Goal: Task Accomplishment & Management: Use online tool/utility

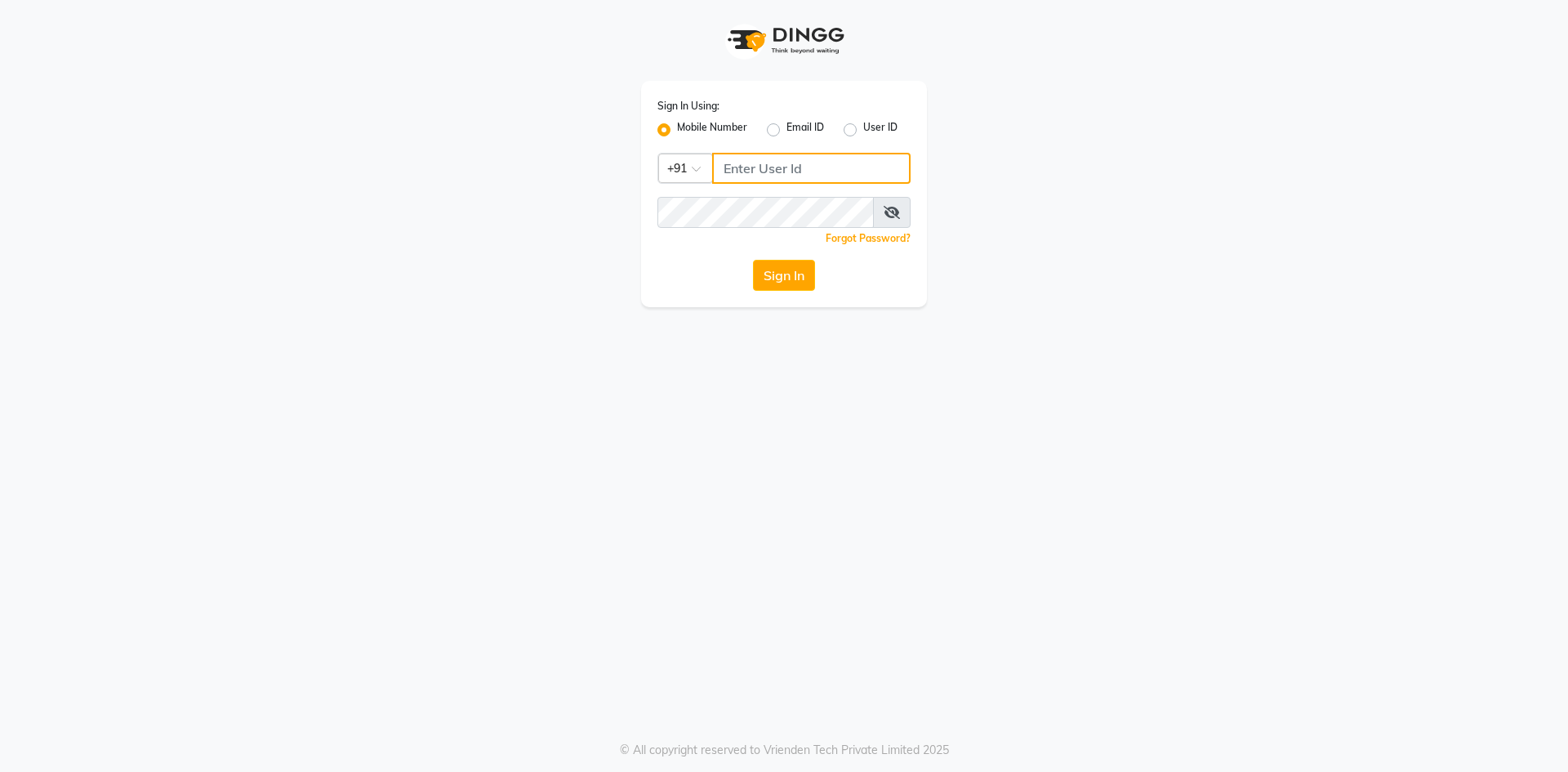
click at [722, 164] on input "Username" at bounding box center [811, 167] width 199 height 31
type input "6363023896"
click at [766, 268] on button "Sign In" at bounding box center [784, 274] width 62 height 31
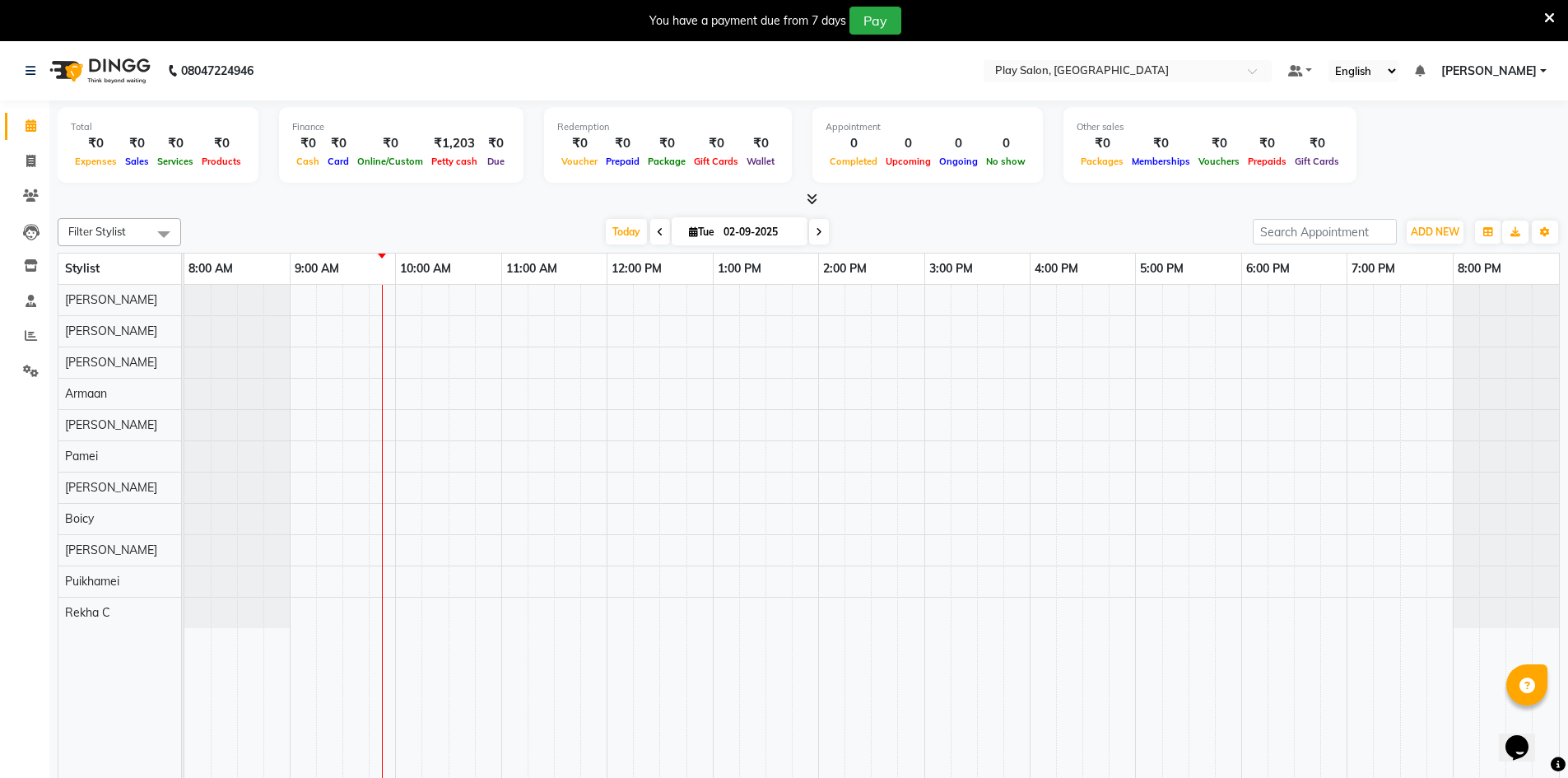
click at [0, 487] on div "Calendar Invoice Clients Leads Inventory Staff Reports Settings Completed InPro…" at bounding box center [111, 442] width 222 height 706
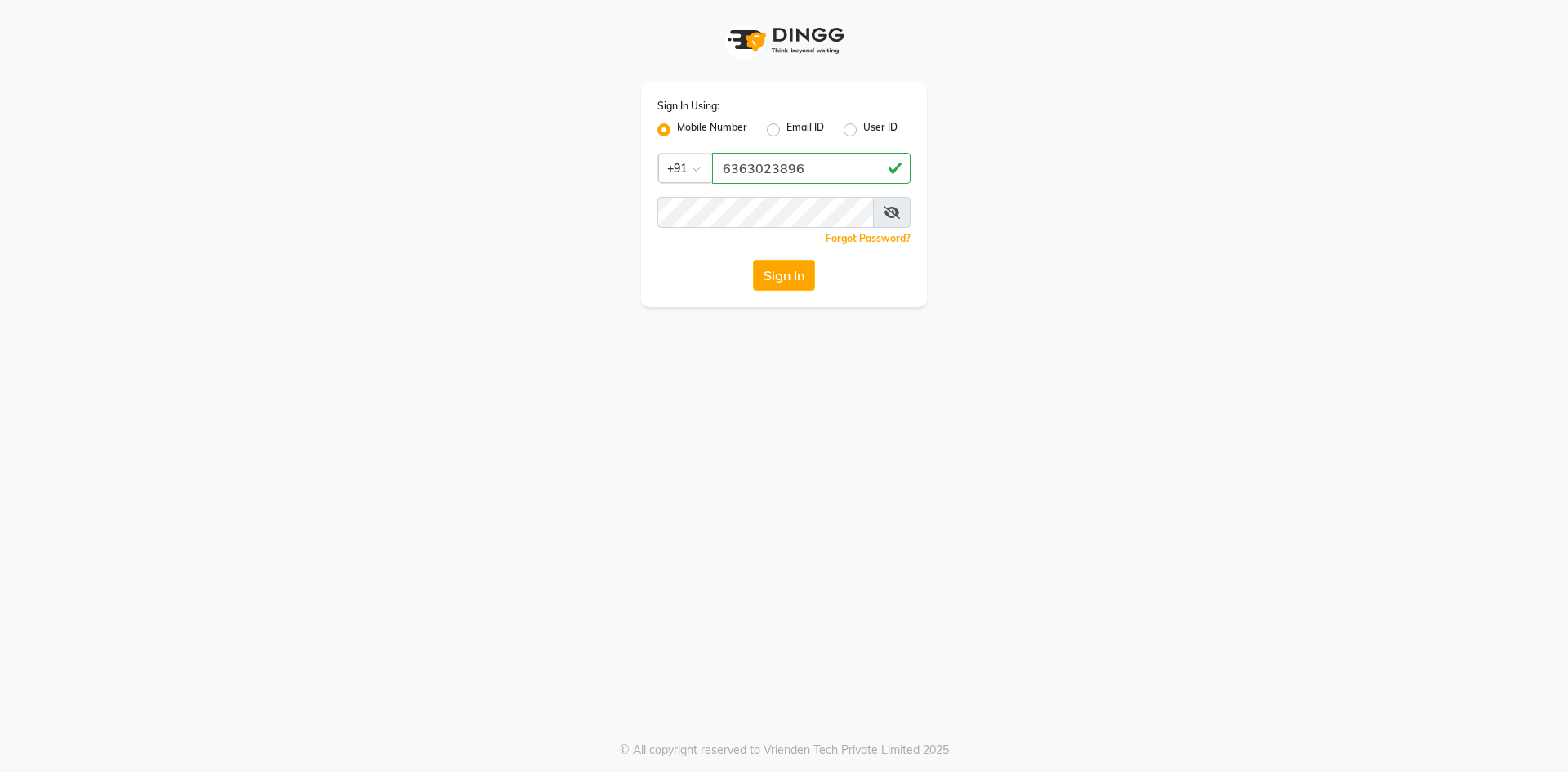
type input "6363023896"
click at [776, 280] on button "Sign In" at bounding box center [784, 274] width 62 height 31
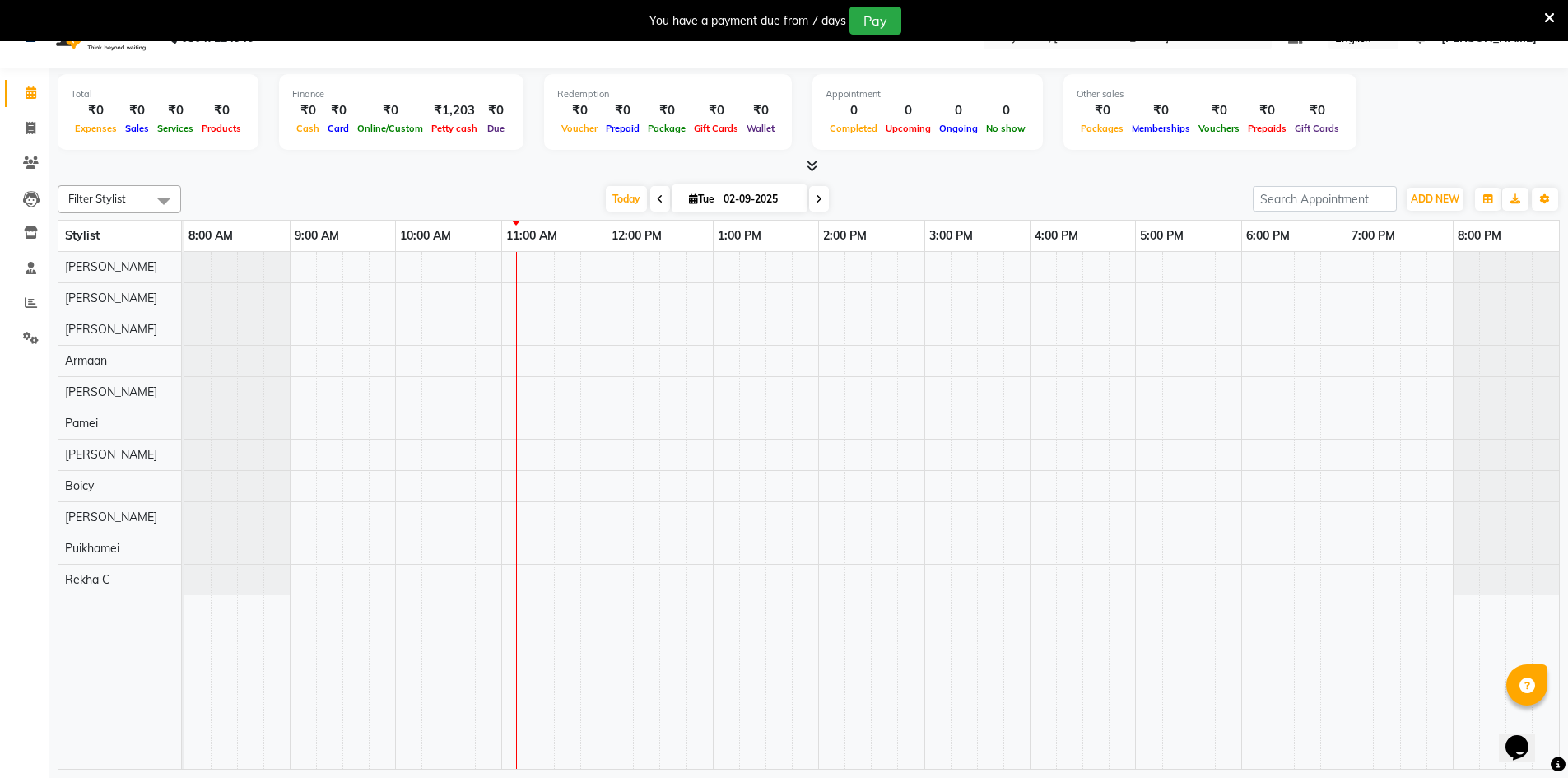
scroll to position [42, 0]
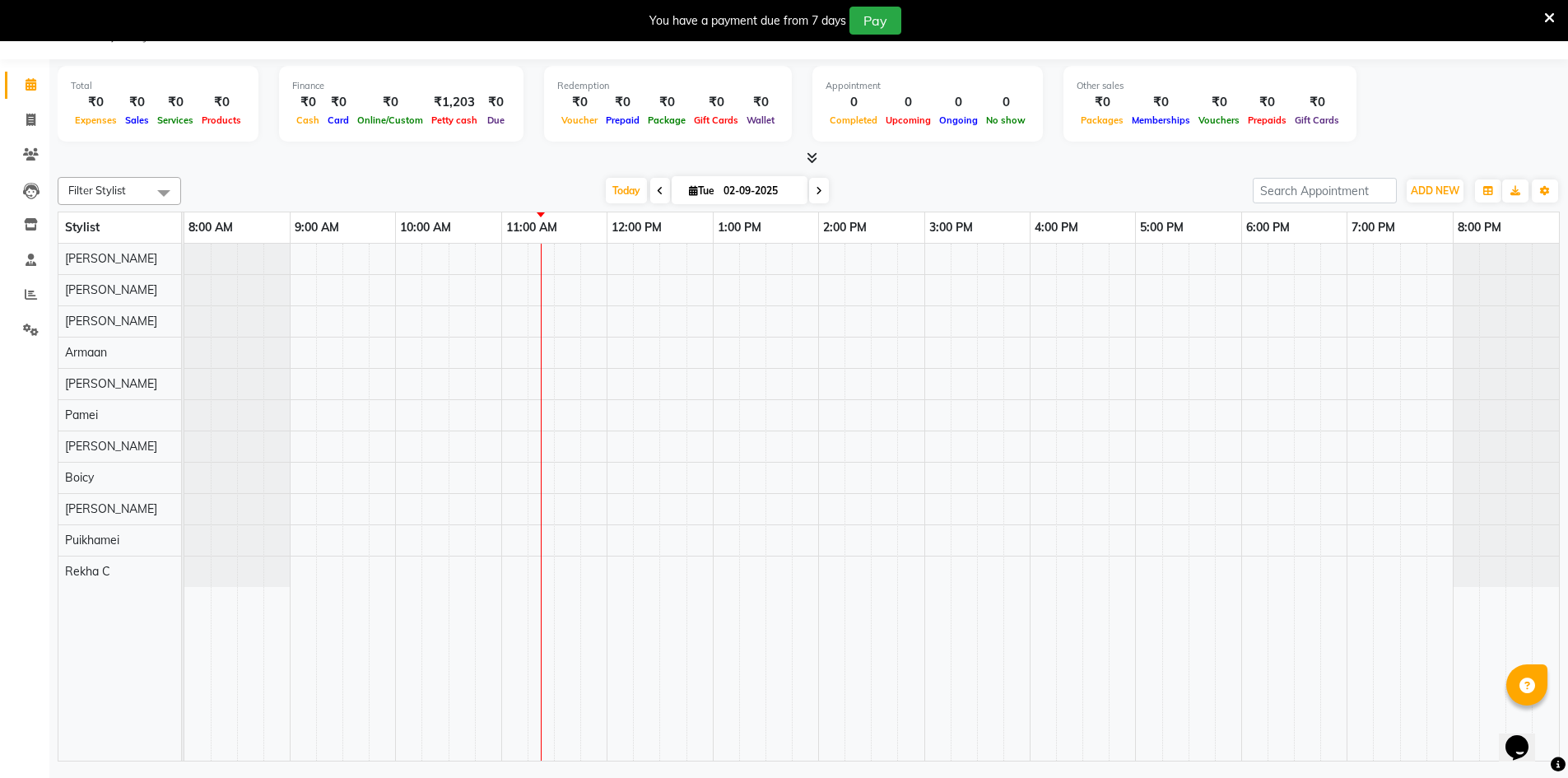
click at [651, 184] on span at bounding box center [660, 190] width 19 height 26
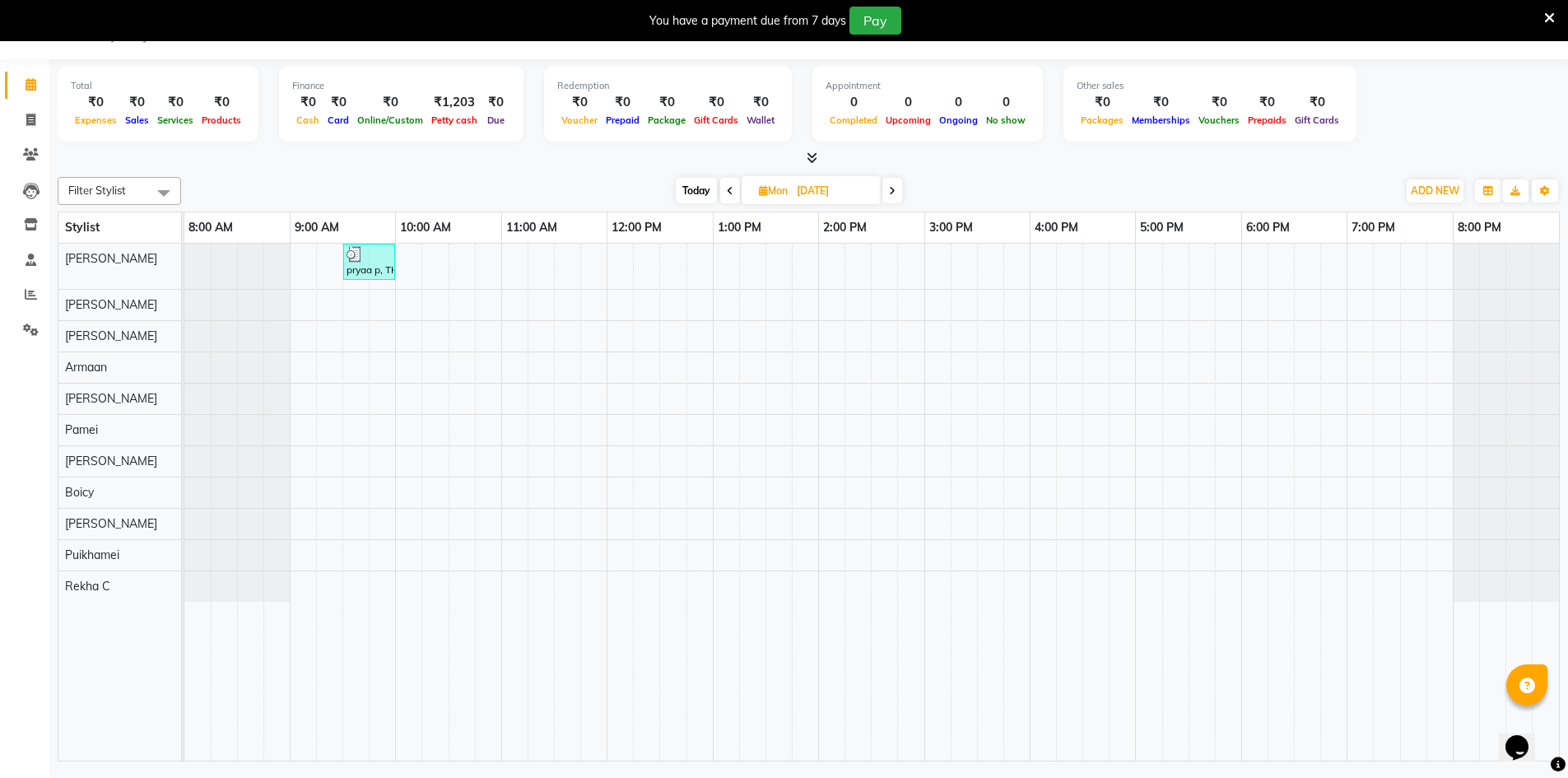
click at [720, 180] on span at bounding box center [730, 190] width 19 height 26
type input "31-08-2025"
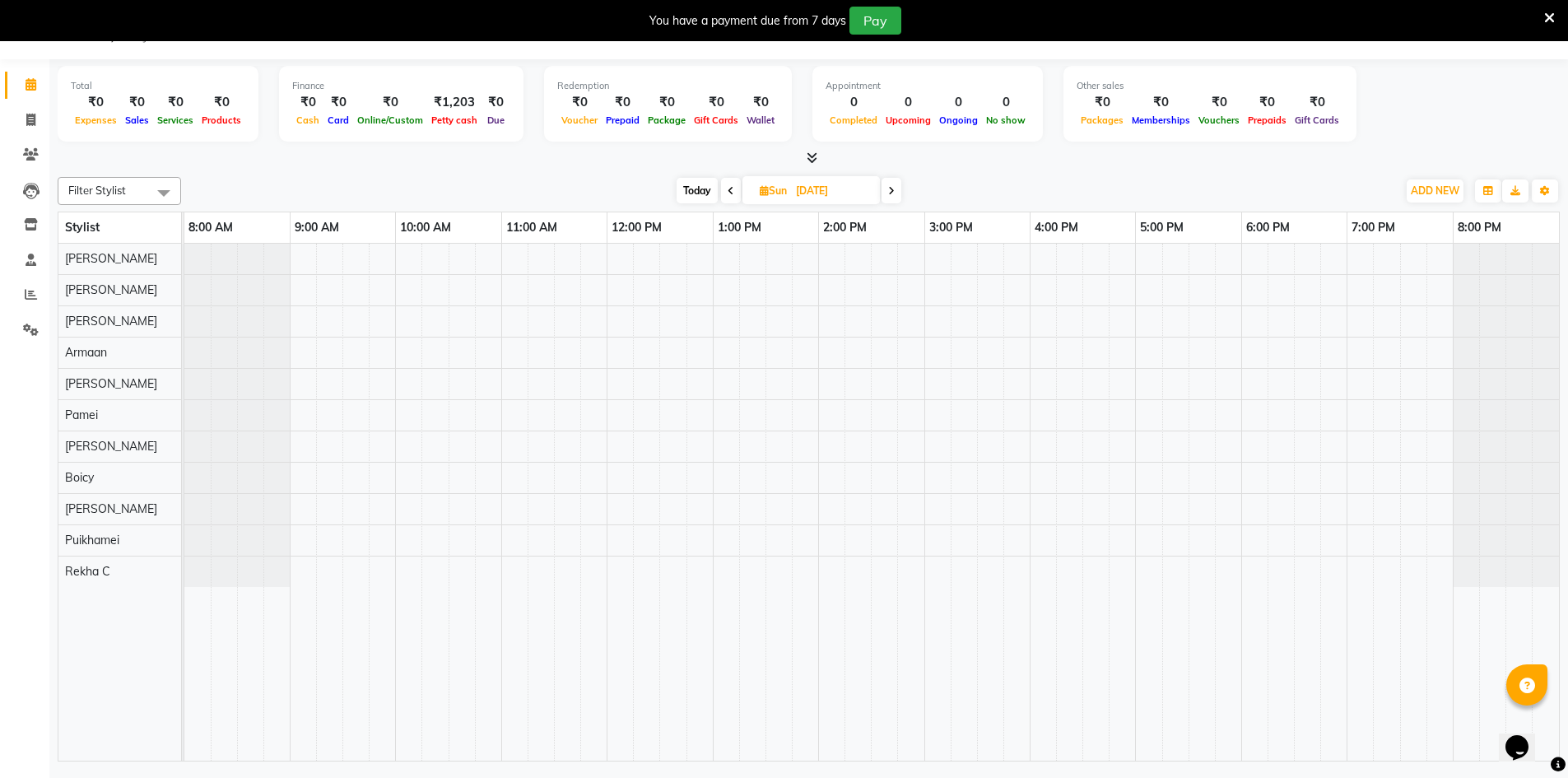
click at [784, 205] on div "Filter Stylist Select All Yuvraj Chhetri Ashik lama Ritesh Gurung Armaan Hauzel…" at bounding box center [809, 465] width 1503 height 591
click at [794, 202] on input "31-08-2025" at bounding box center [832, 191] width 82 height 25
select select "8"
select select "2025"
click at [880, 408] on span "31" at bounding box center [880, 401] width 26 height 26
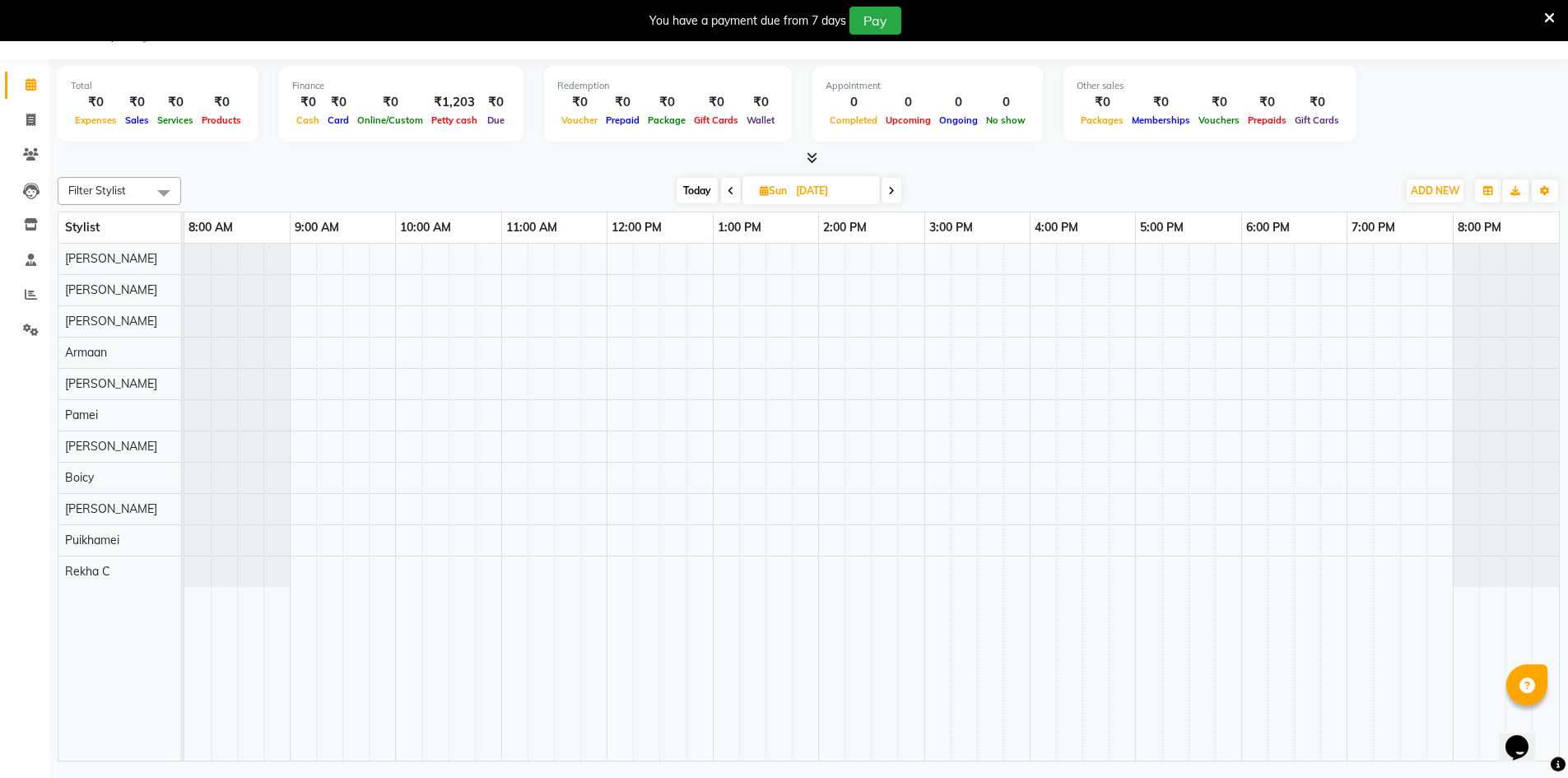
click at [809, 201] on input "31-08-2025" at bounding box center [832, 191] width 82 height 25
select select "8"
select select "2025"
click at [742, 434] on div "2" at bounding box center [749, 427] width 26 height 26
type input "02-09-2025"
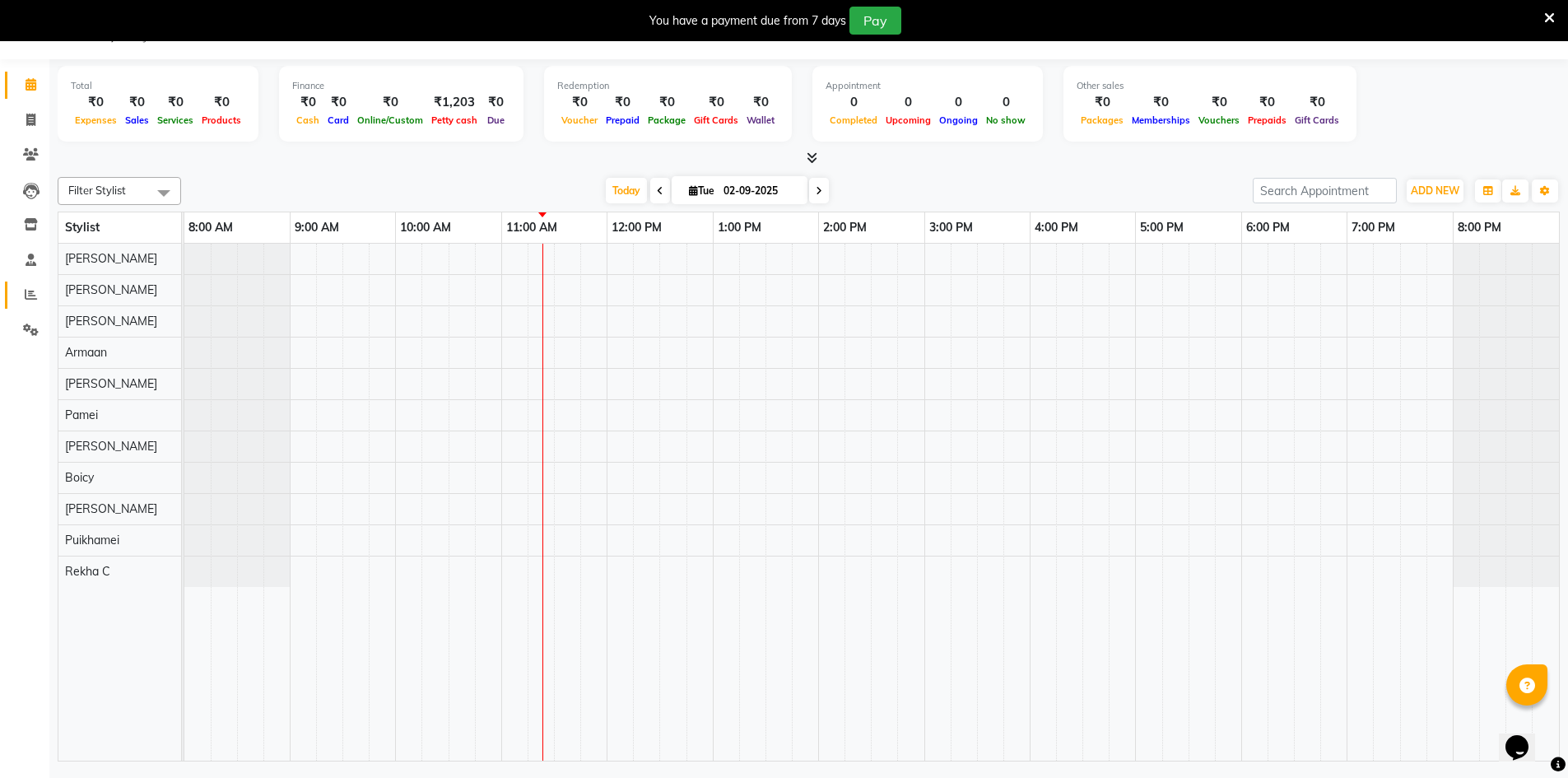
drag, startPoint x: 1579, startPoint y: 0, endPoint x: 25, endPoint y: 290, distance: 1580.8
click at [25, 290] on icon at bounding box center [31, 294] width 12 height 12
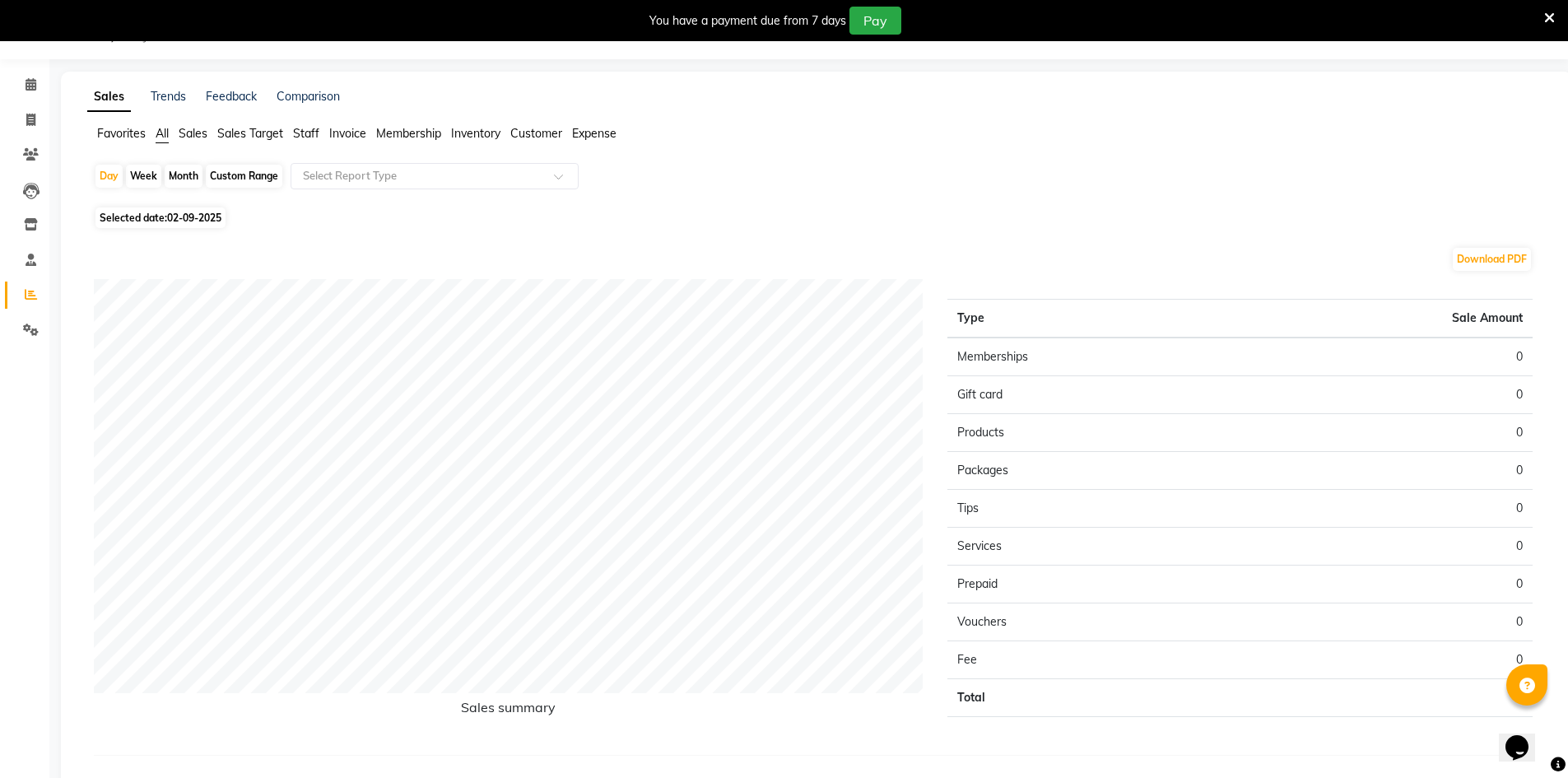
click at [320, 140] on span "Staff" at bounding box center [306, 133] width 26 height 15
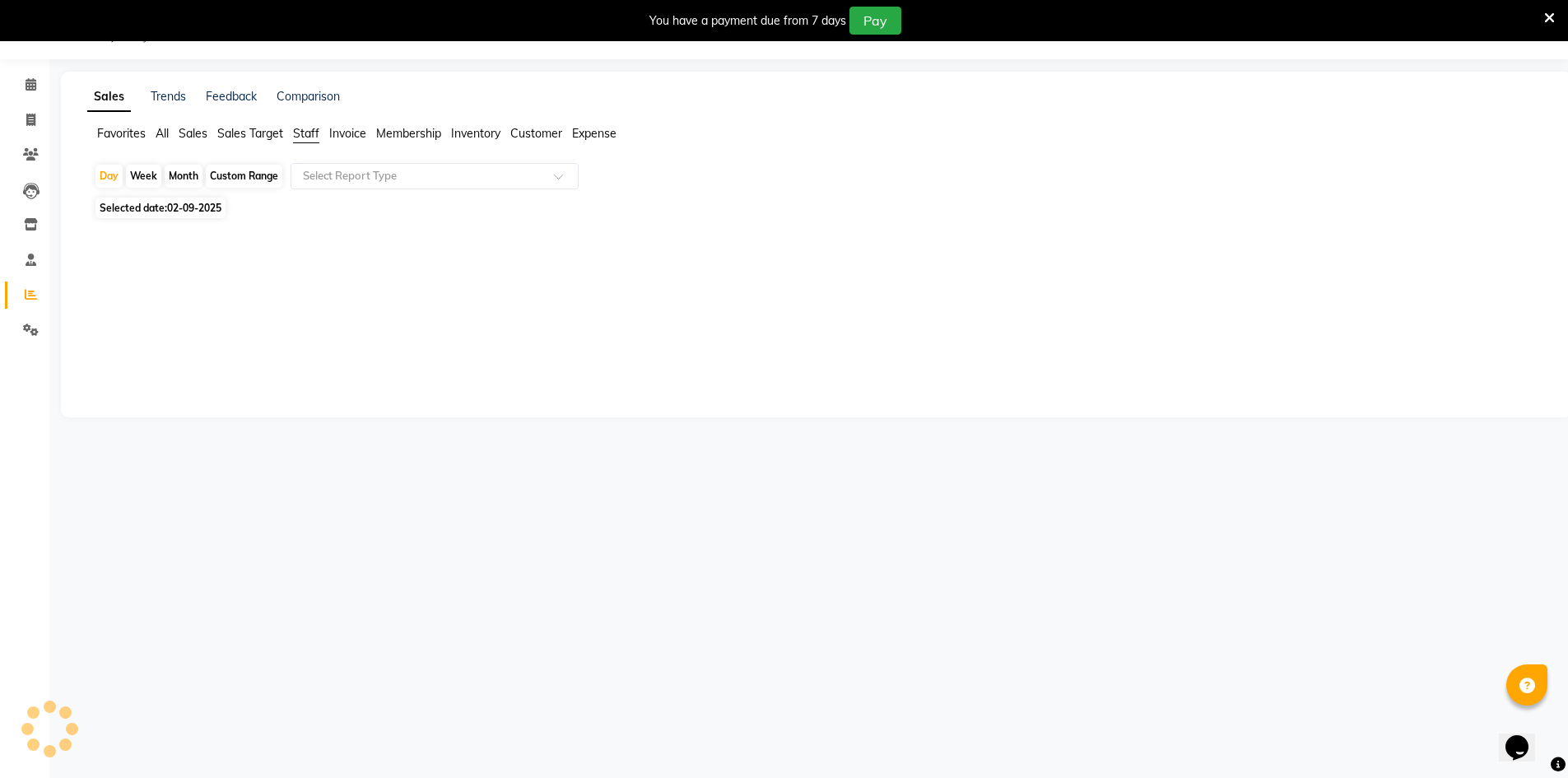
click at [351, 139] on span "Invoice" at bounding box center [348, 133] width 37 height 15
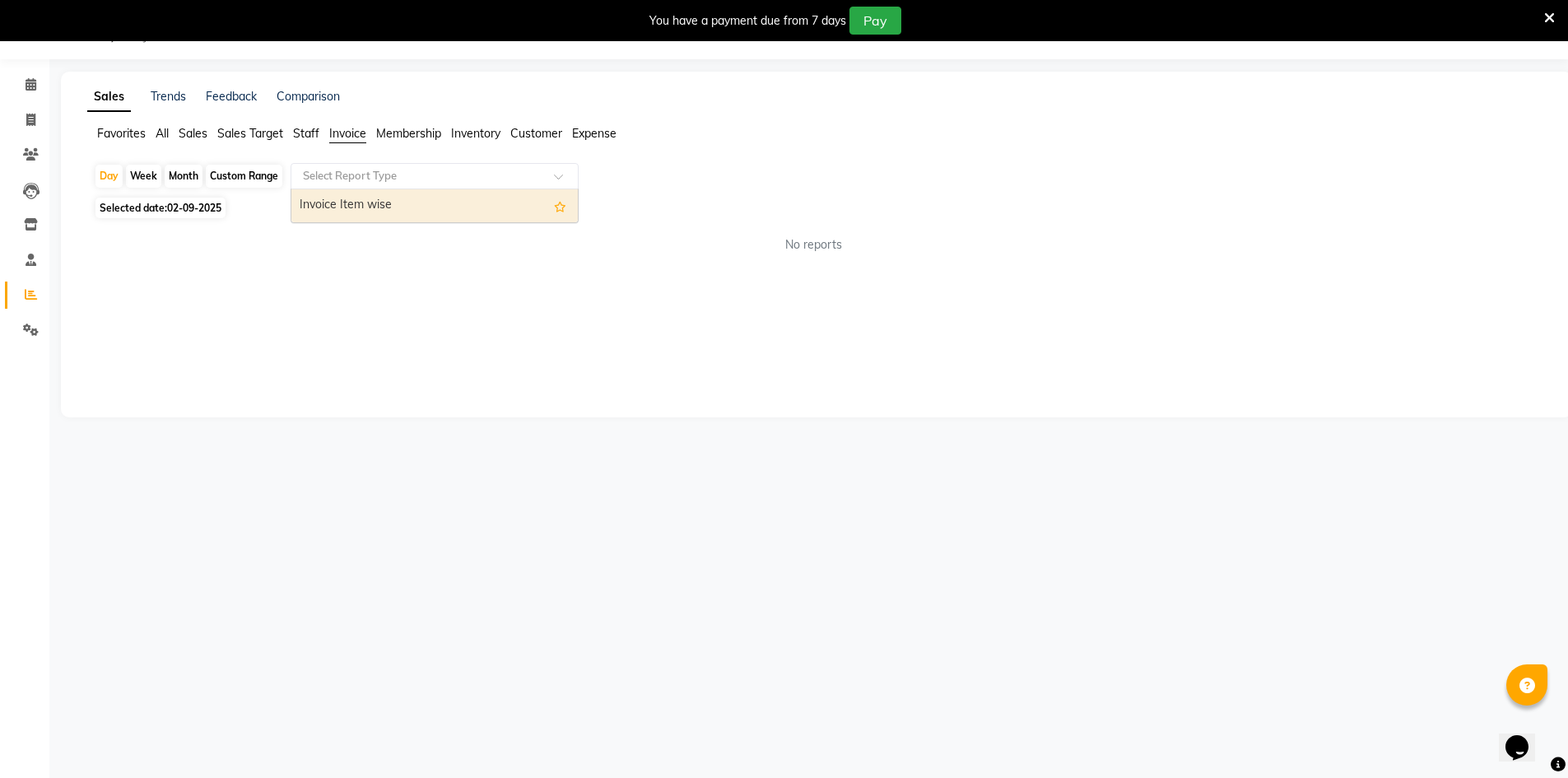
click at [359, 172] on input "text" at bounding box center [418, 176] width 237 height 17
click at [260, 170] on div "Custom Range" at bounding box center [244, 176] width 77 height 23
select select "9"
select select "2025"
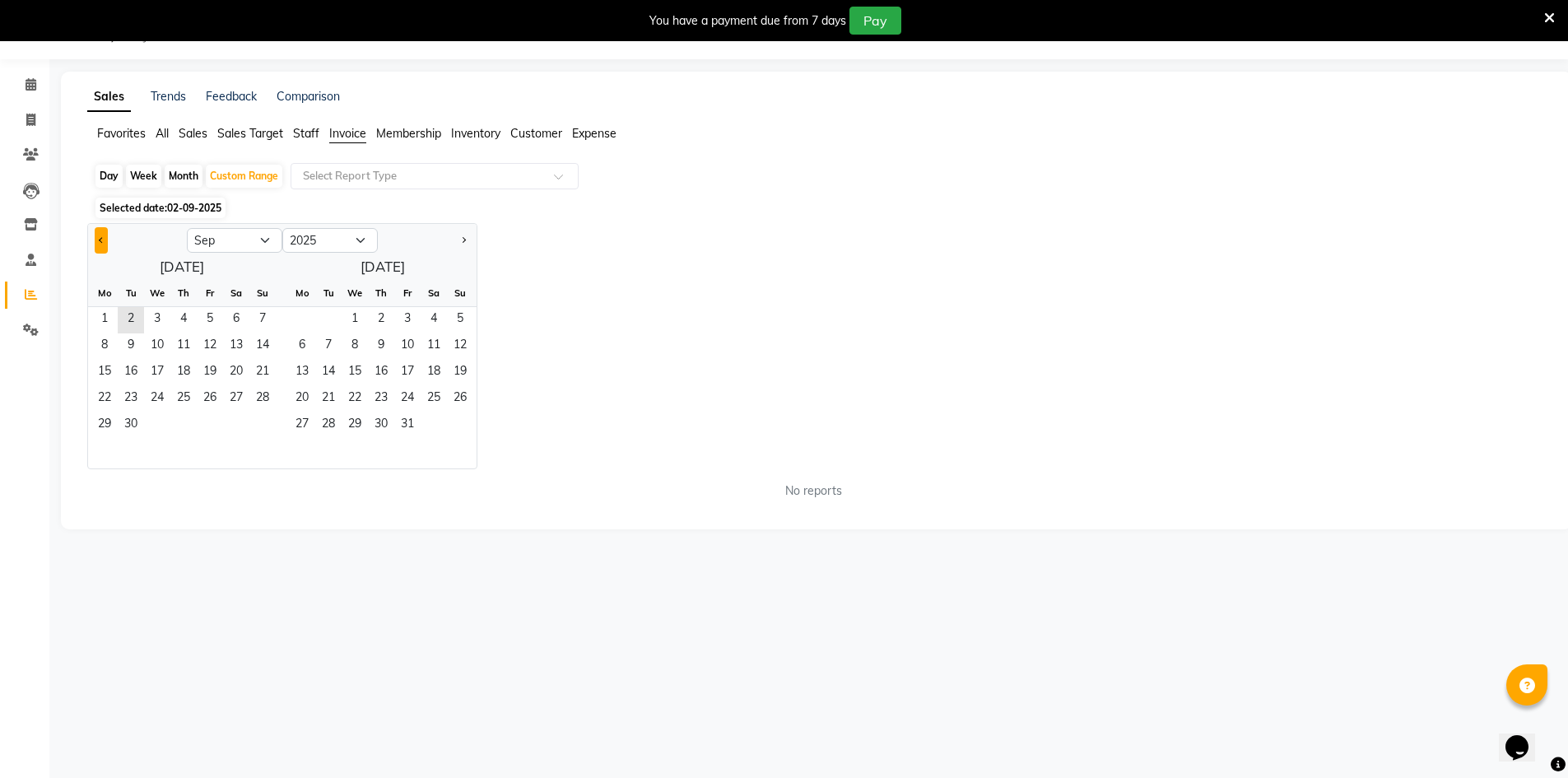
click at [101, 238] on span "Previous month" at bounding box center [102, 240] width 6 height 6
select select "8"
click at [200, 311] on span "1" at bounding box center [210, 321] width 26 height 26
click at [233, 177] on div "Custom Range" at bounding box center [244, 176] width 77 height 23
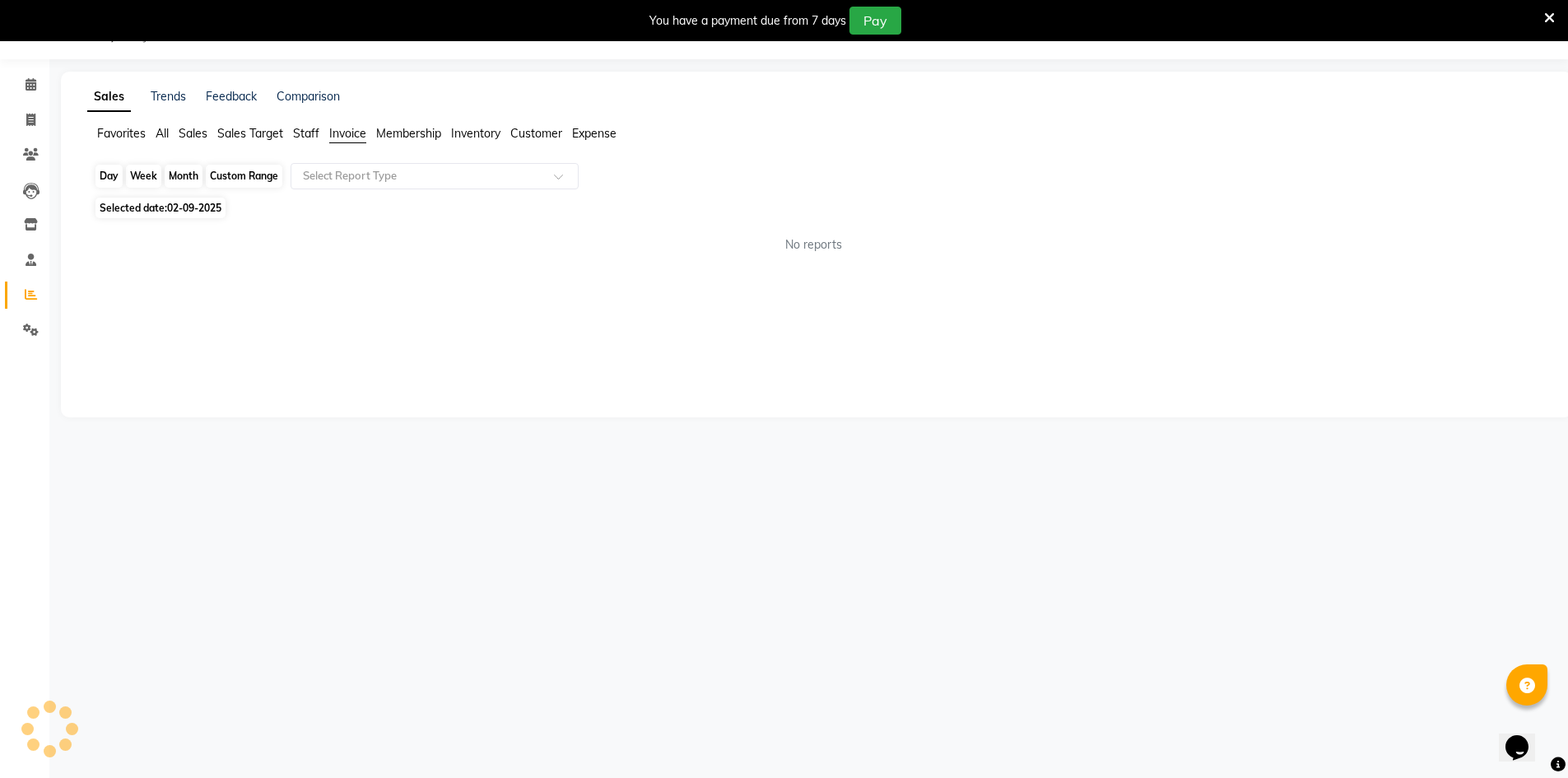
click at [233, 177] on div "Custom Range" at bounding box center [244, 176] width 77 height 23
select select "8"
select select "2025"
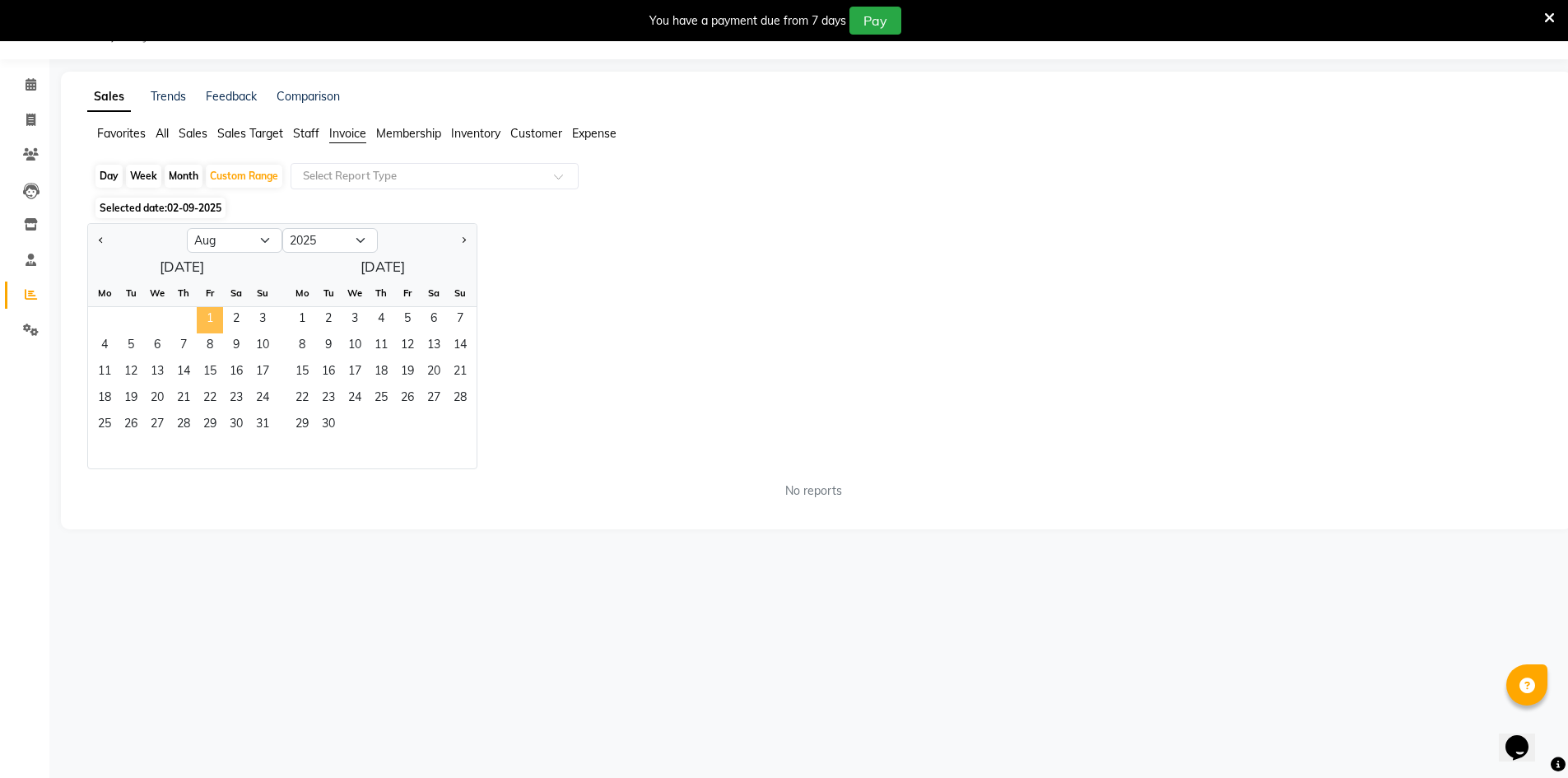
click at [222, 315] on span "1" at bounding box center [210, 321] width 26 height 26
click at [261, 421] on span "31" at bounding box center [262, 426] width 26 height 26
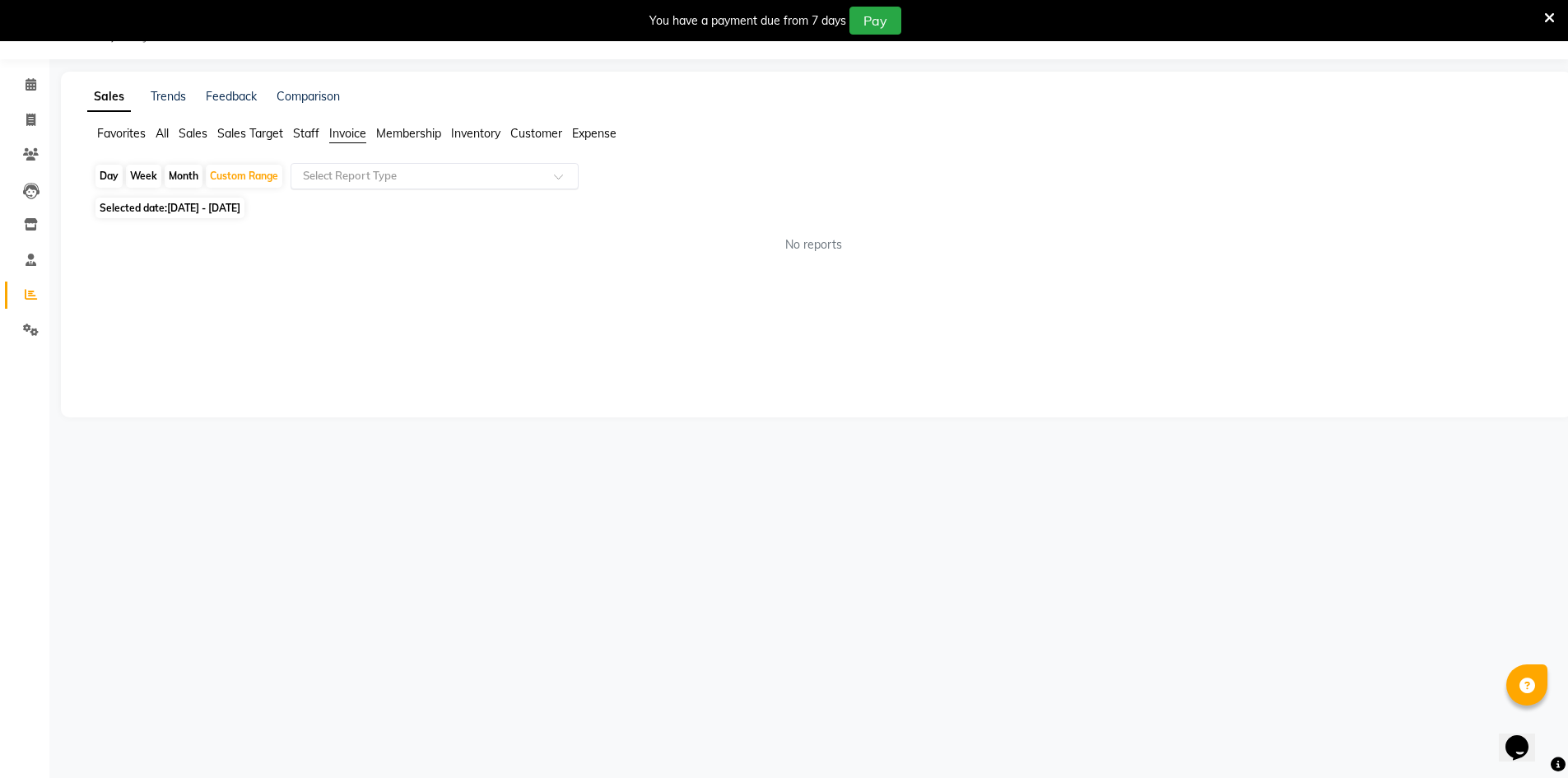
click at [383, 184] on input "text" at bounding box center [418, 176] width 237 height 17
click at [383, 208] on div "Invoice Item wise" at bounding box center [434, 205] width 286 height 33
select select "filtered_report"
select select "csv"
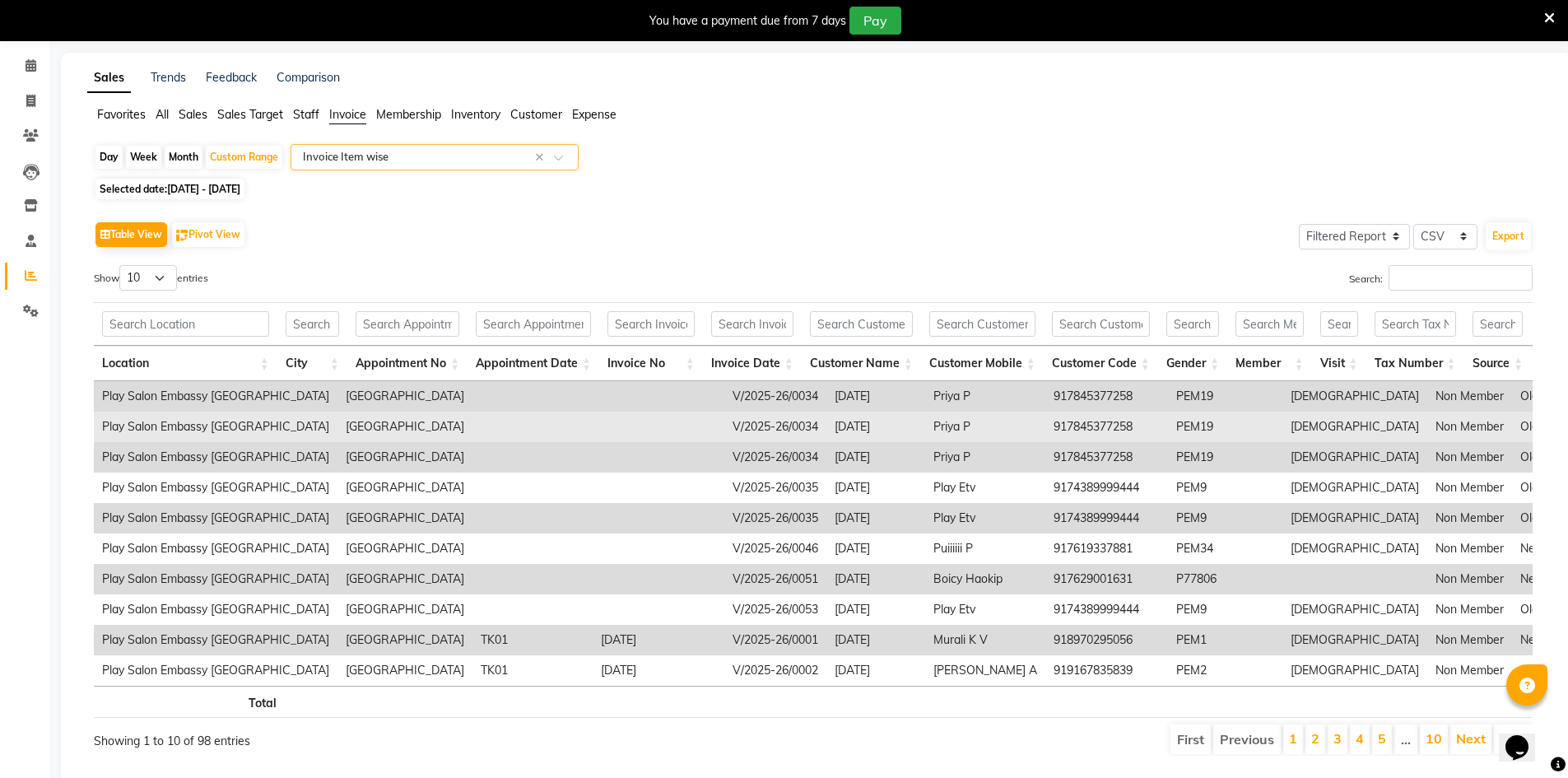
scroll to position [117, 0]
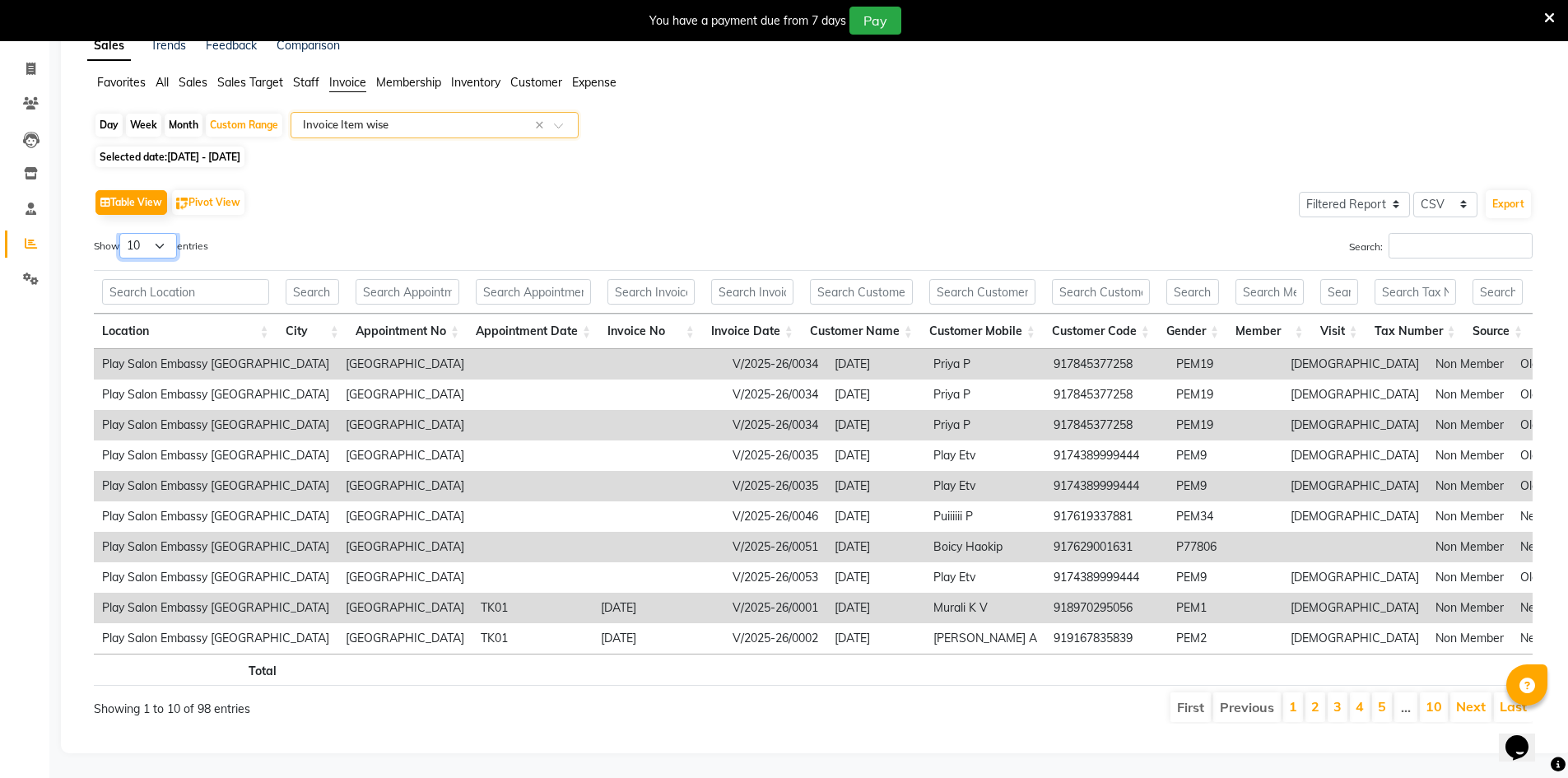
click at [153, 233] on select "10 25 50 100" at bounding box center [147, 245] width 57 height 26
select select "100"
click at [122, 233] on select "10 25 50 100" at bounding box center [147, 245] width 57 height 26
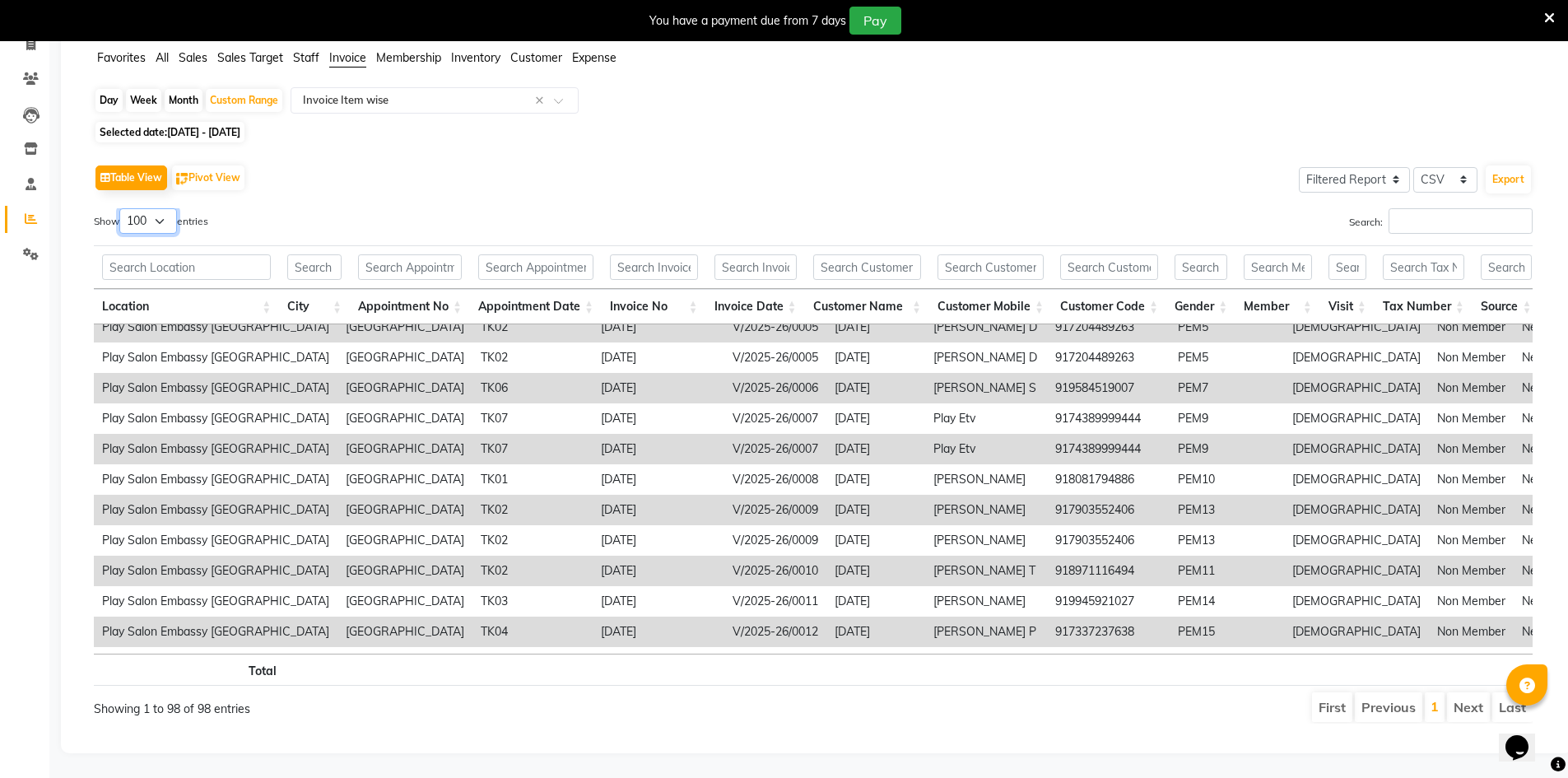
scroll to position [577, 0]
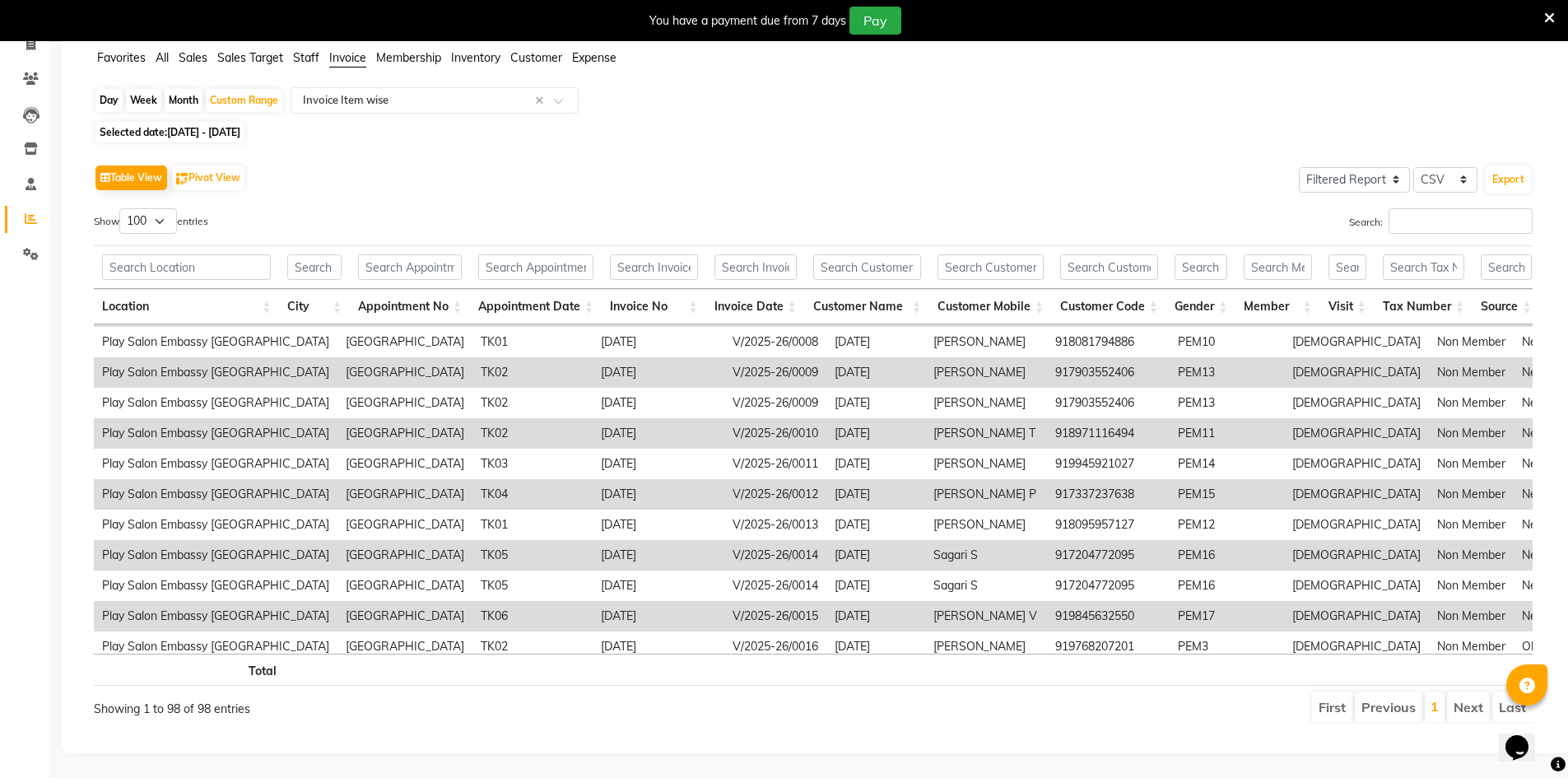
click at [1481, 693] on li "Next" at bounding box center [1468, 707] width 42 height 30
click at [1473, 697] on li "Next" at bounding box center [1468, 707] width 42 height 30
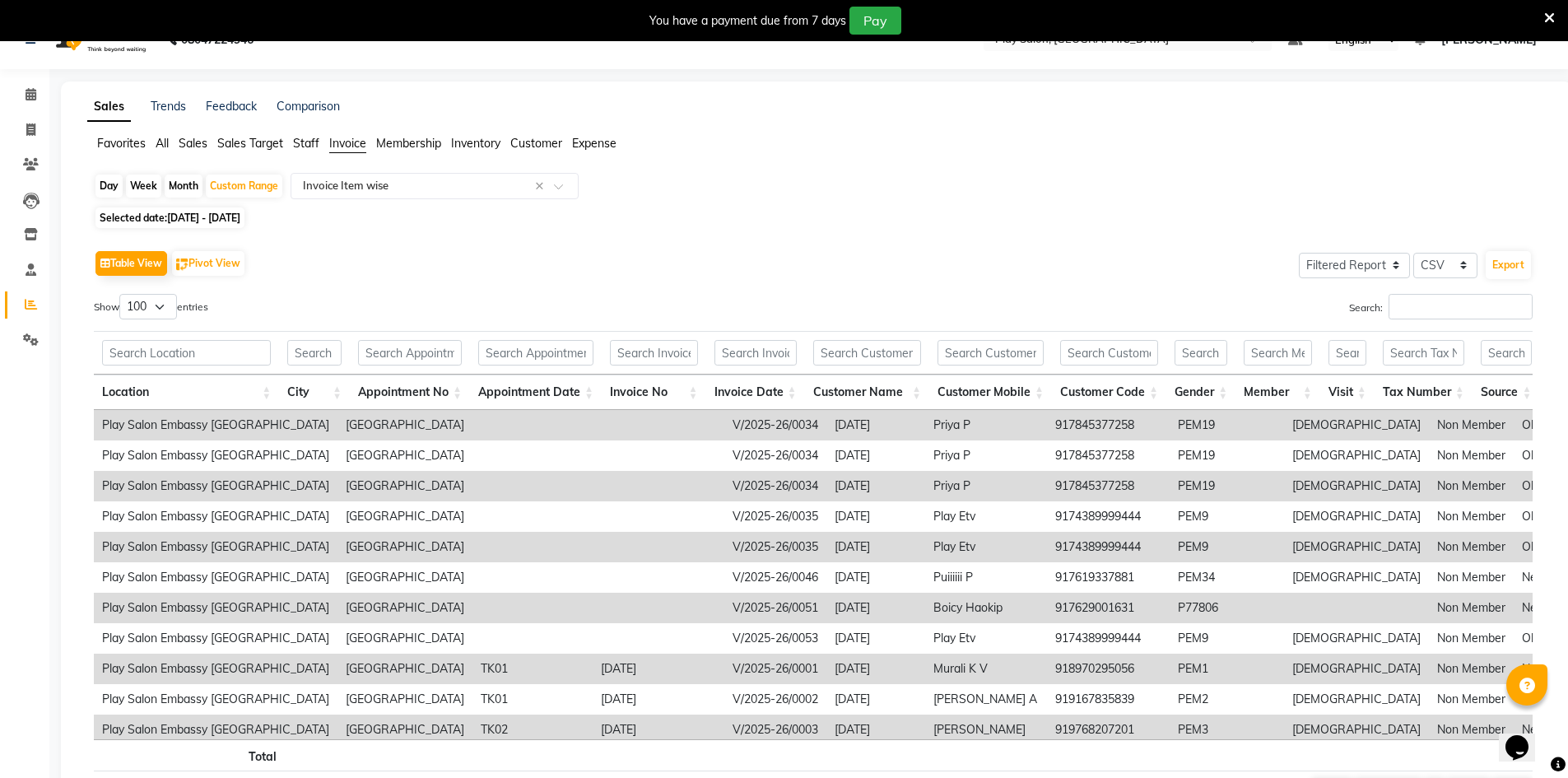
scroll to position [0, 0]
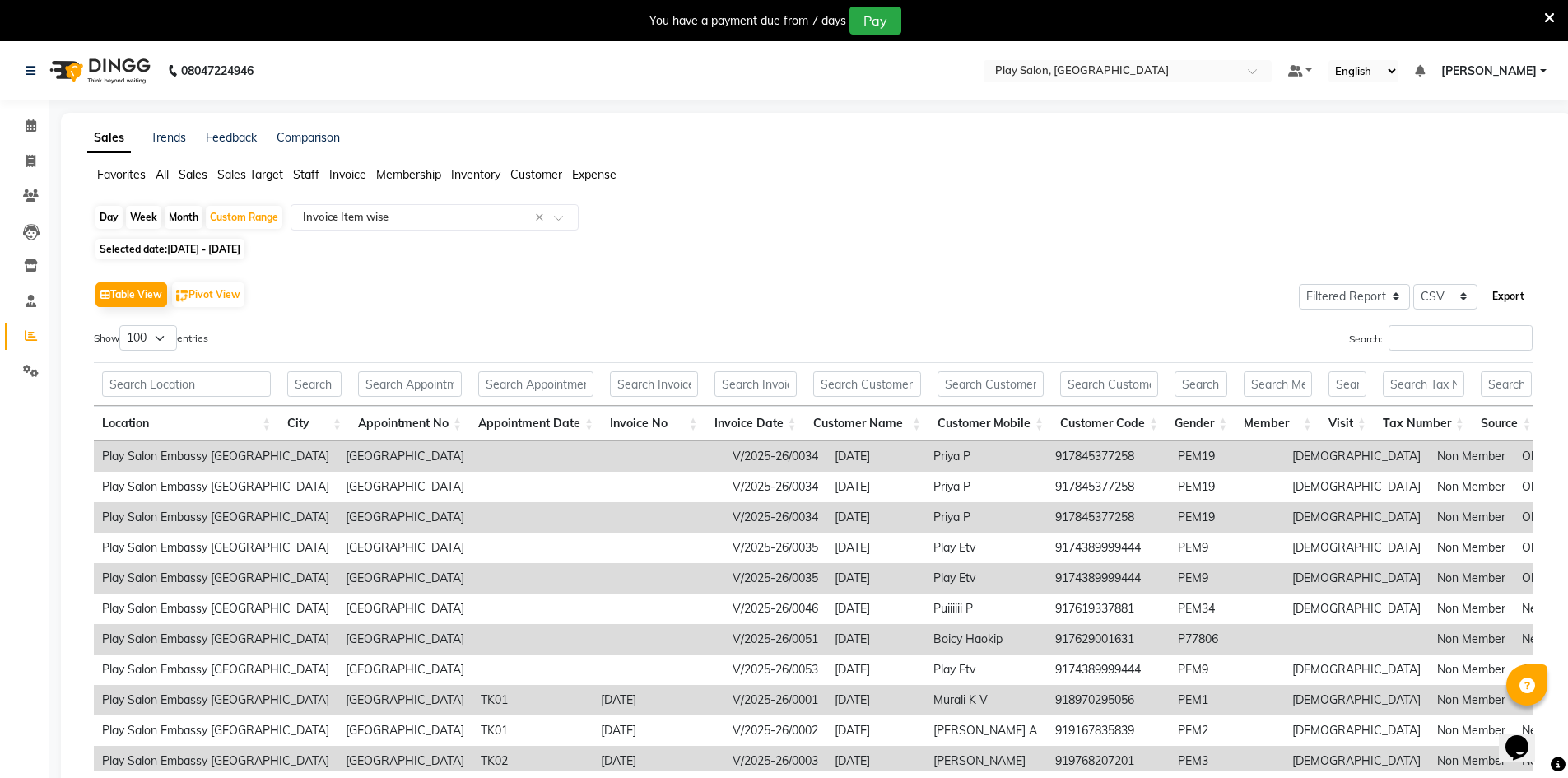
click at [1500, 298] on button "Export" at bounding box center [1508, 297] width 45 height 28
click at [34, 125] on icon at bounding box center [31, 125] width 11 height 12
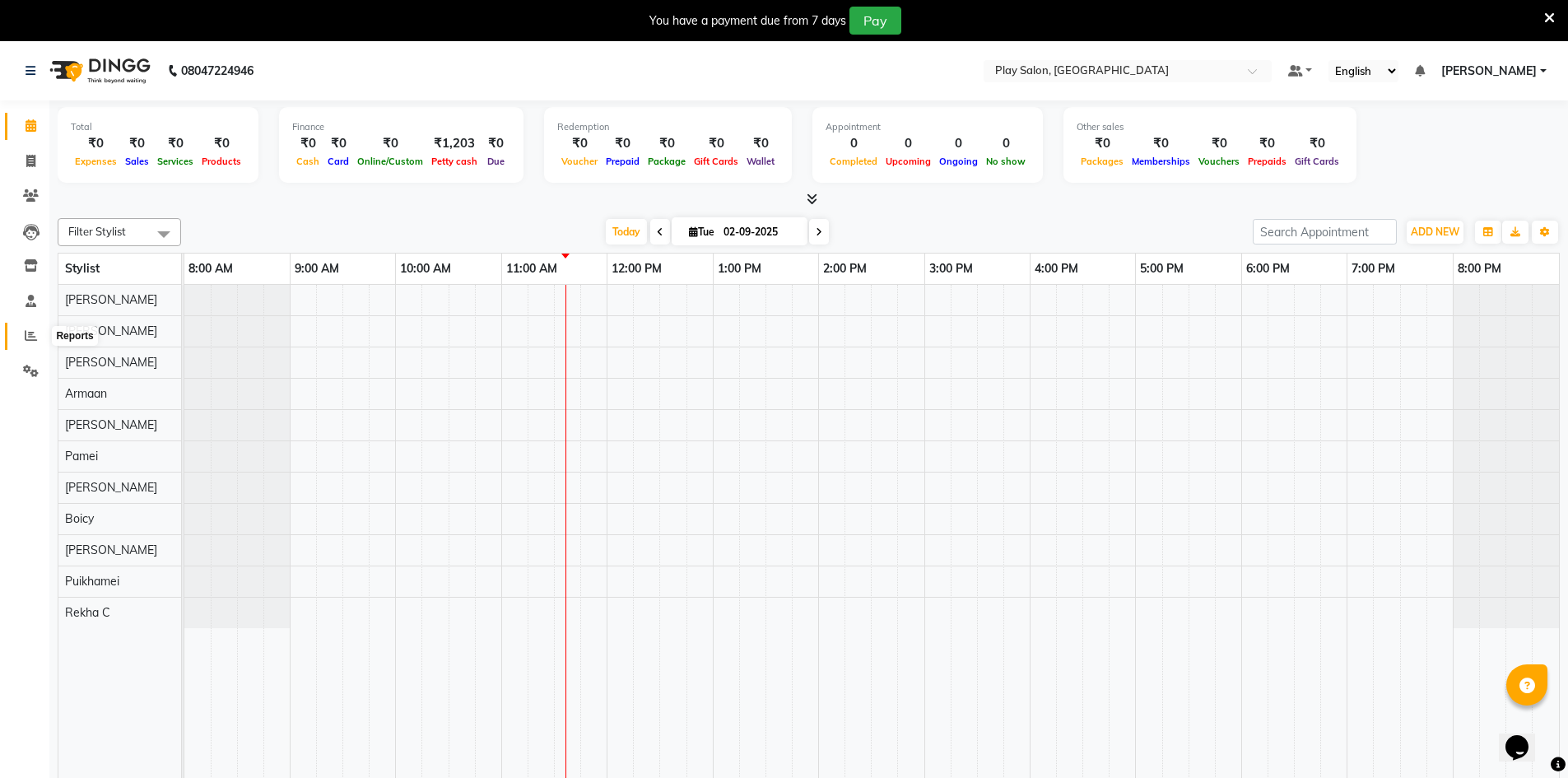
click at [30, 335] on icon at bounding box center [31, 336] width 12 height 12
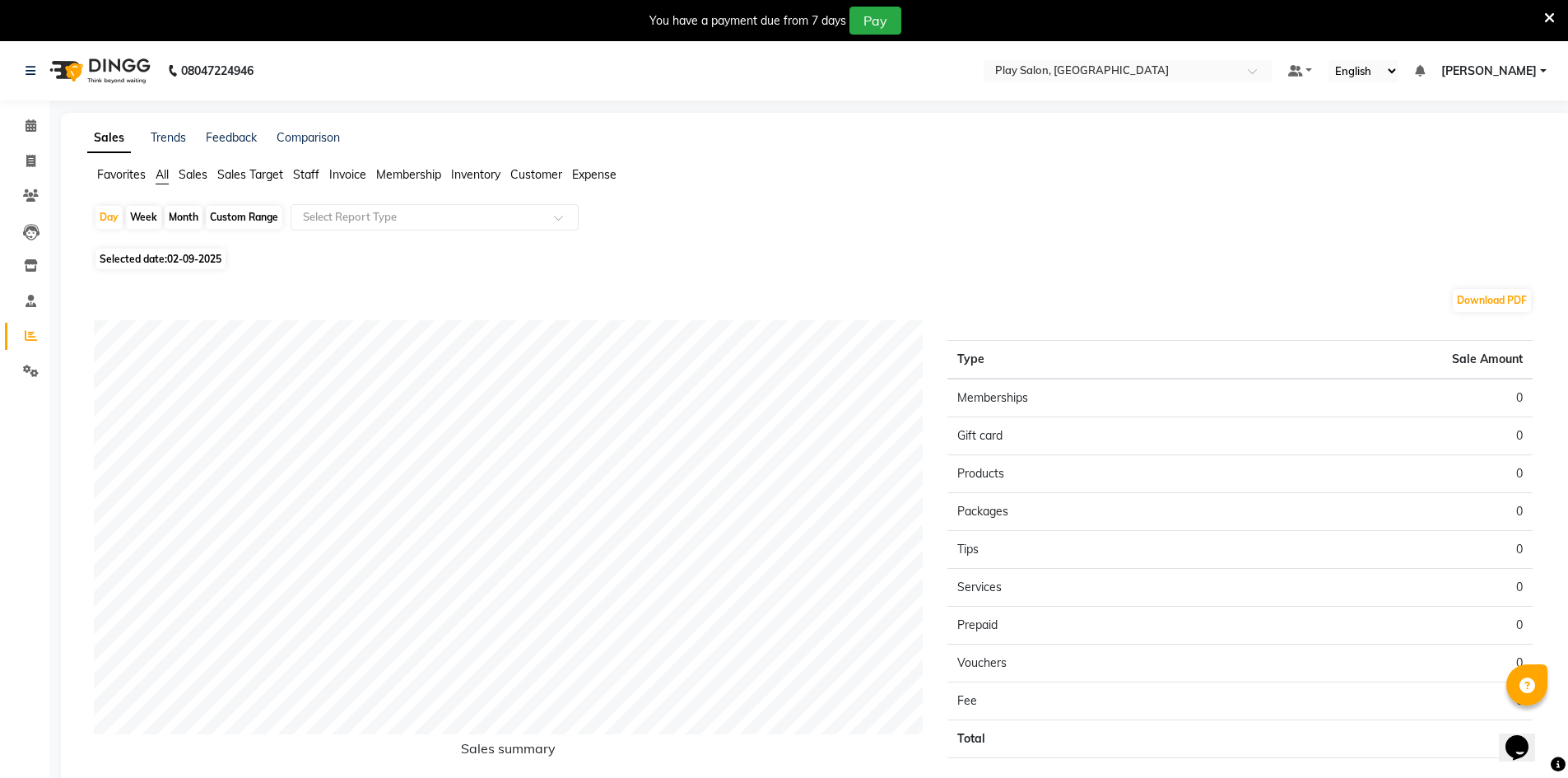
click at [237, 174] on span "Sales Target" at bounding box center [250, 174] width 66 height 15
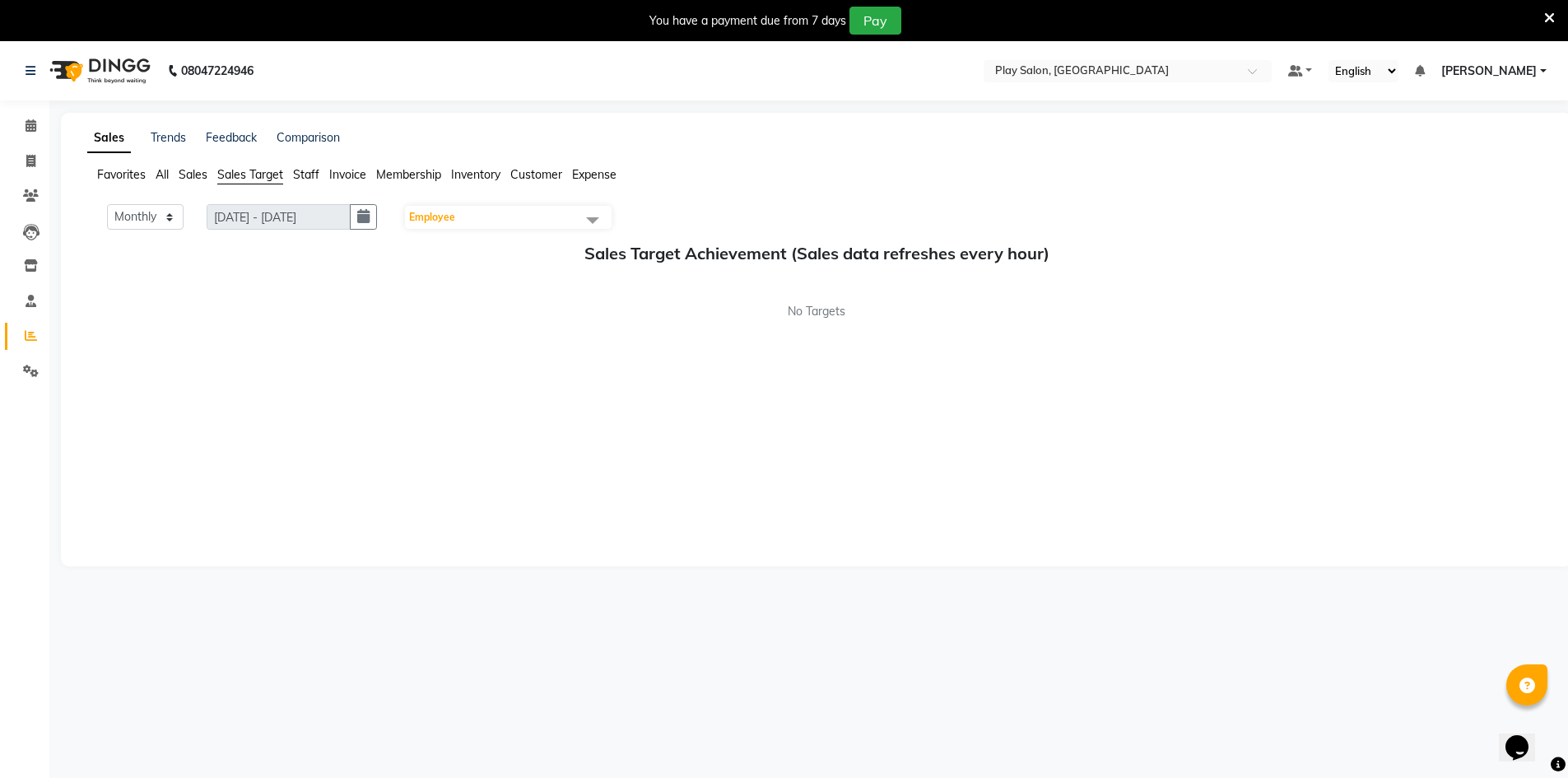
click at [292, 174] on ul "Favorites All Sales Sales Target Staff Invoice Membership Inventory Customer Ex…" at bounding box center [817, 175] width 1459 height 19
click at [311, 177] on span "Staff" at bounding box center [306, 174] width 26 height 15
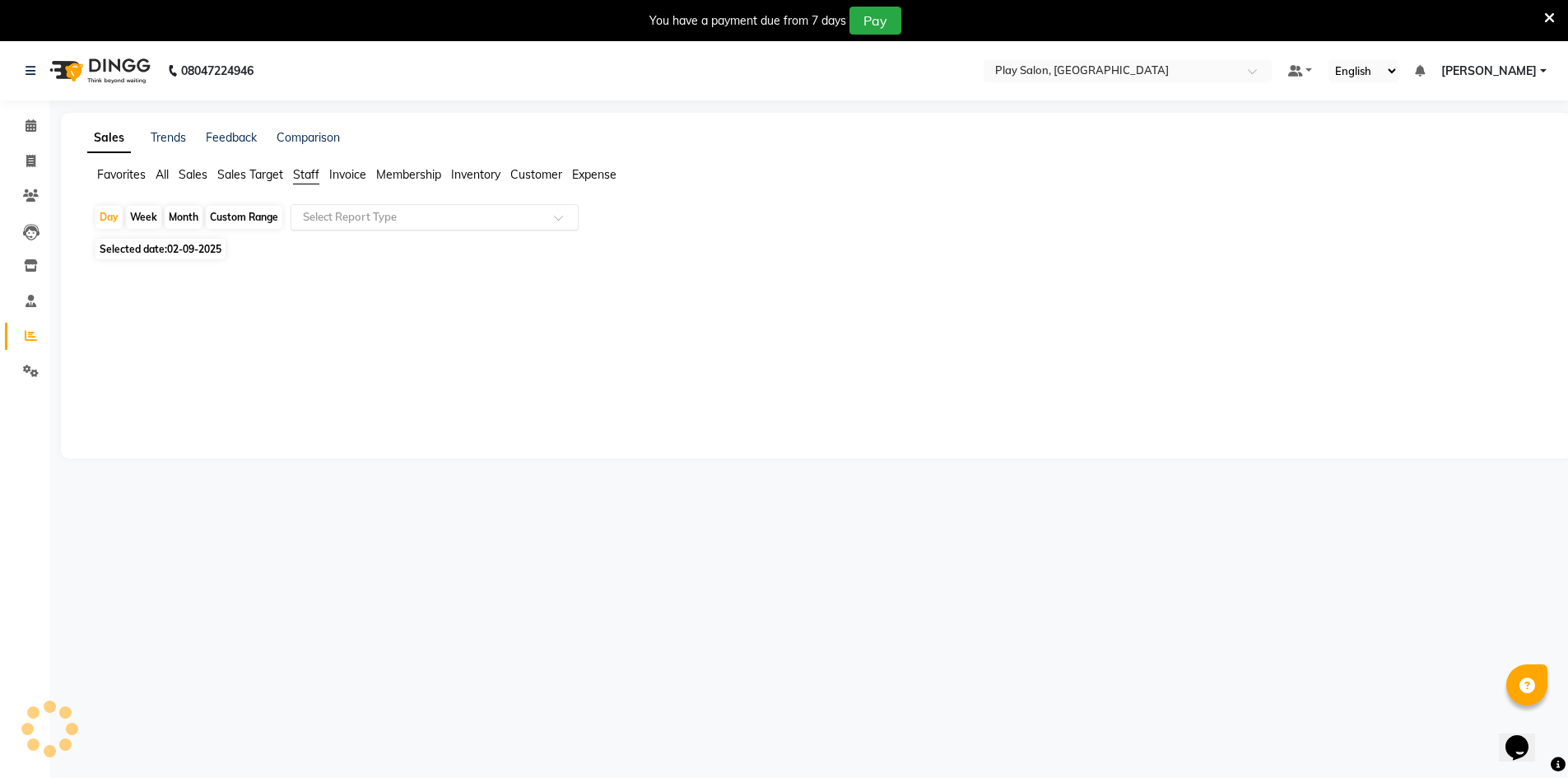
click at [338, 225] on div "Select Report Type" at bounding box center [434, 217] width 288 height 26
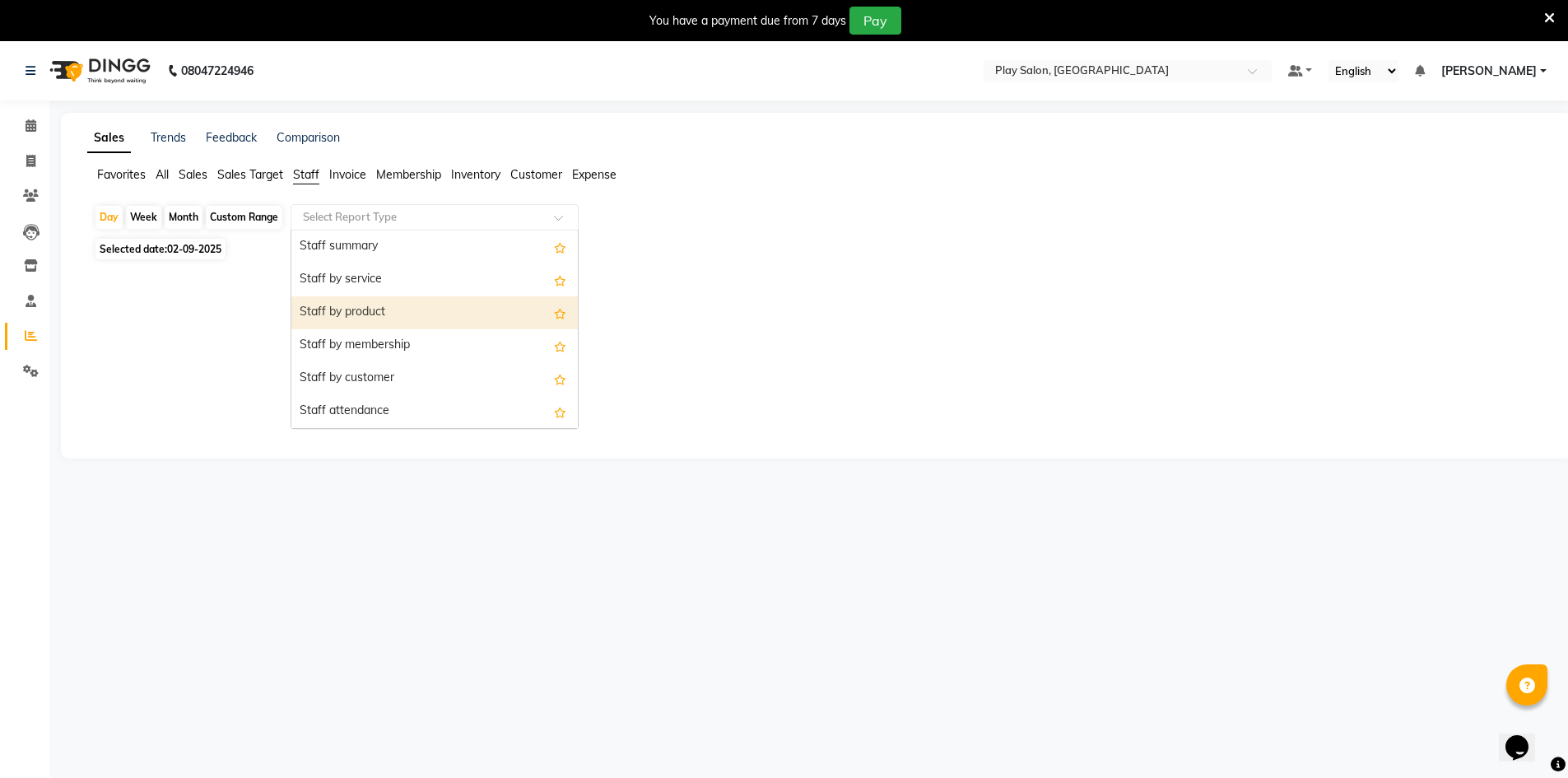
scroll to position [82, 0]
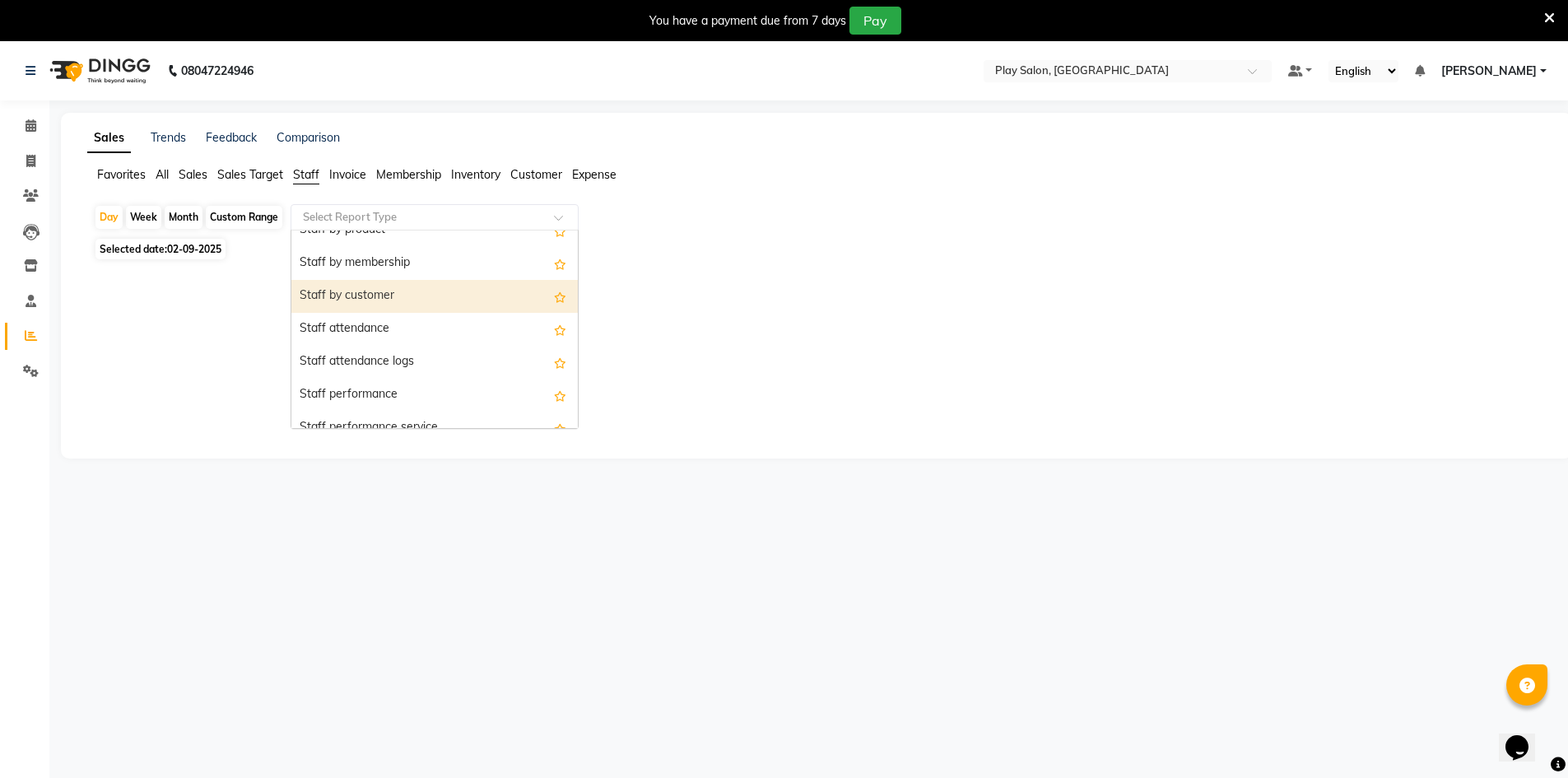
click at [364, 302] on div "Staff by customer" at bounding box center [434, 296] width 286 height 33
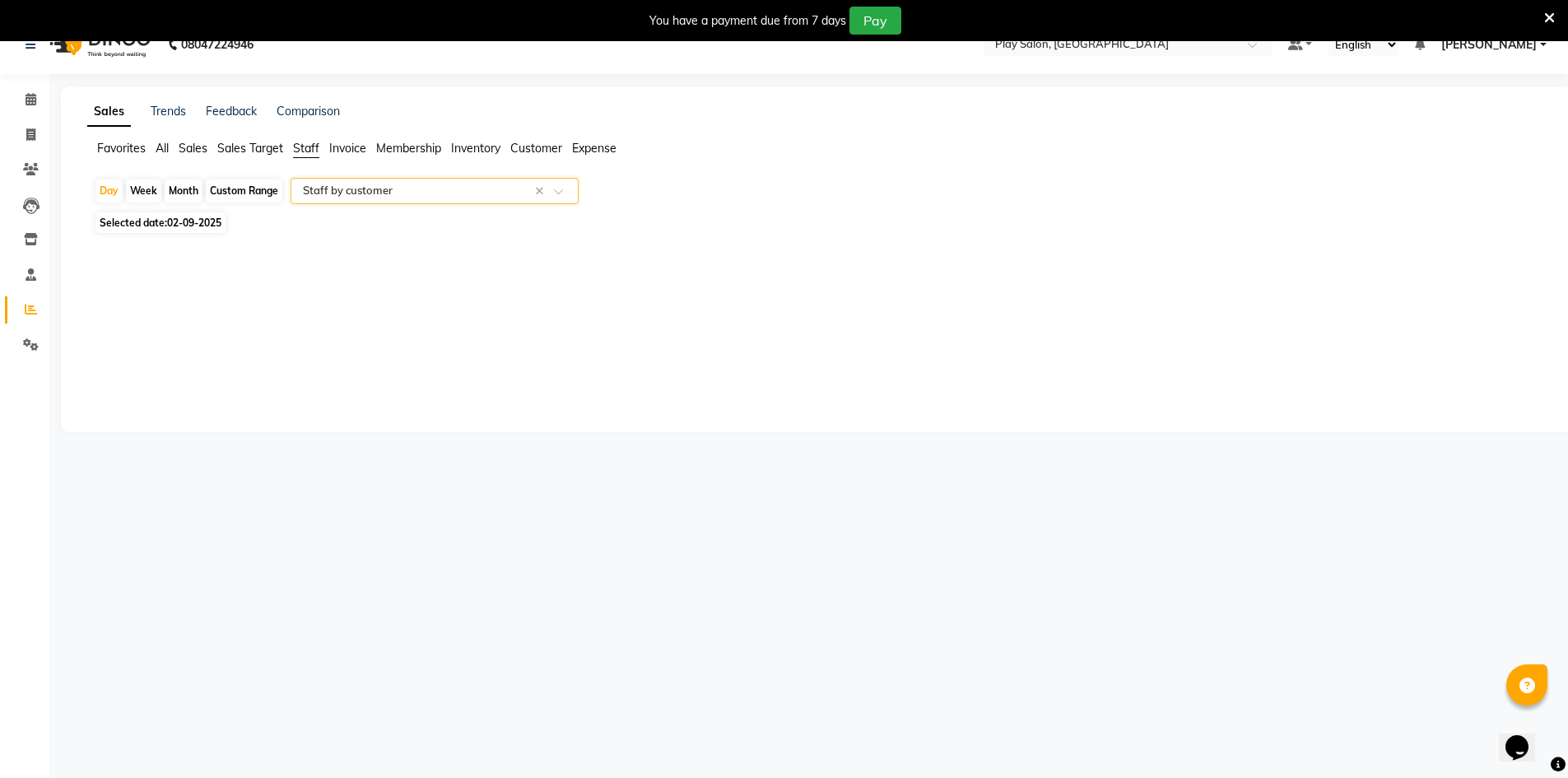
scroll to position [42, 0]
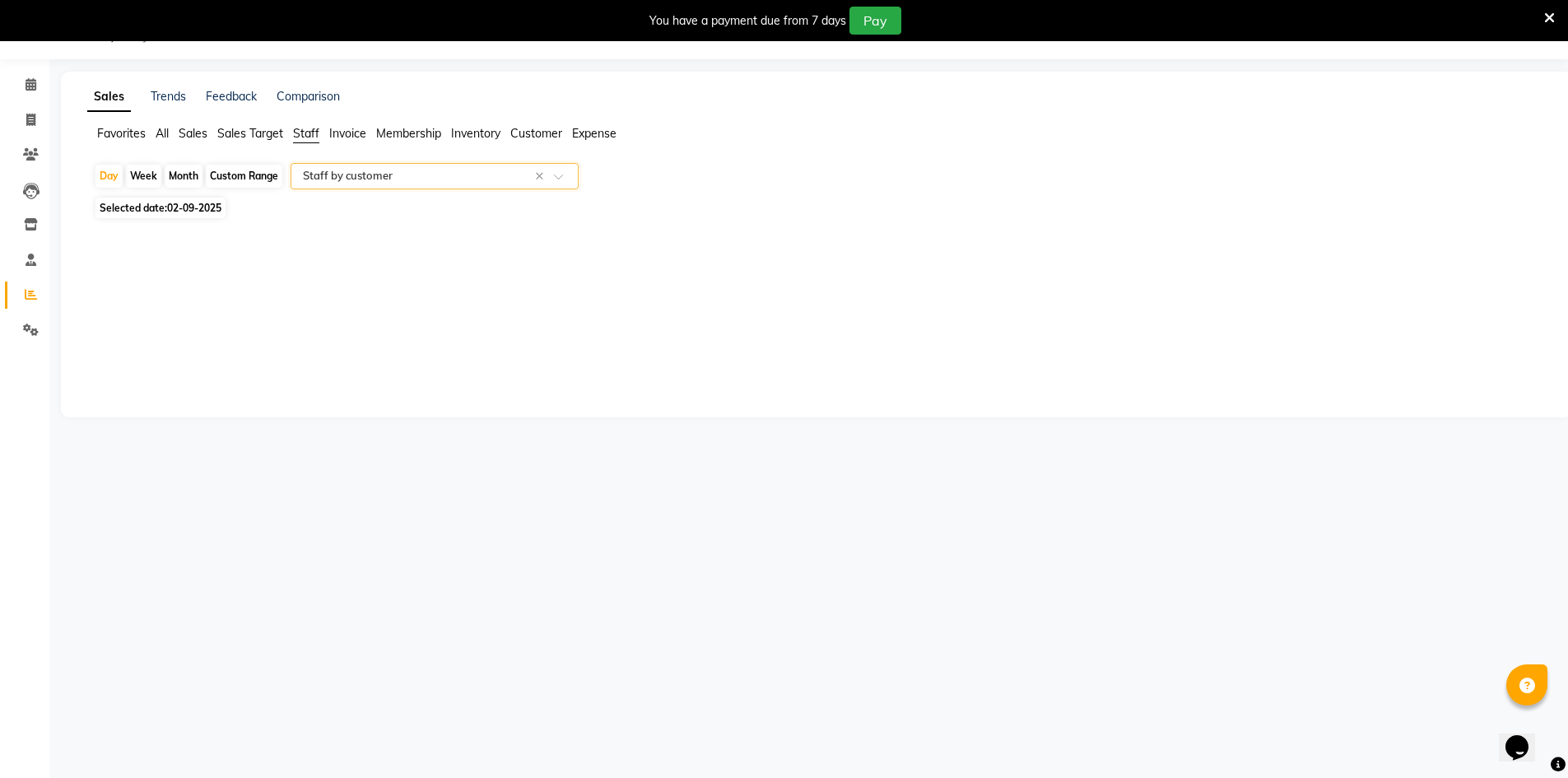
click at [207, 207] on span "02-09-2025" at bounding box center [194, 208] width 55 height 12
select select "9"
select select "2025"
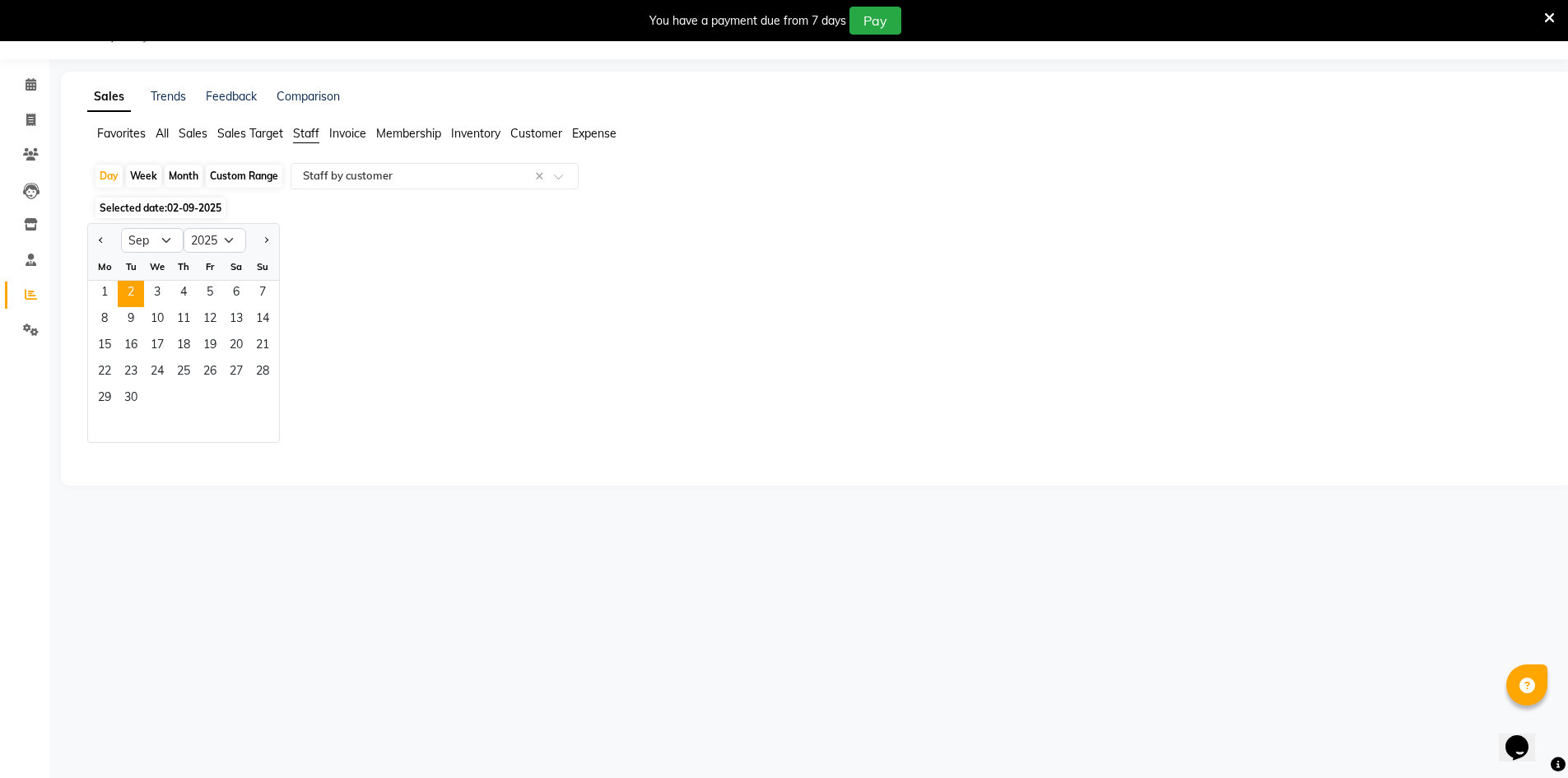
click at [228, 174] on div "Custom Range" at bounding box center [244, 176] width 77 height 23
select select "9"
select select "2025"
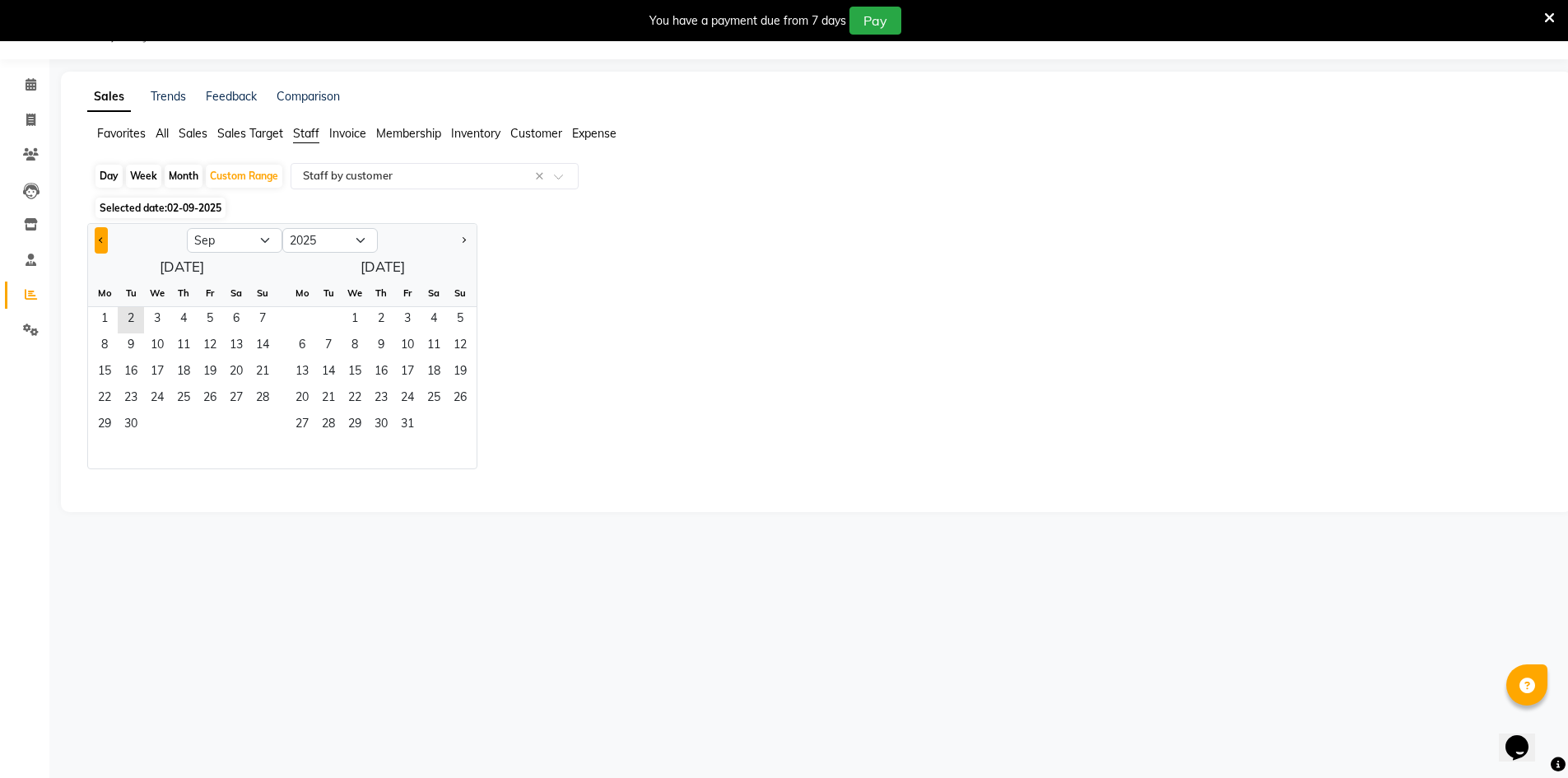
click at [102, 238] on span "Previous month" at bounding box center [102, 240] width 6 height 6
select select "8"
click at [204, 313] on span "1" at bounding box center [210, 321] width 26 height 26
click at [261, 426] on span "31" at bounding box center [262, 426] width 26 height 26
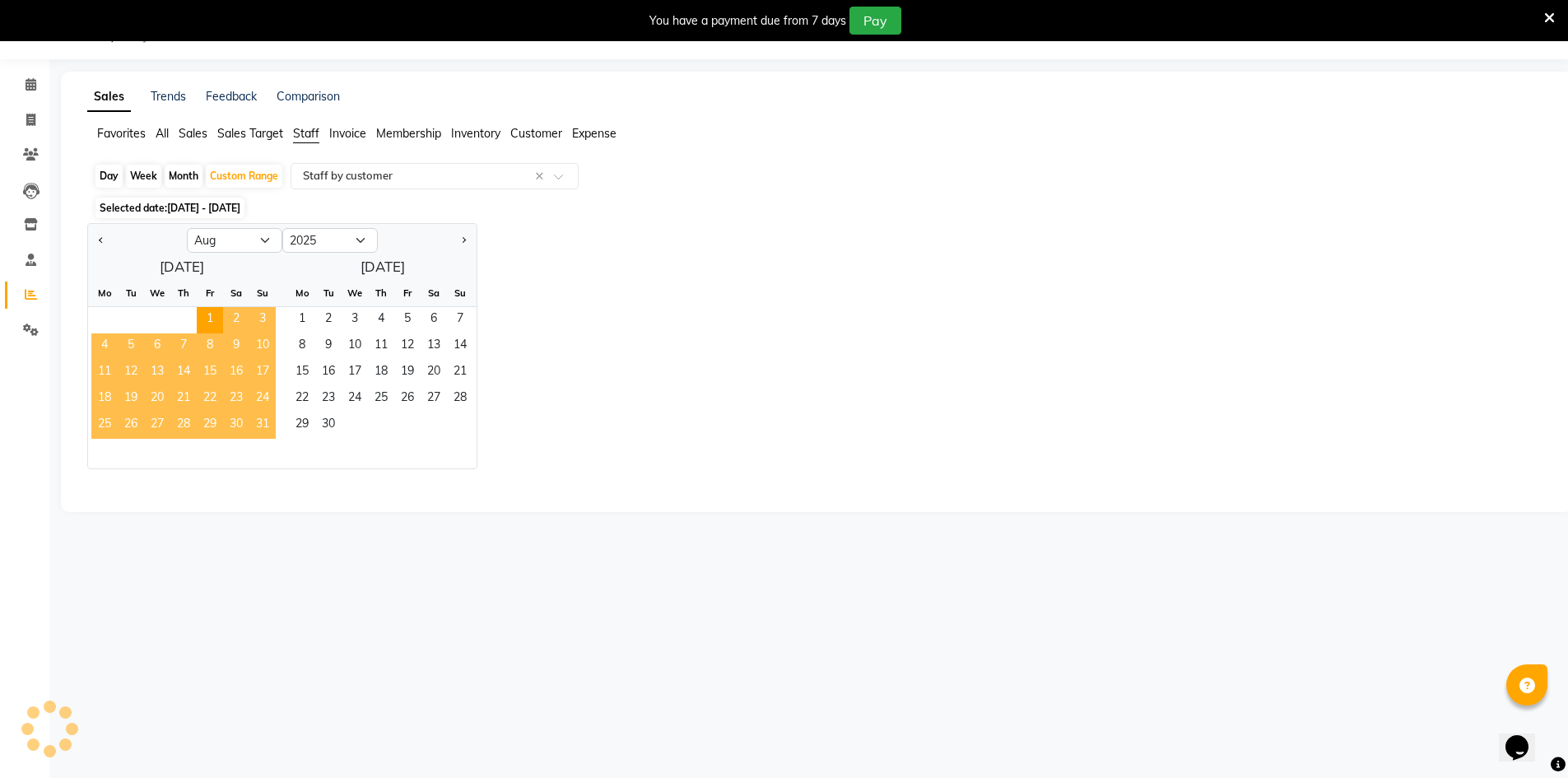
select select "filtered_report"
select select "csv"
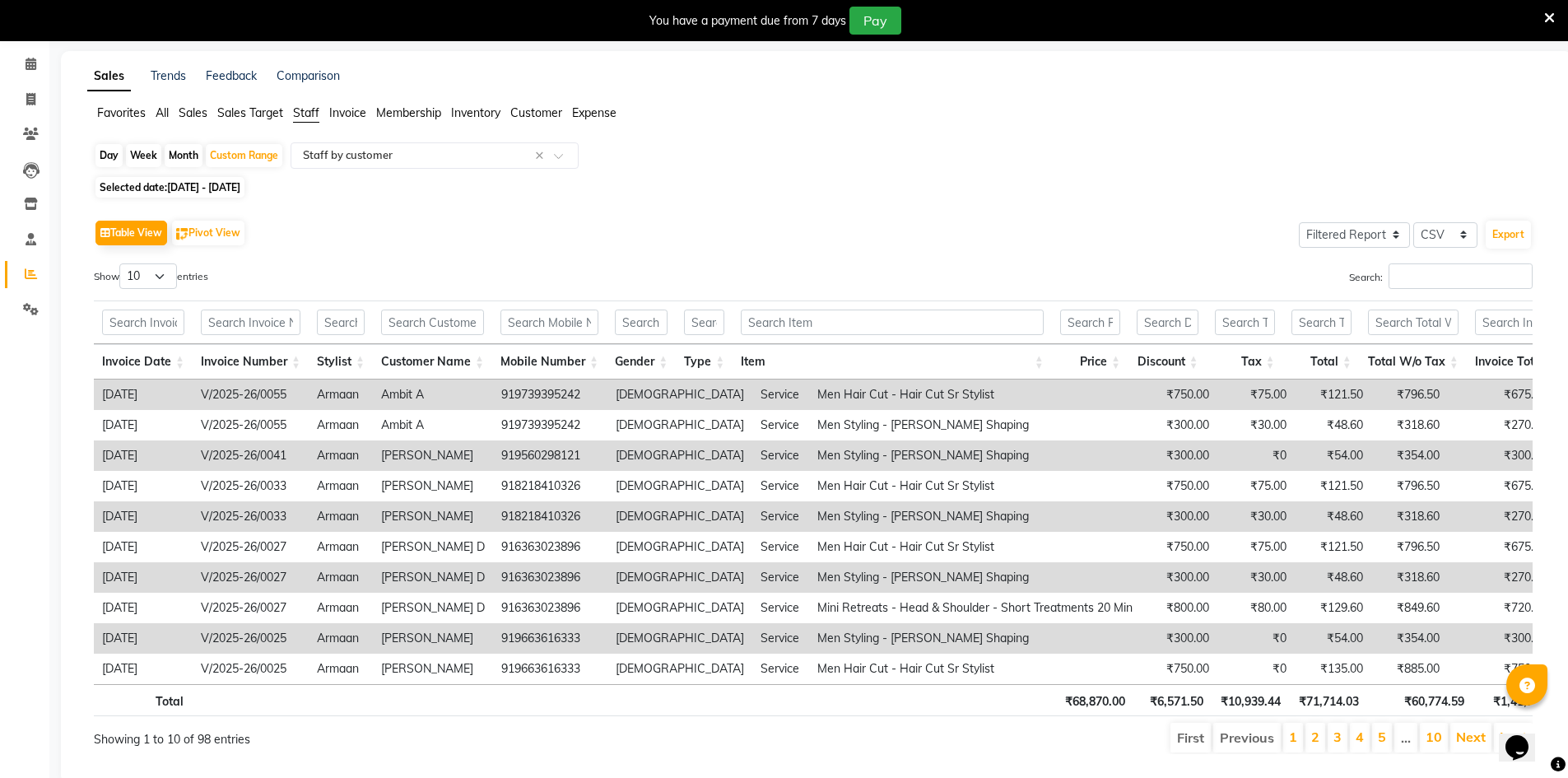
scroll to position [117, 0]
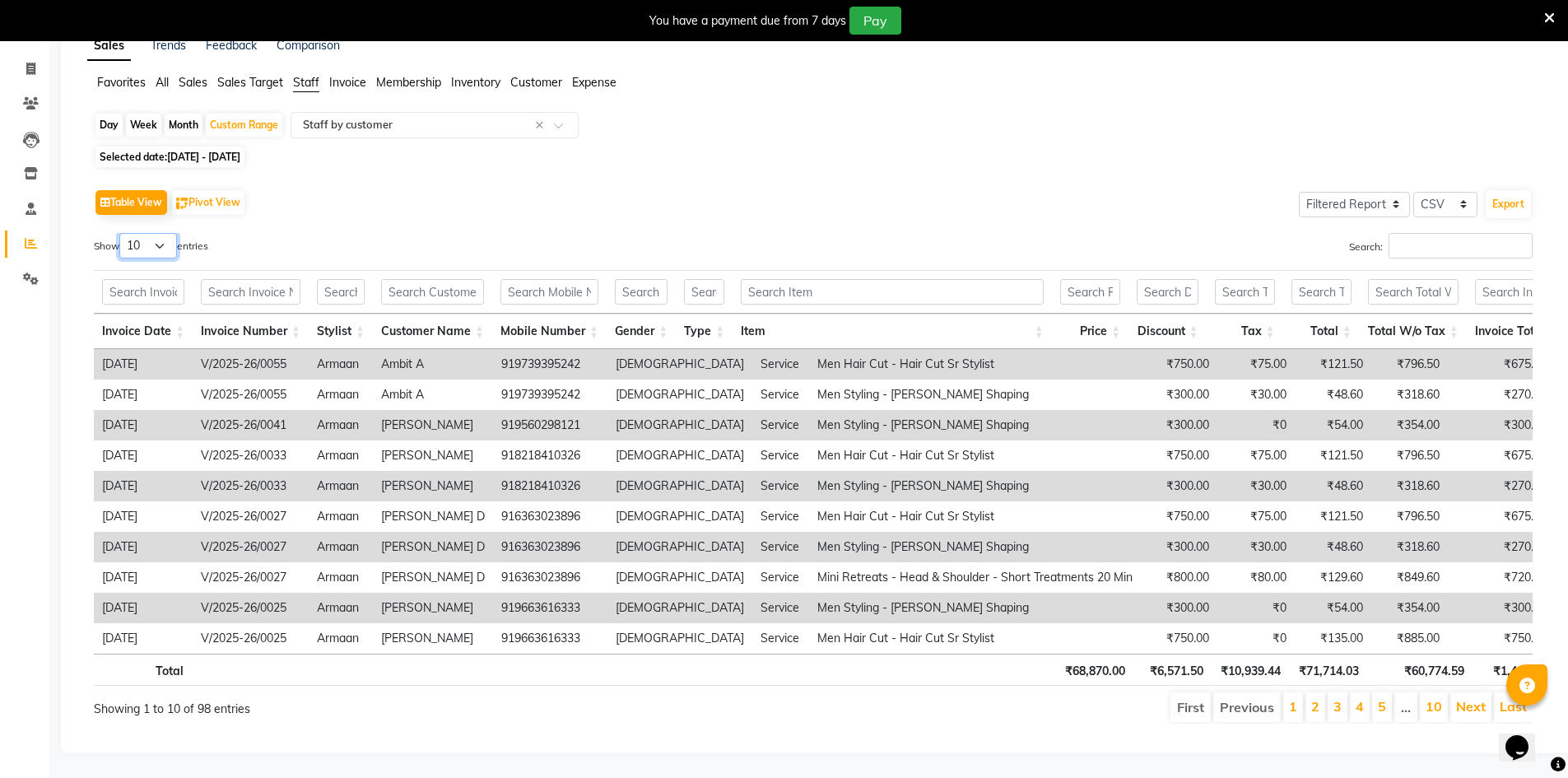
click at [170, 233] on select "10 25 50 100" at bounding box center [147, 245] width 57 height 26
select select "100"
click at [122, 233] on select "10 25 50 100" at bounding box center [147, 245] width 57 height 26
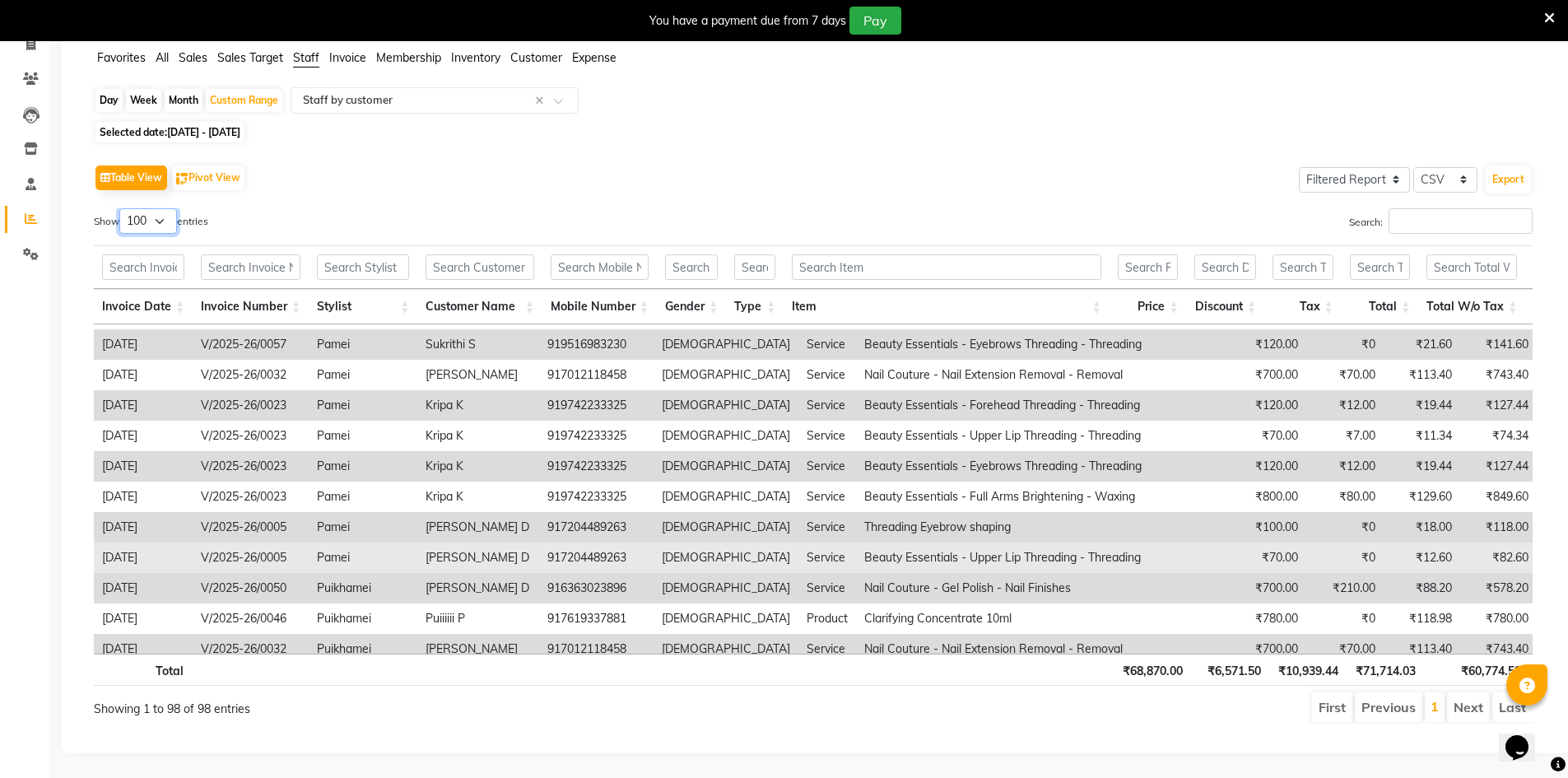
scroll to position [1564, 0]
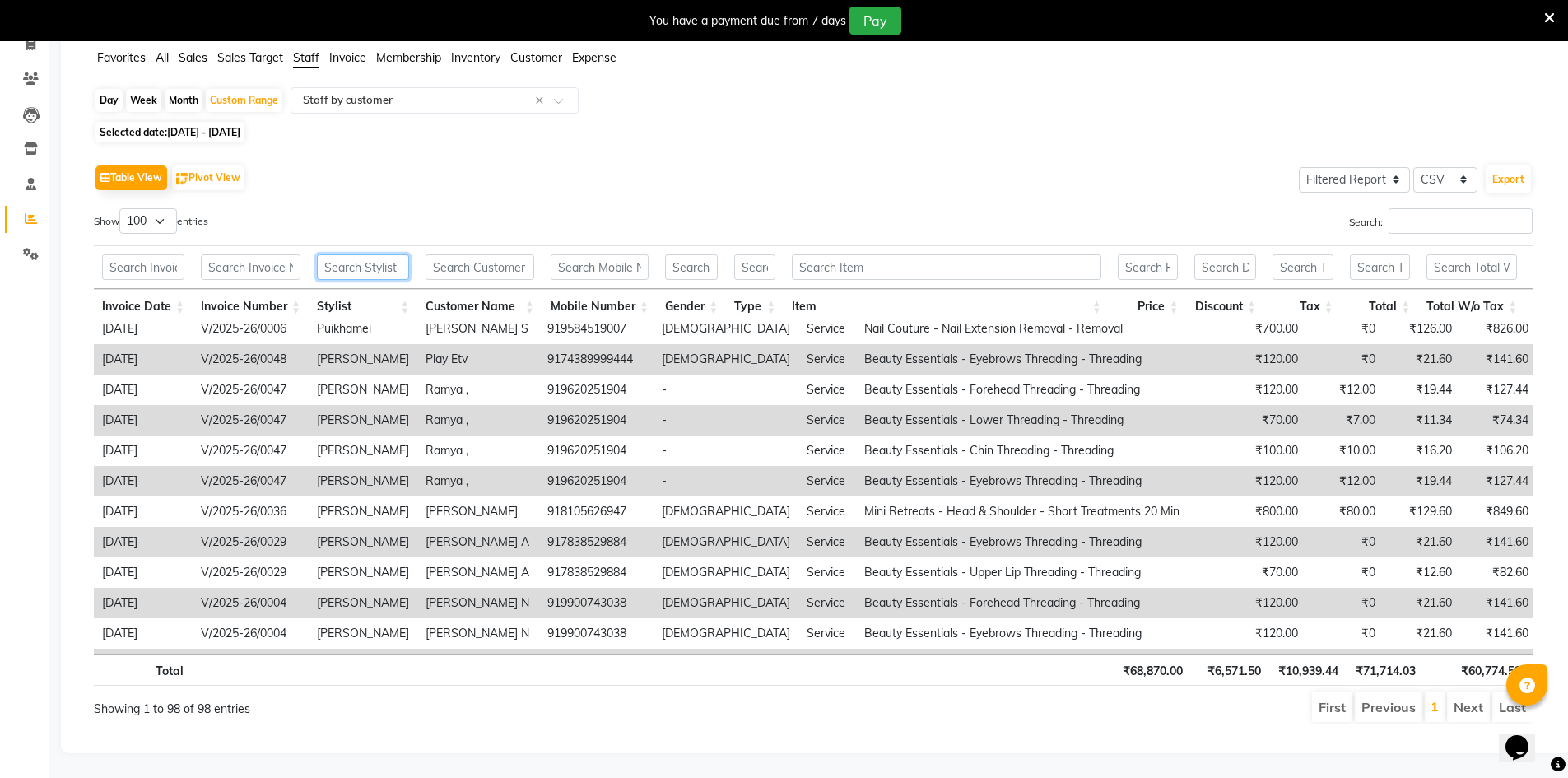
click at [322, 257] on input "text" at bounding box center [363, 267] width 92 height 26
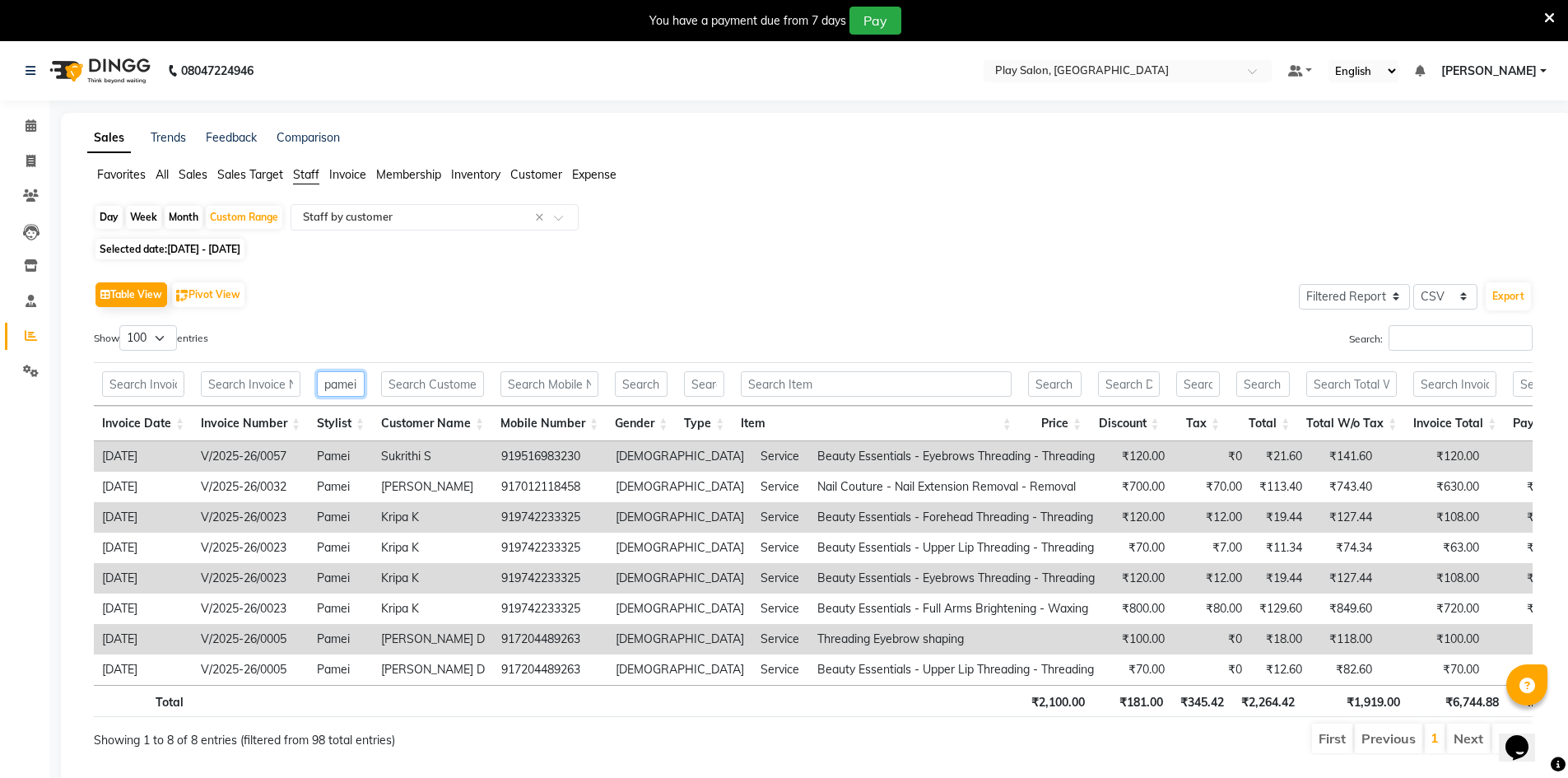
scroll to position [56, 0]
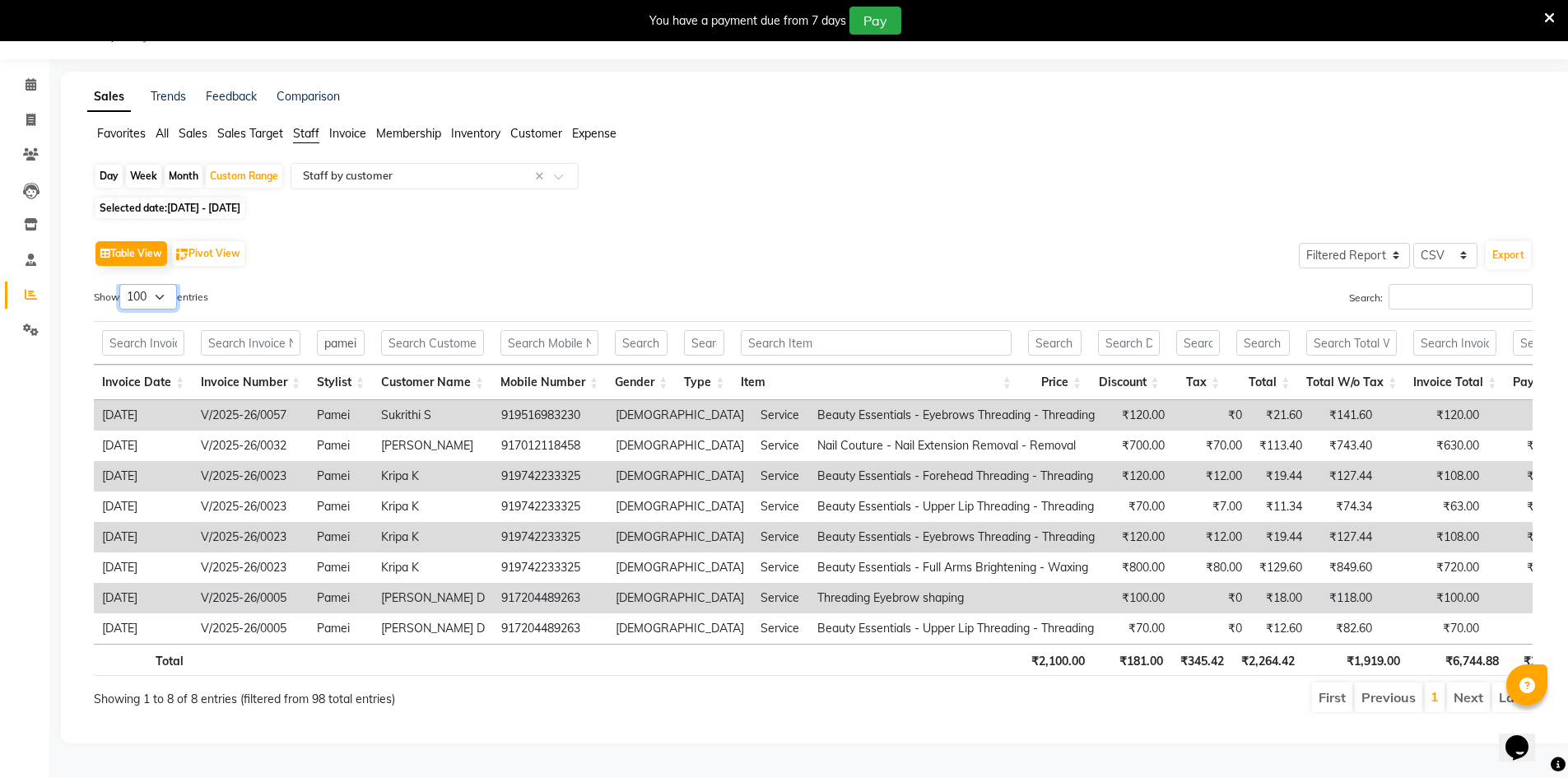
click at [152, 284] on select "10 25 50 100" at bounding box center [147, 297] width 57 height 26
click at [301, 286] on div "Show 10 25 50 100 entries" at bounding box center [447, 300] width 707 height 32
click at [359, 330] on input "pamei" at bounding box center [341, 343] width 48 height 26
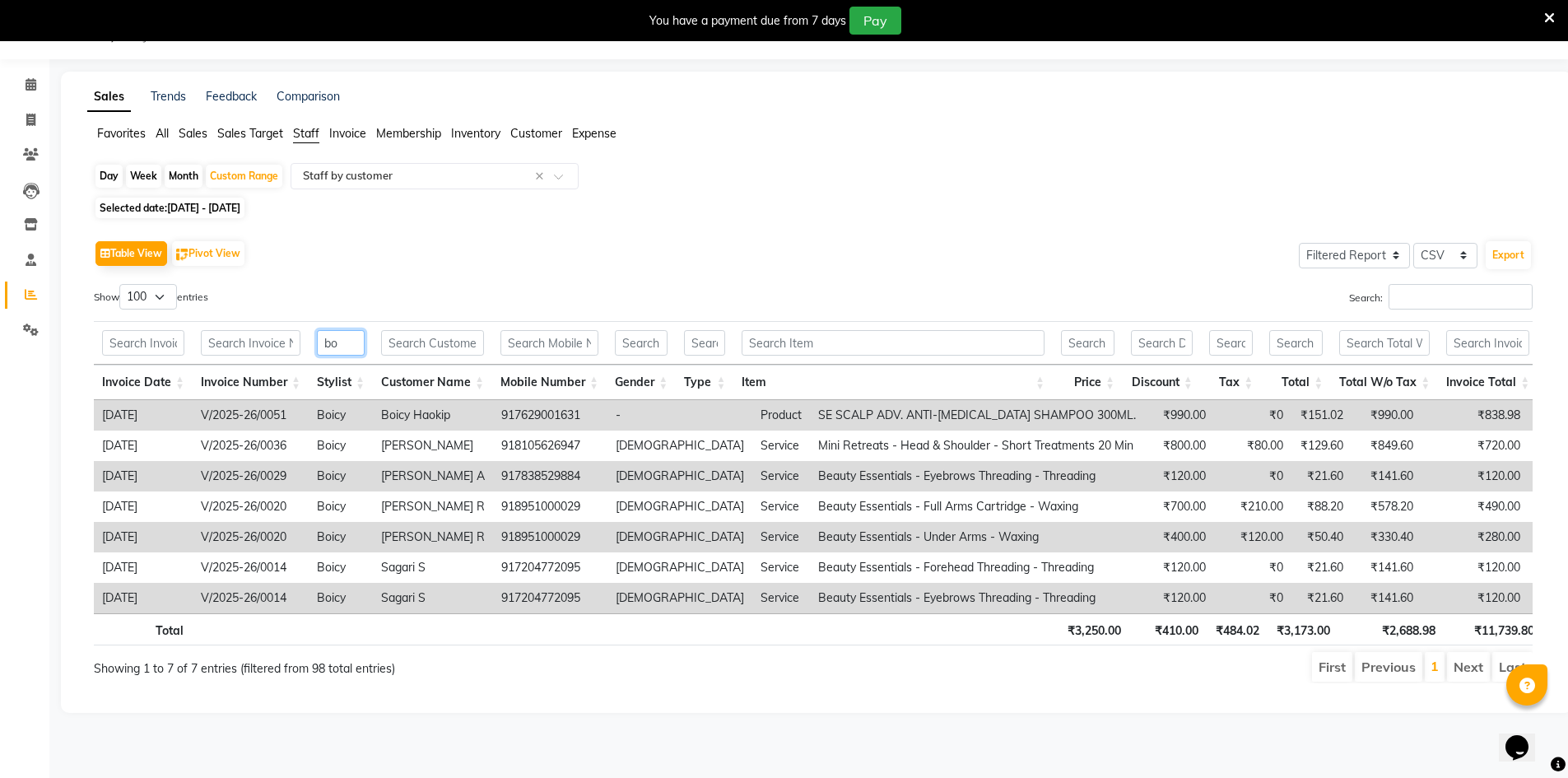
scroll to position [42, 0]
type input "b"
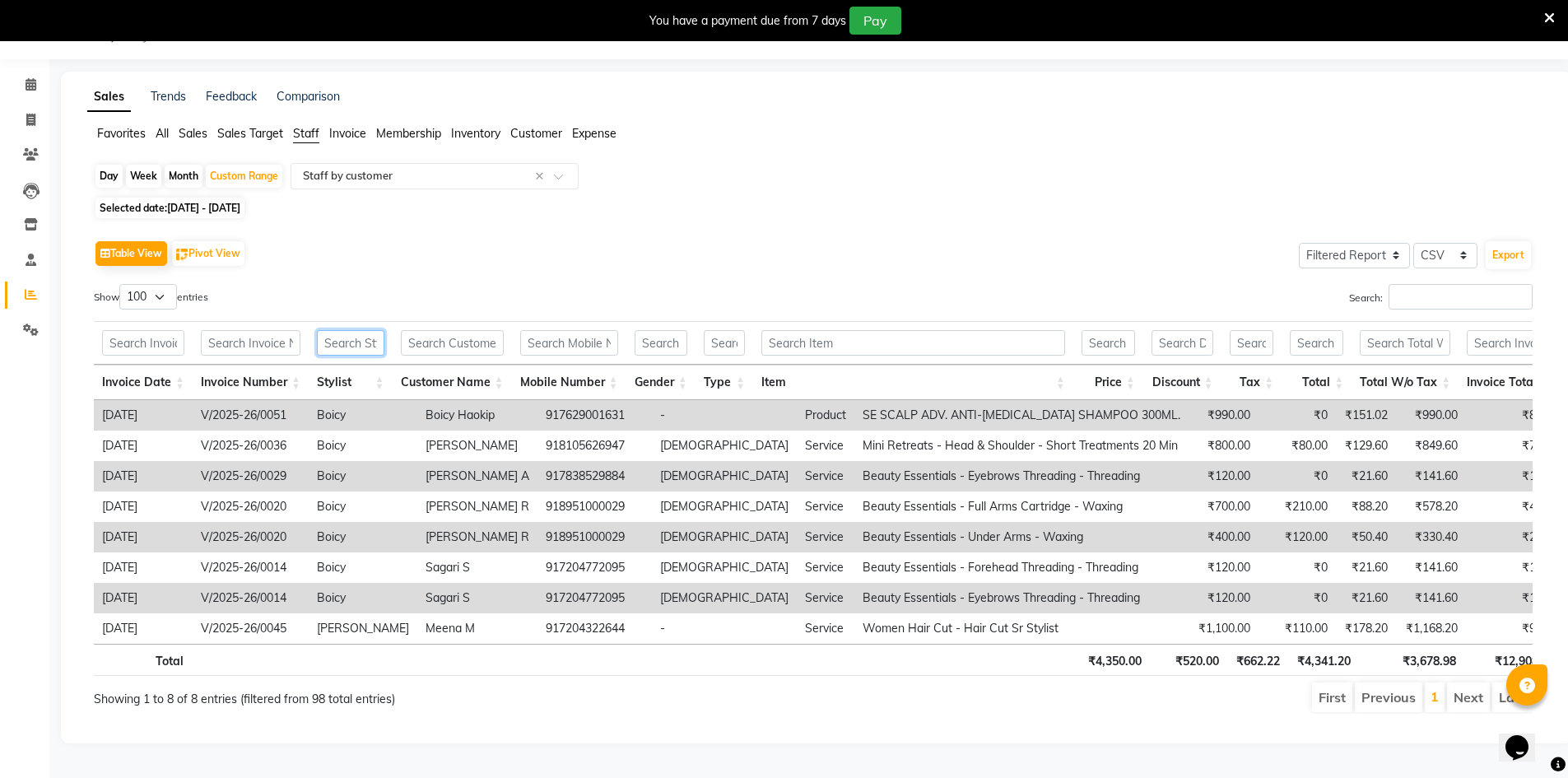
scroll to position [56, 0]
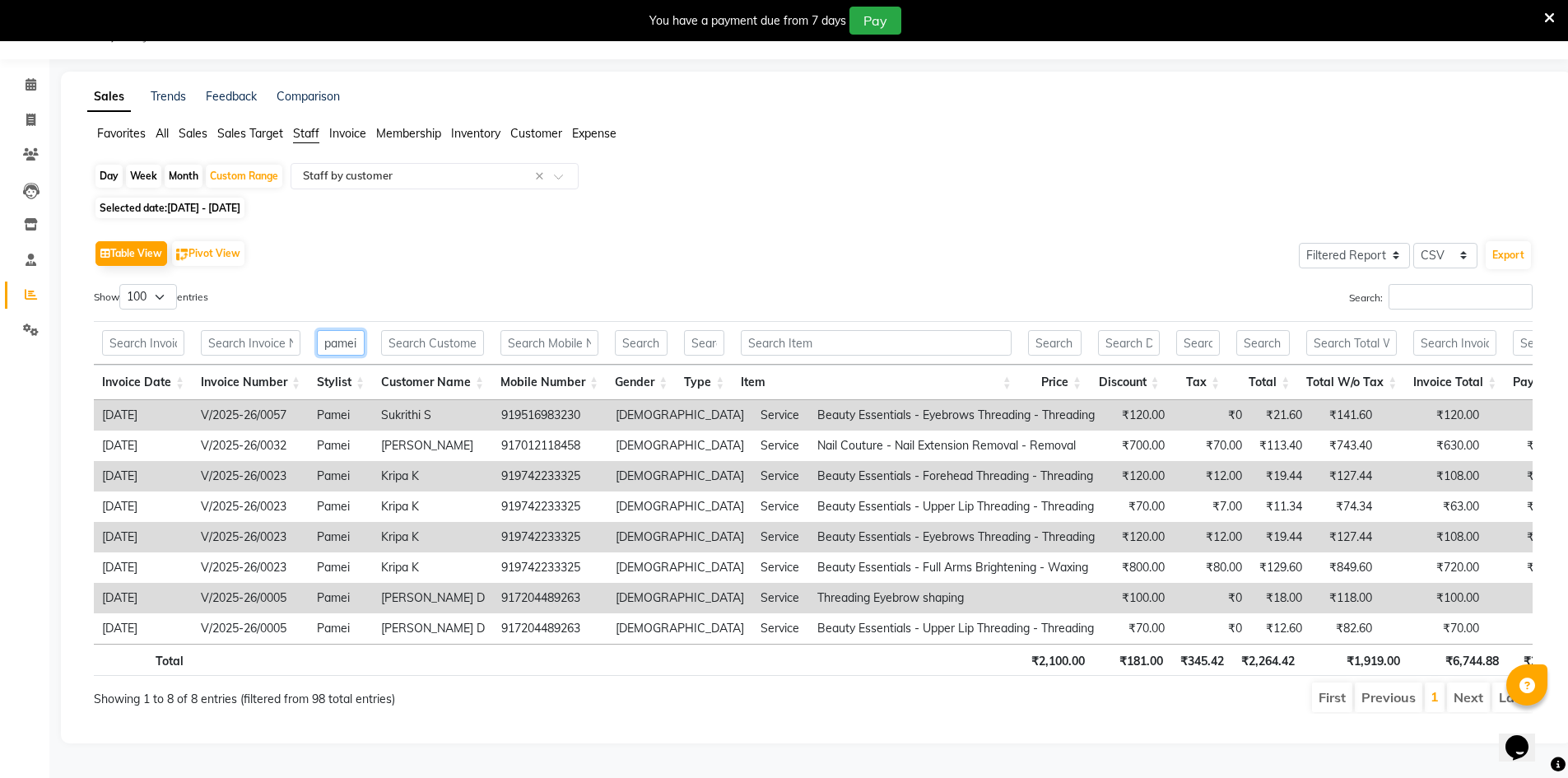
click at [347, 331] on input "pamei" at bounding box center [341, 343] width 48 height 26
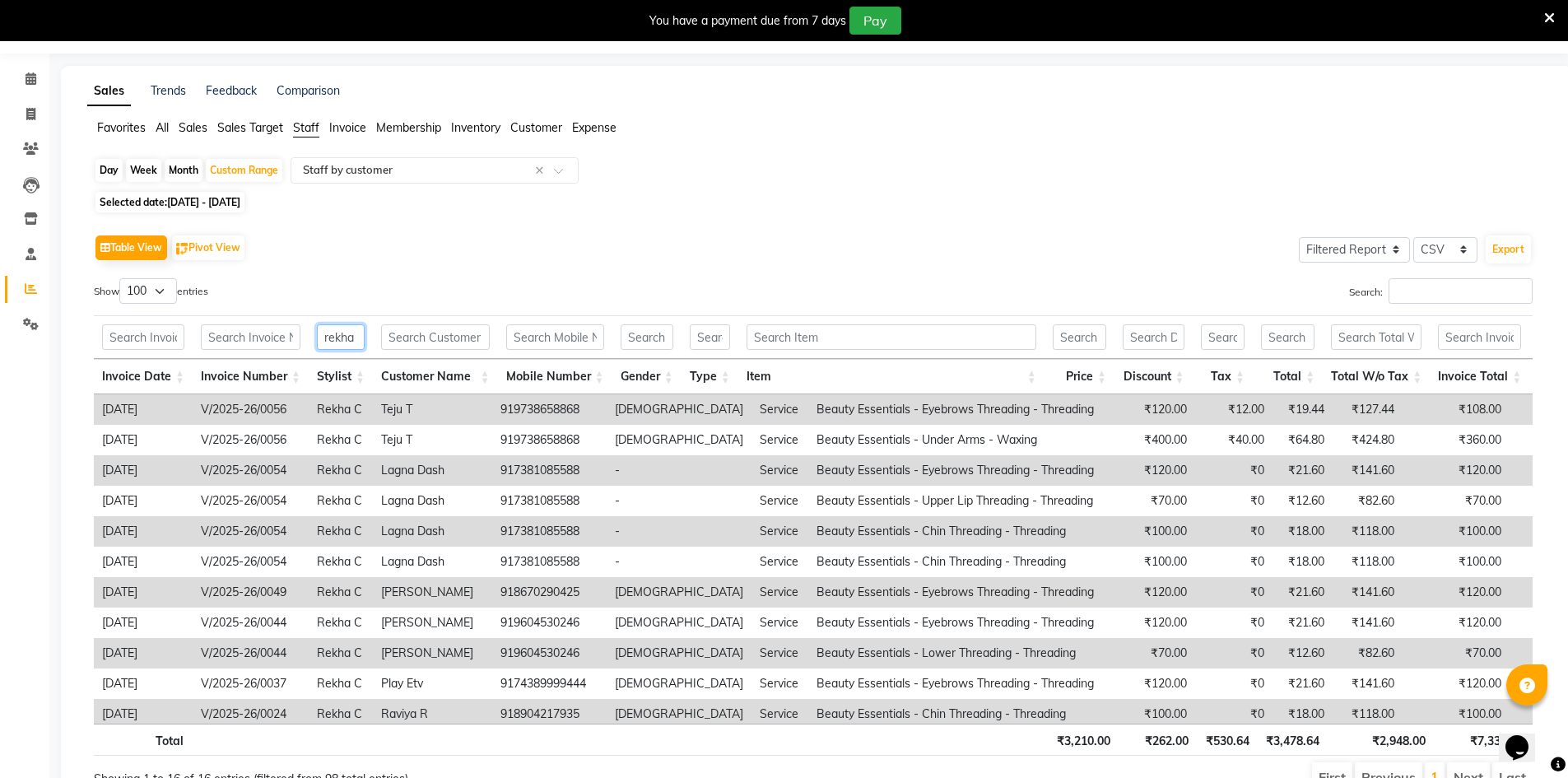
scroll to position [0, 0]
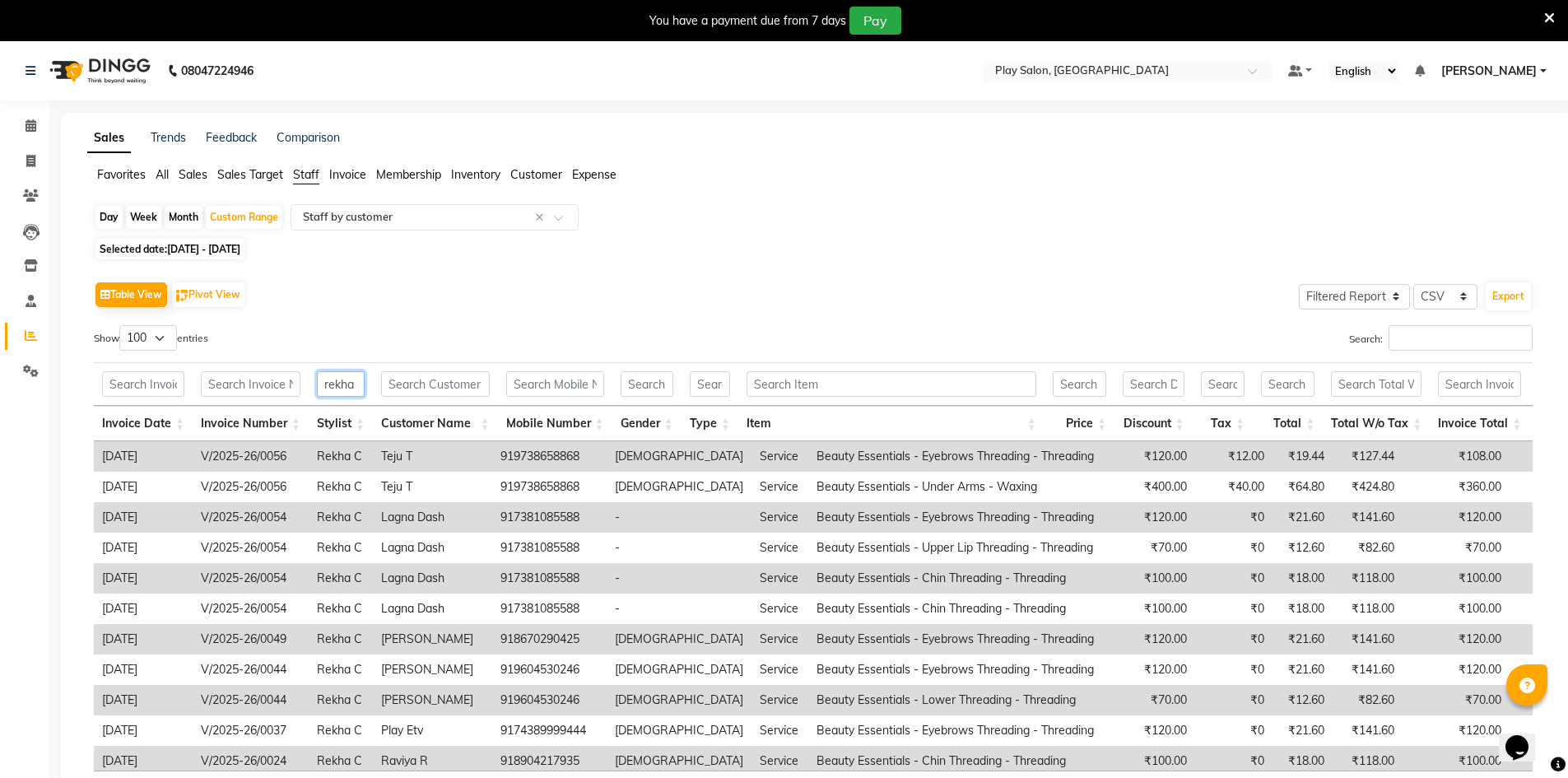
click at [340, 386] on input "rekha" at bounding box center [341, 383] width 48 height 26
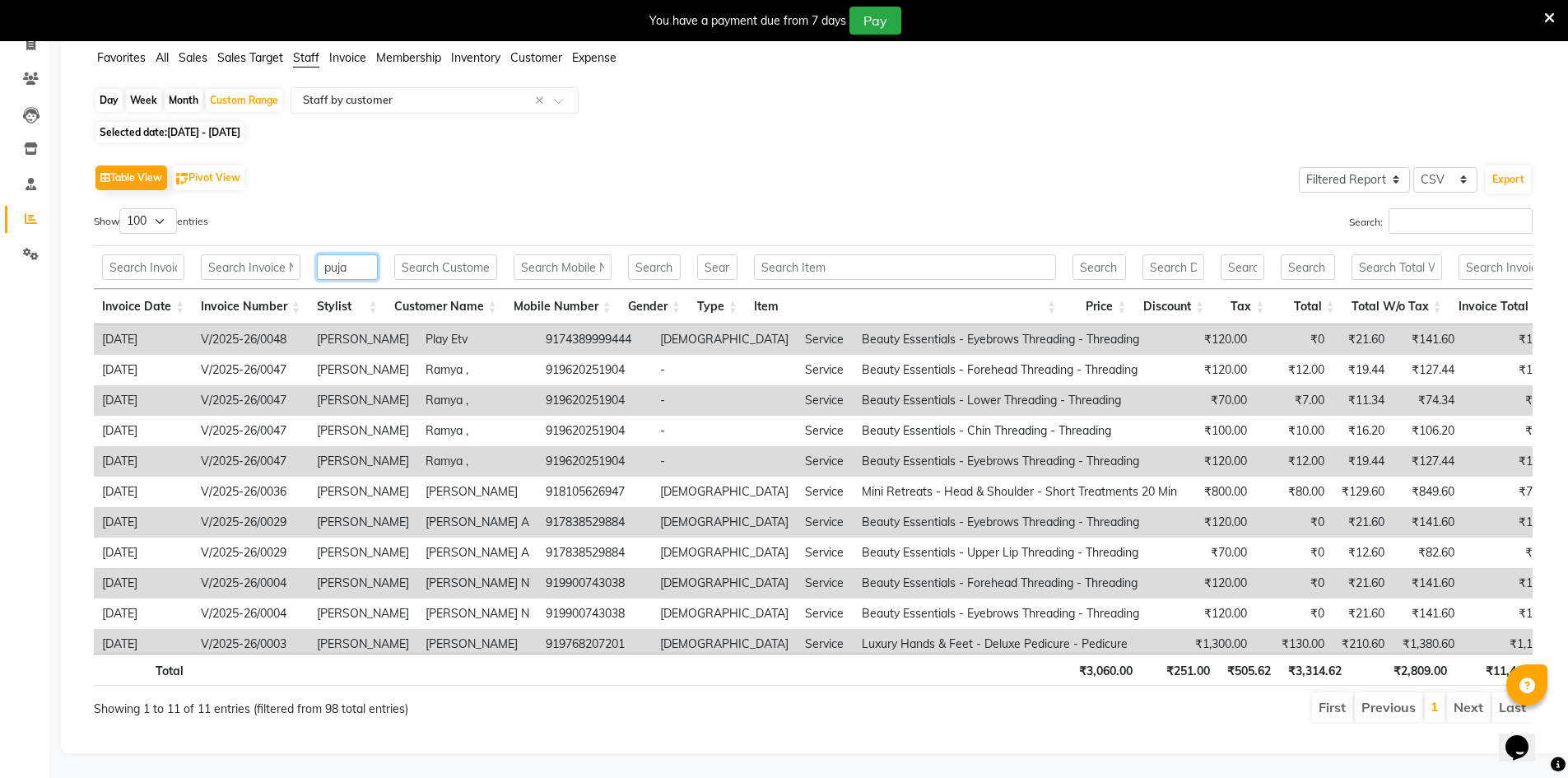
click at [342, 255] on input "puja" at bounding box center [347, 267] width 61 height 26
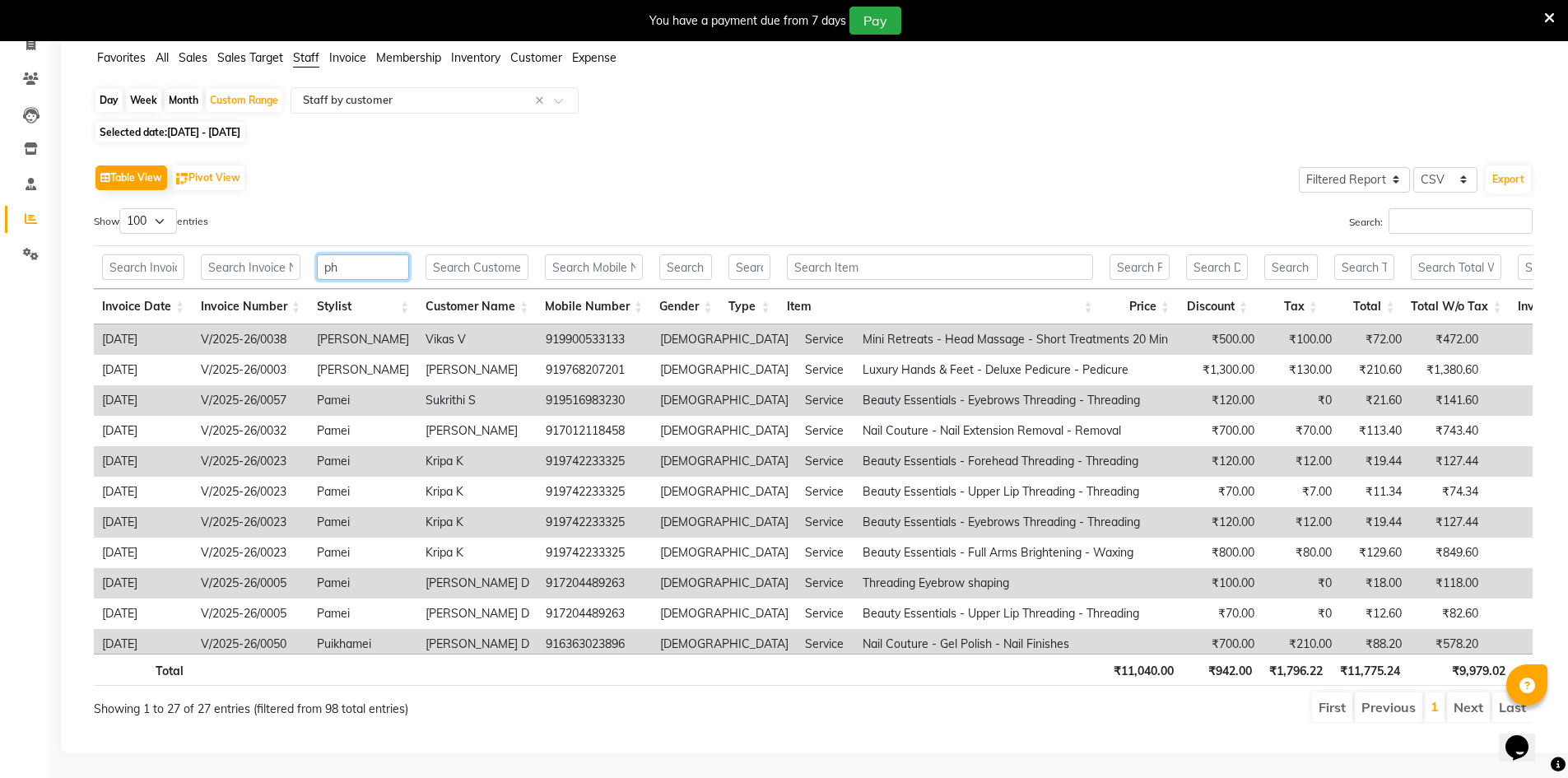
scroll to position [42, 0]
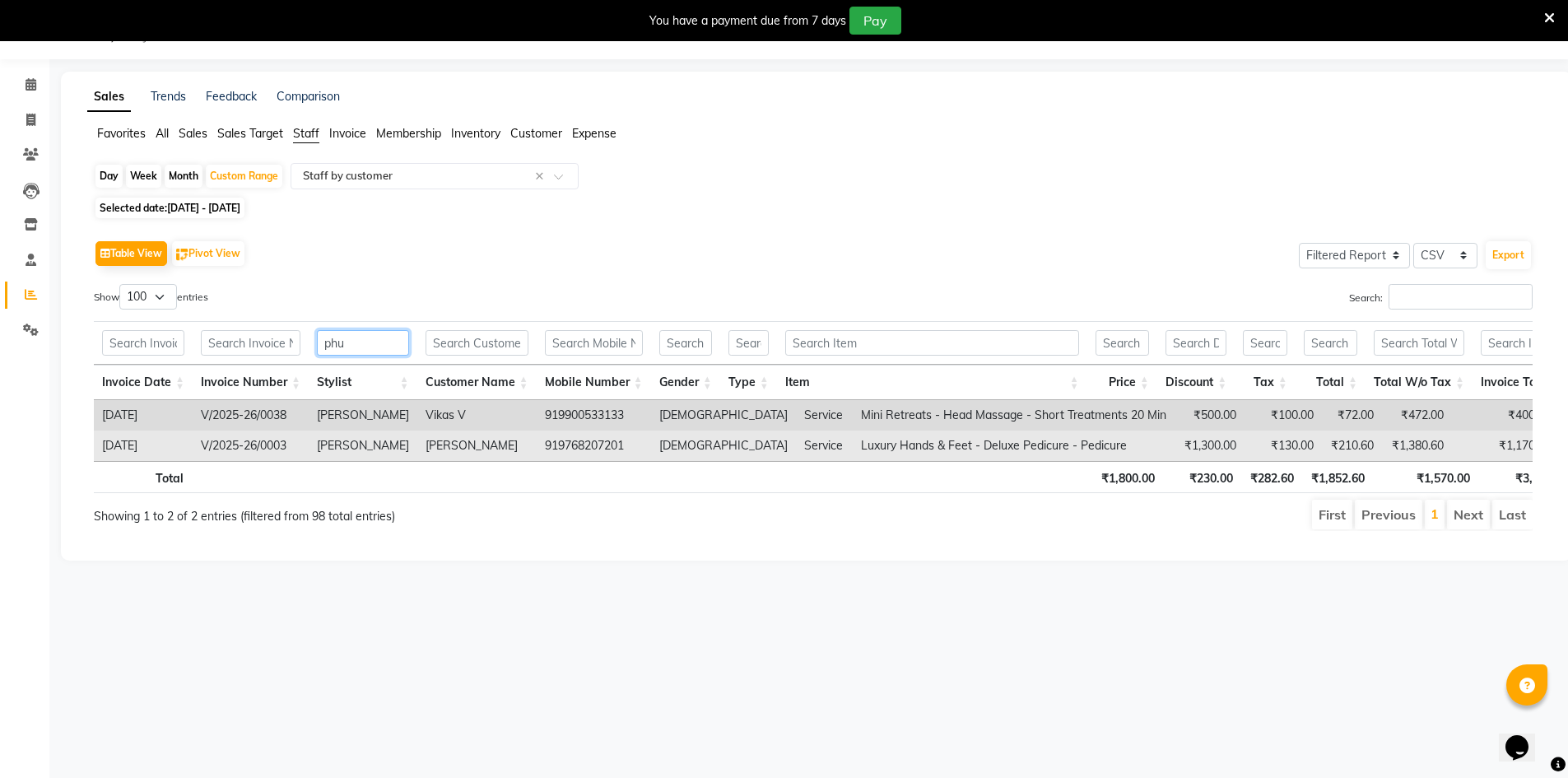
type input "phu"
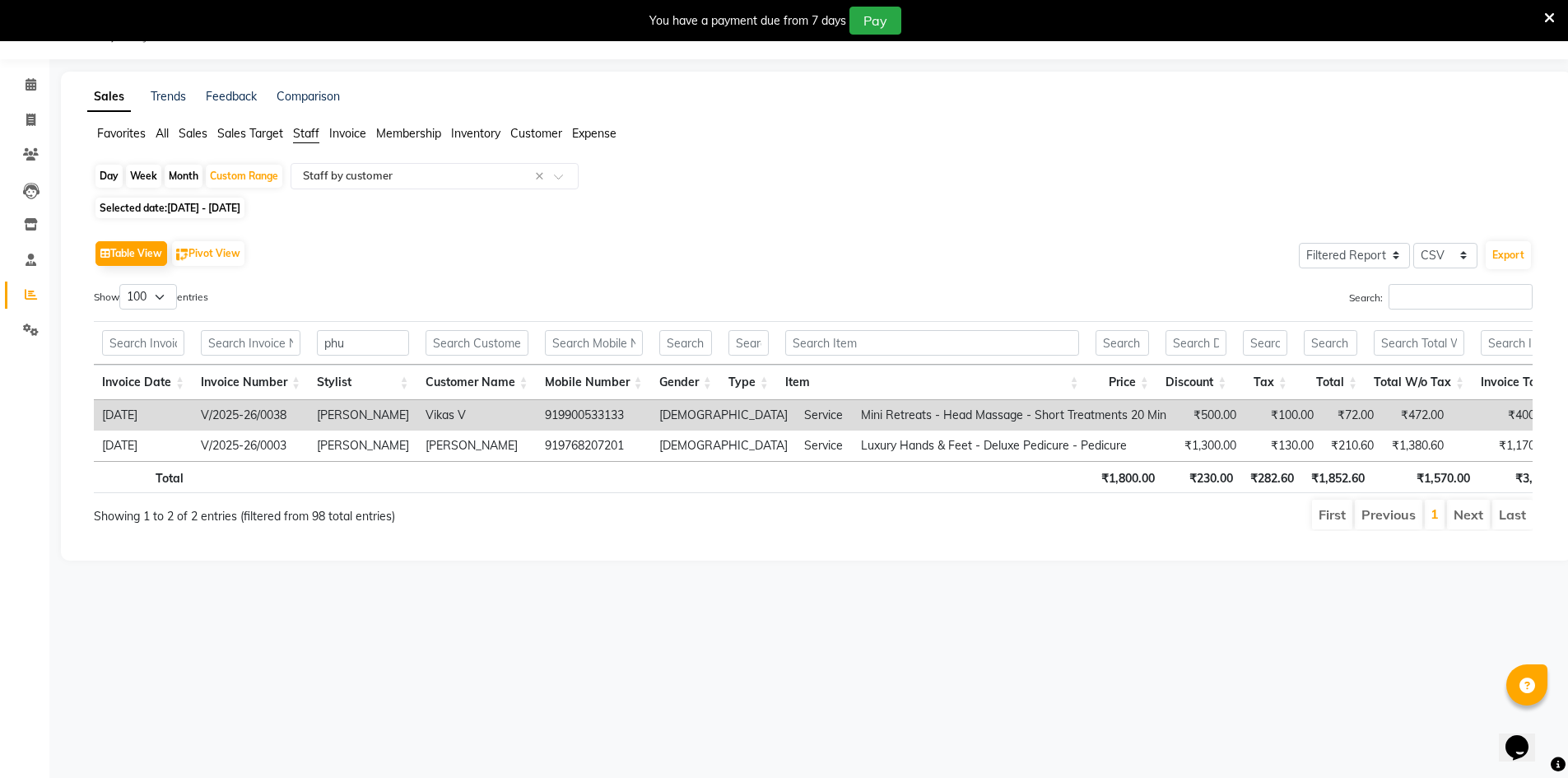
click at [320, 160] on app-reports "Favorites All Sales Sales Target Staff Invoice Membership Inventory Customer Ex…" at bounding box center [817, 335] width 1478 height 419
click at [320, 189] on div "Day Week Month Custom Range Select Report Type × Staff by customer ×" at bounding box center [816, 178] width 1445 height 30
click at [531, 168] on div "Select Report Type × Staff by customer ×" at bounding box center [434, 177] width 288 height 26
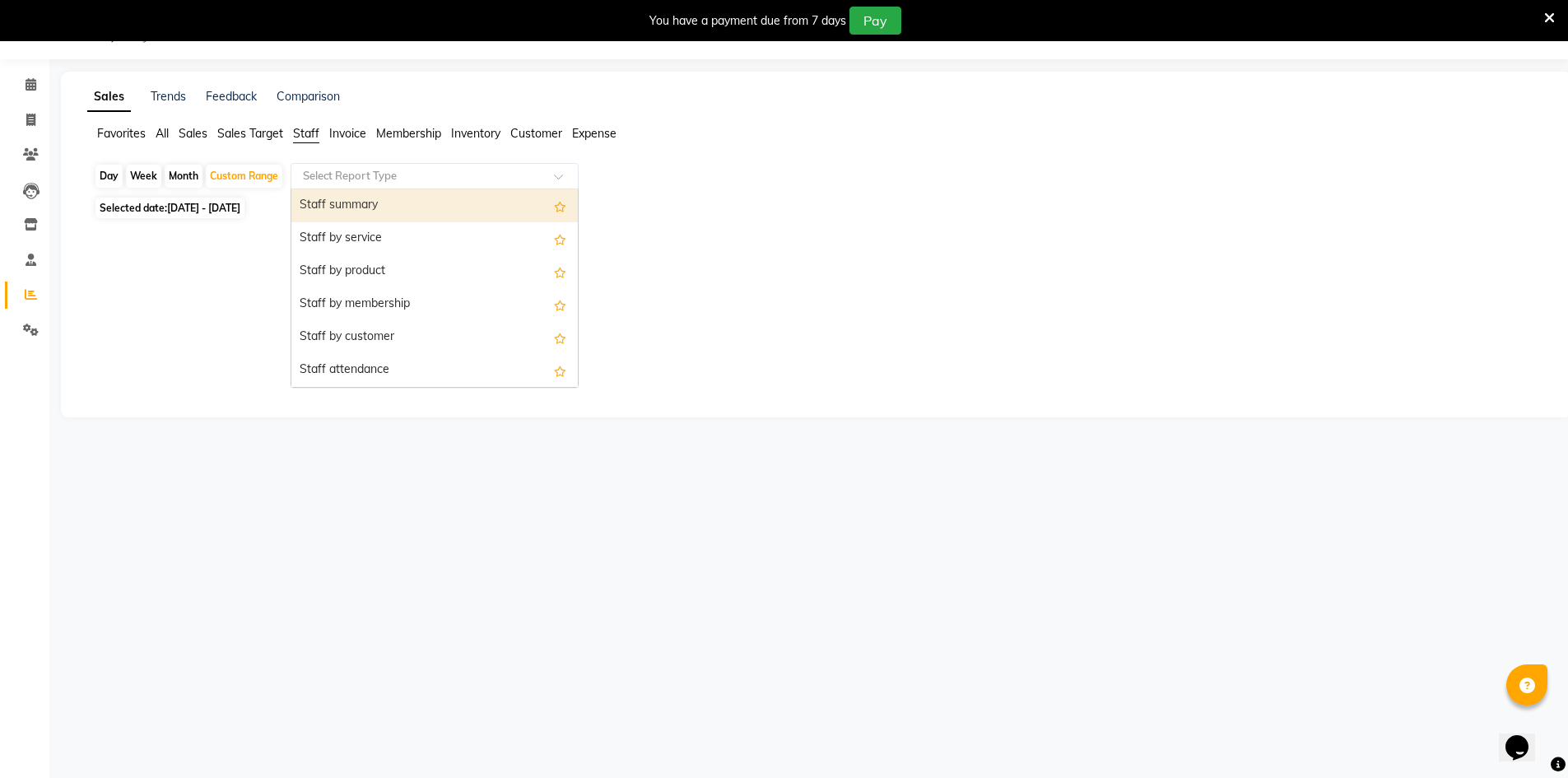
click at [388, 213] on div "Staff summary" at bounding box center [434, 205] width 286 height 33
select select "filtered_report"
select select "csv"
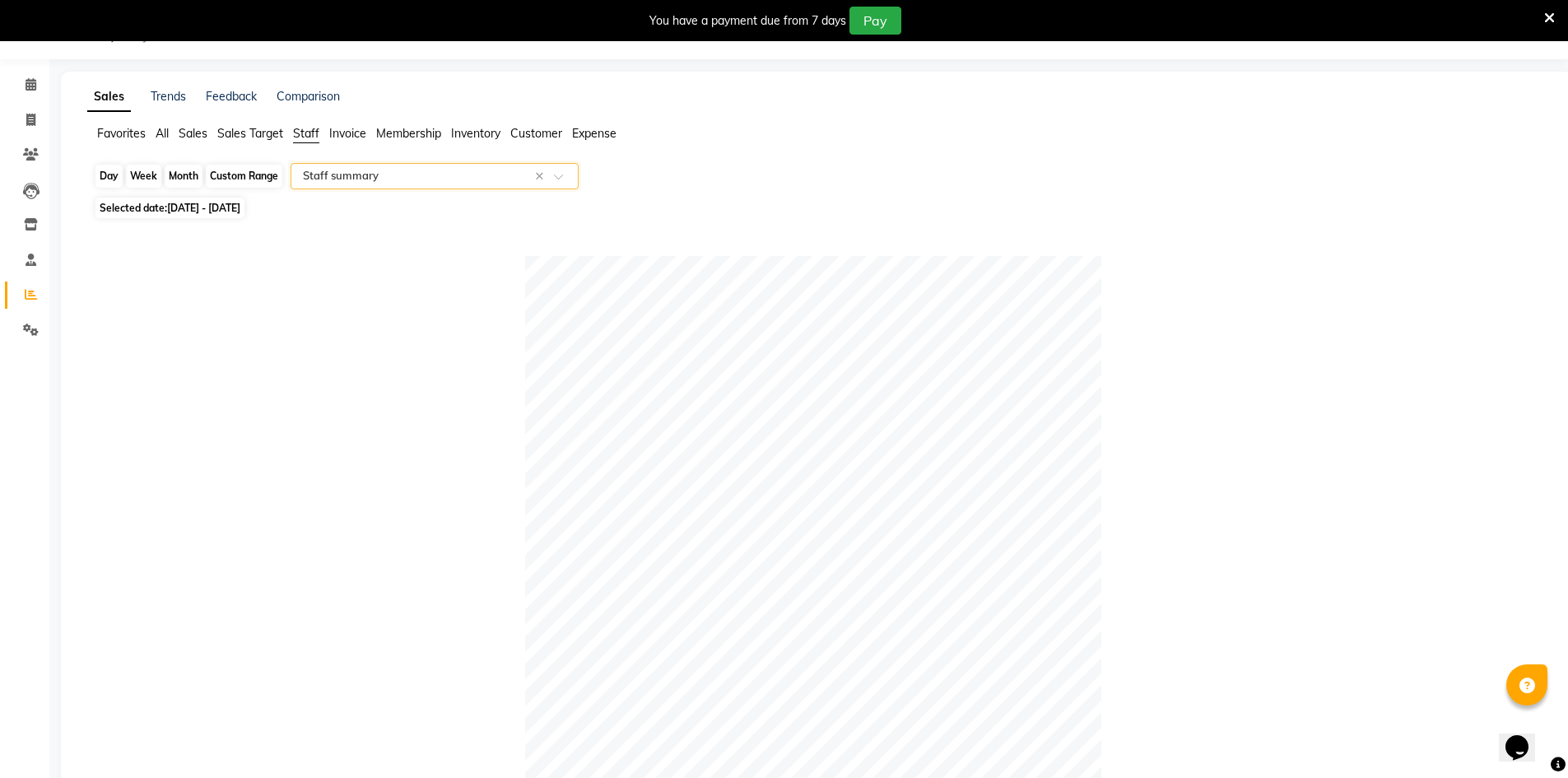
click at [227, 177] on div "Custom Range" at bounding box center [244, 176] width 77 height 23
select select "8"
select select "2025"
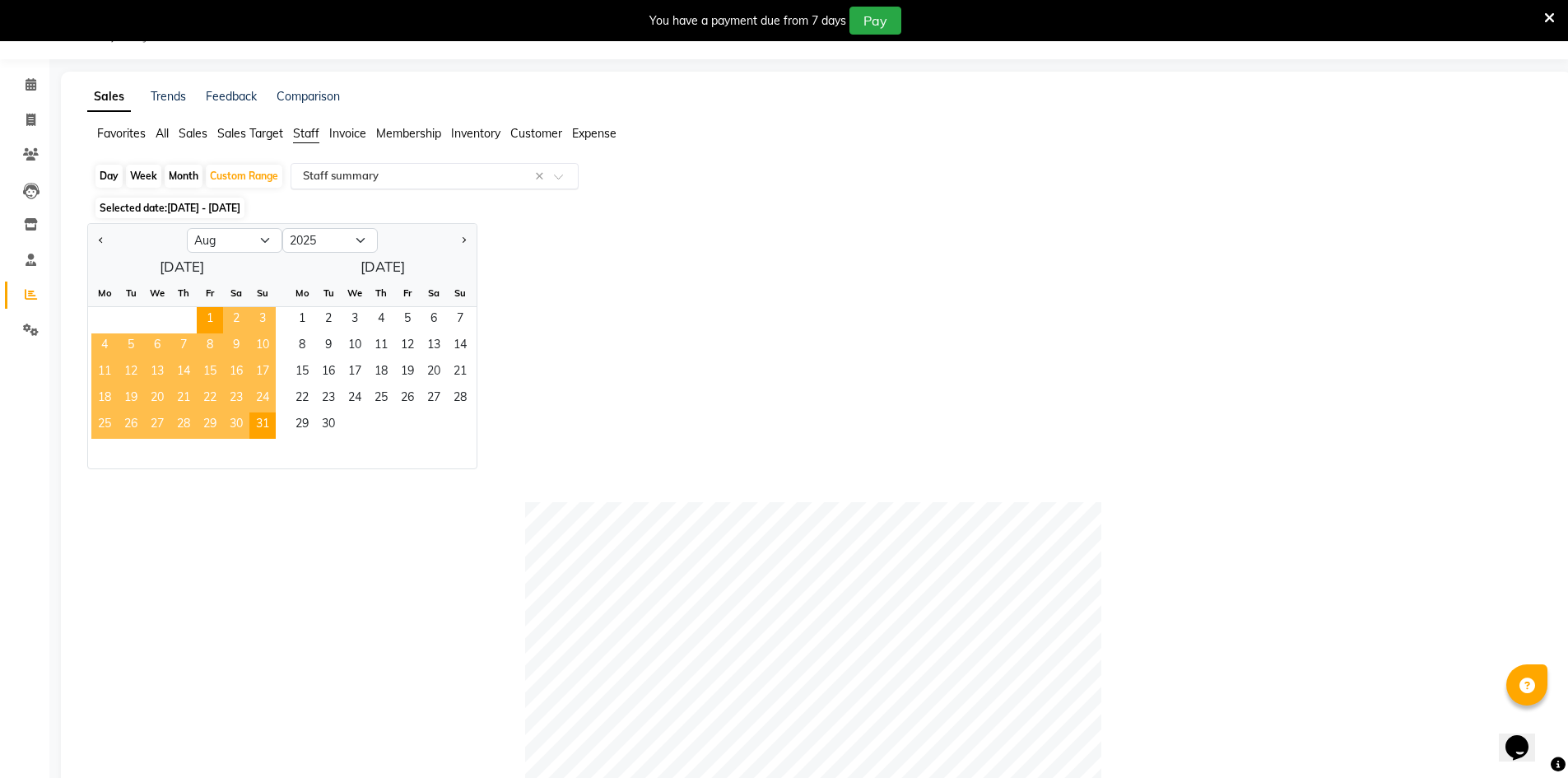
click at [524, 226] on div "Jan Feb Mar Apr May Jun Jul Aug Sep Oct Nov Dec 2015 2016 2017 2018 2019 2020 2…" at bounding box center [817, 346] width 1459 height 246
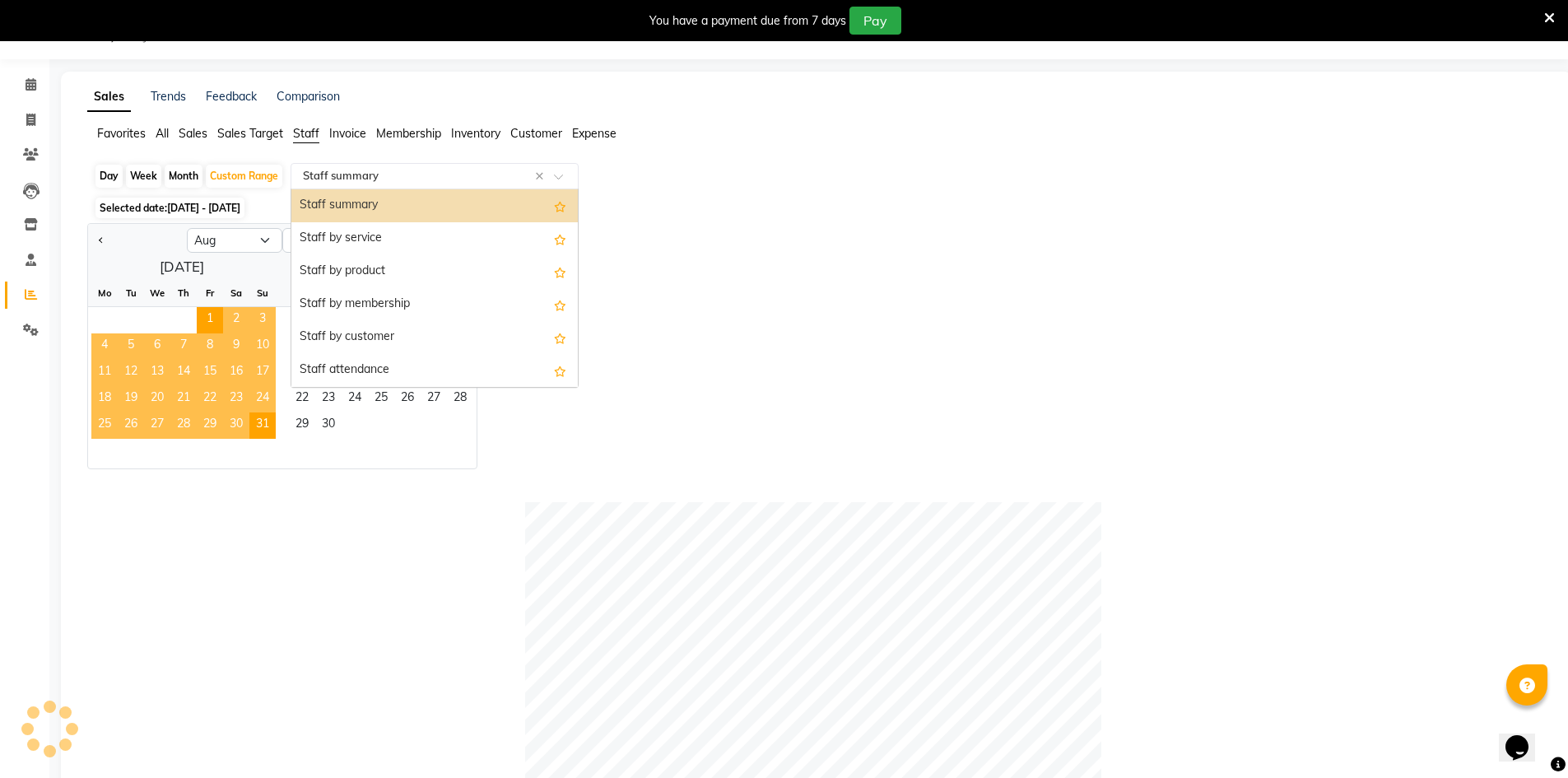
click at [418, 170] on input "text" at bounding box center [418, 176] width 237 height 17
click at [384, 200] on div "Staff summary" at bounding box center [434, 205] width 286 height 33
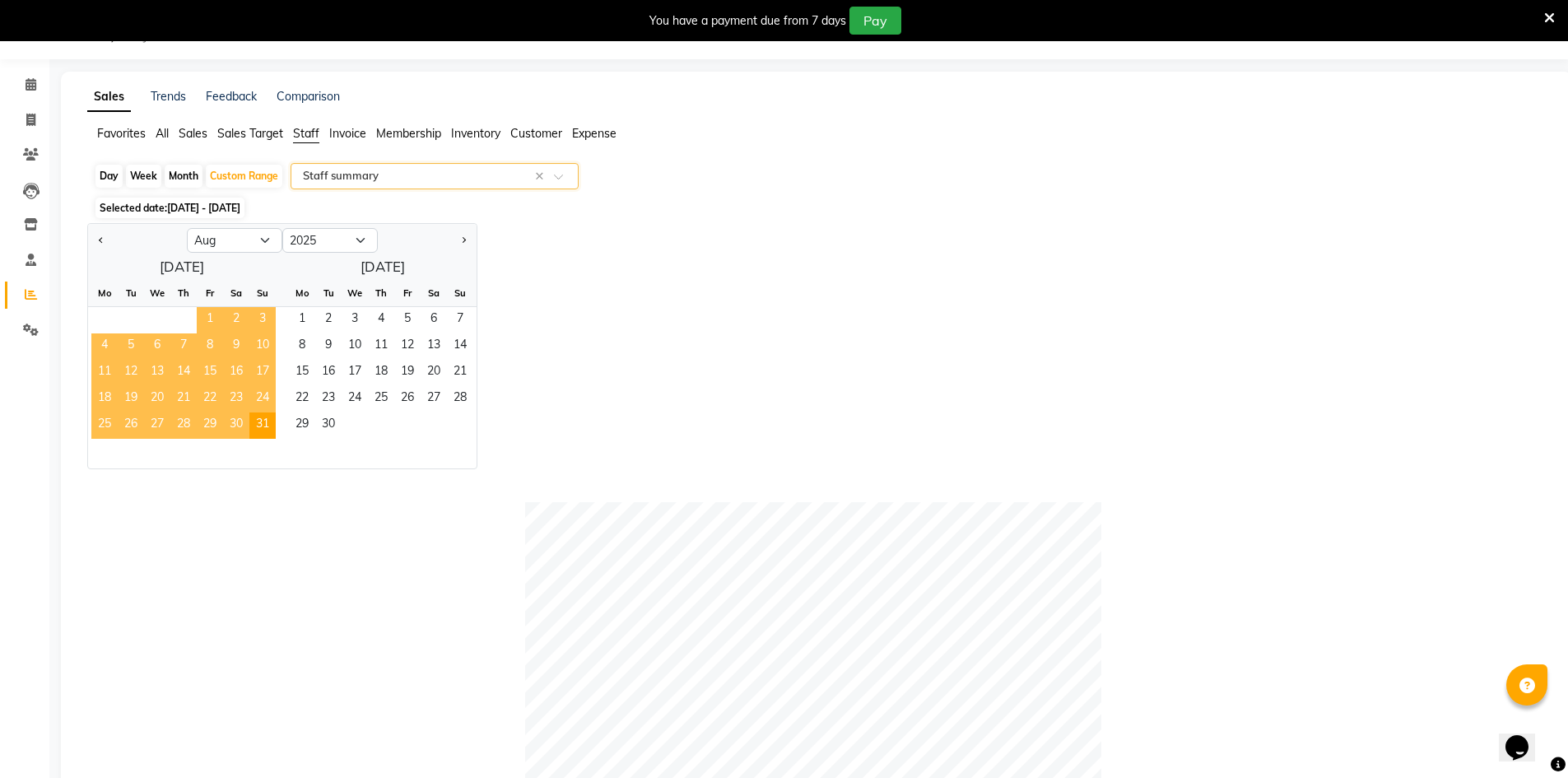
click at [211, 312] on span "1" at bounding box center [210, 321] width 26 height 26
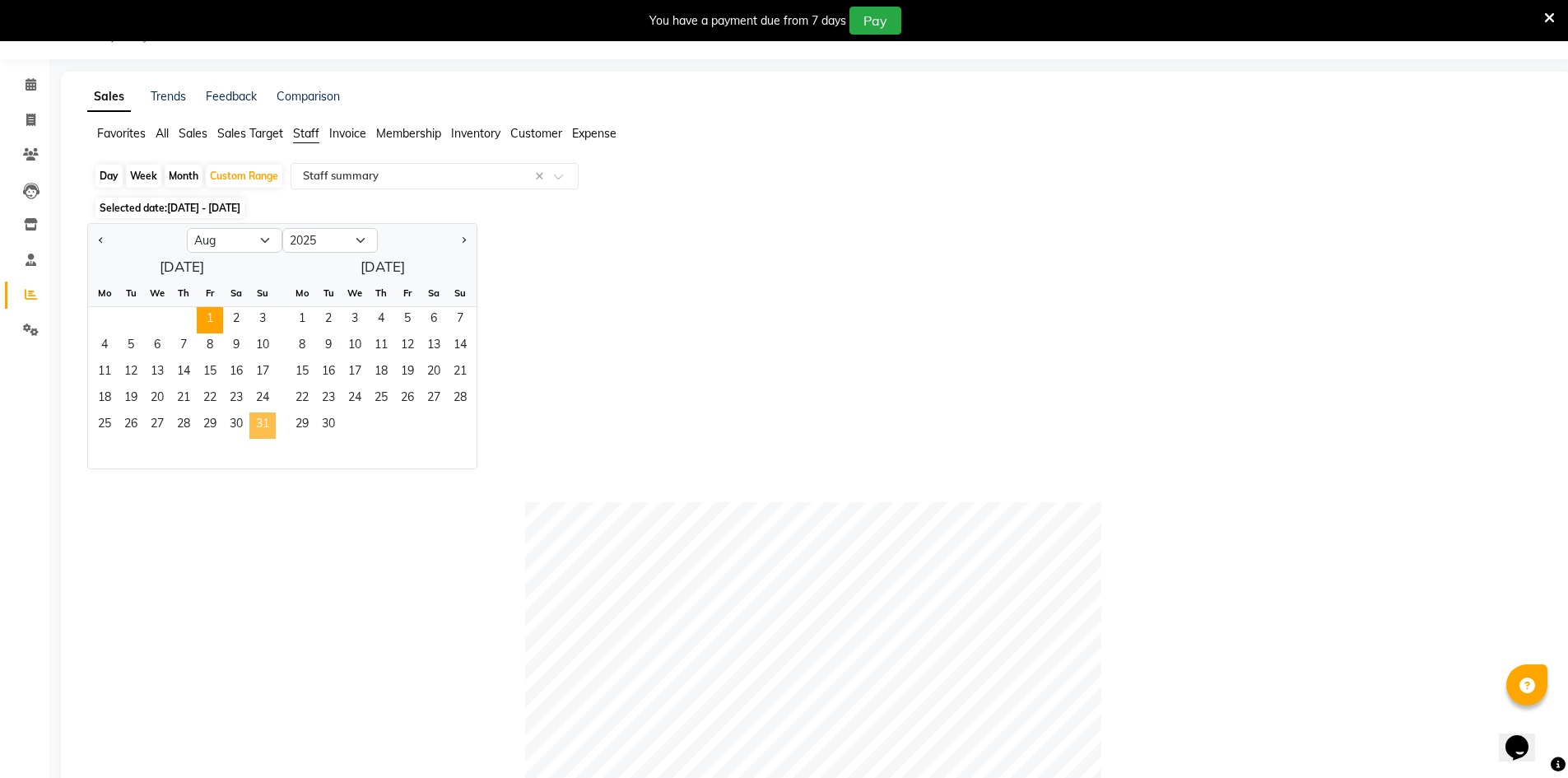
click at [268, 419] on span "31" at bounding box center [262, 426] width 26 height 26
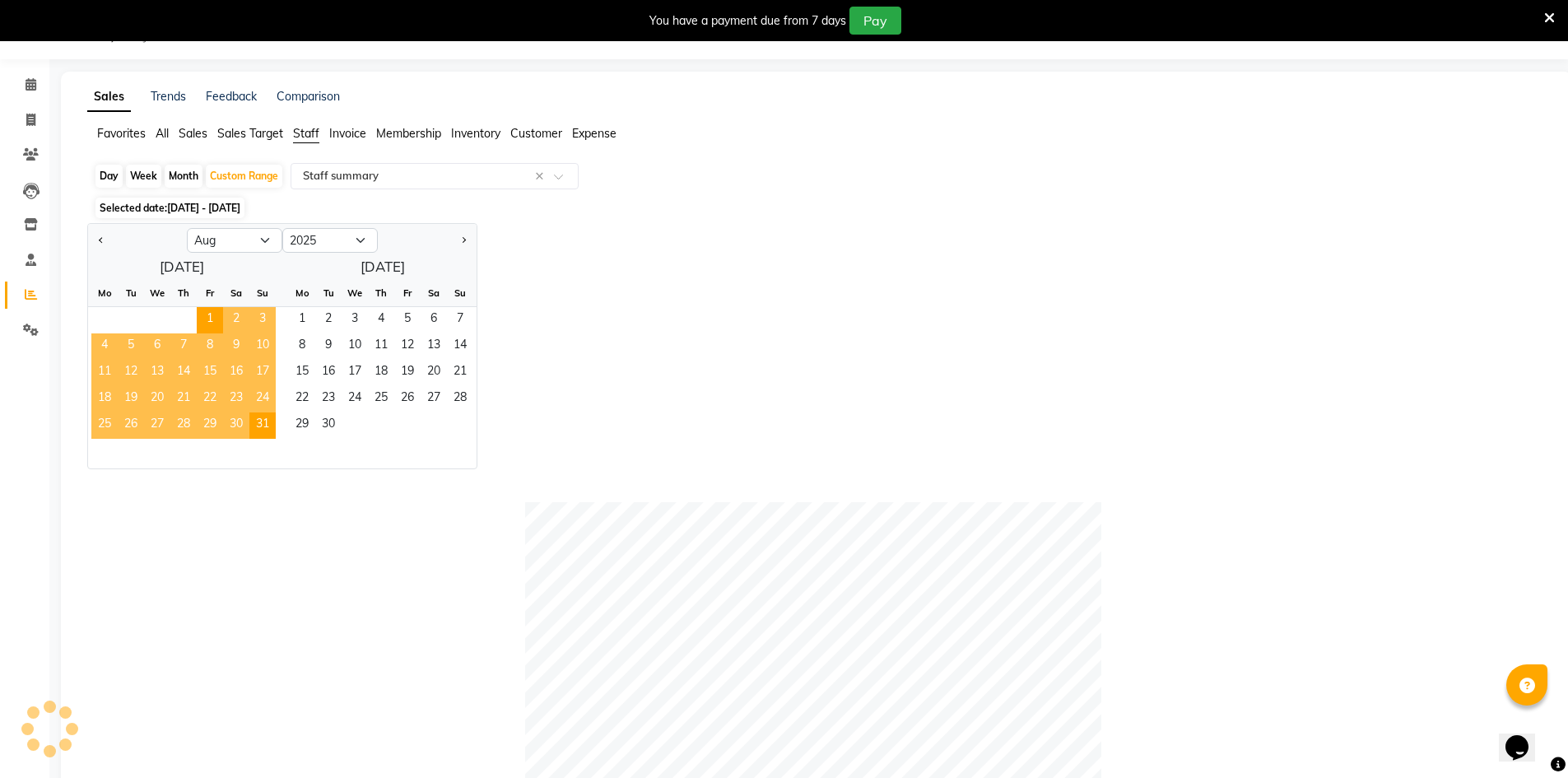
click at [371, 525] on div at bounding box center [813, 790] width 1439 height 577
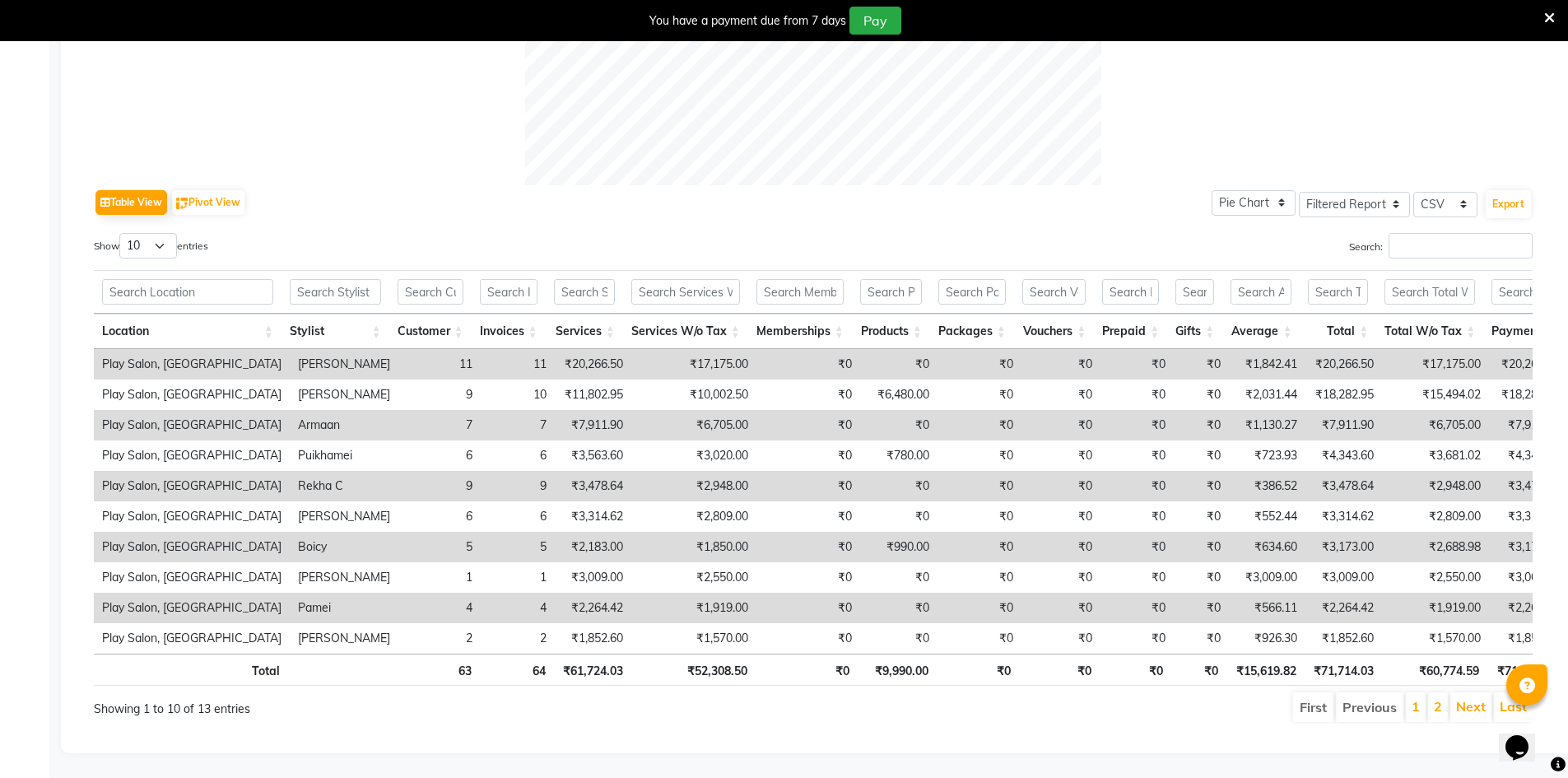
scroll to position [713, 0]
click at [325, 279] on input "text" at bounding box center [335, 291] width 91 height 26
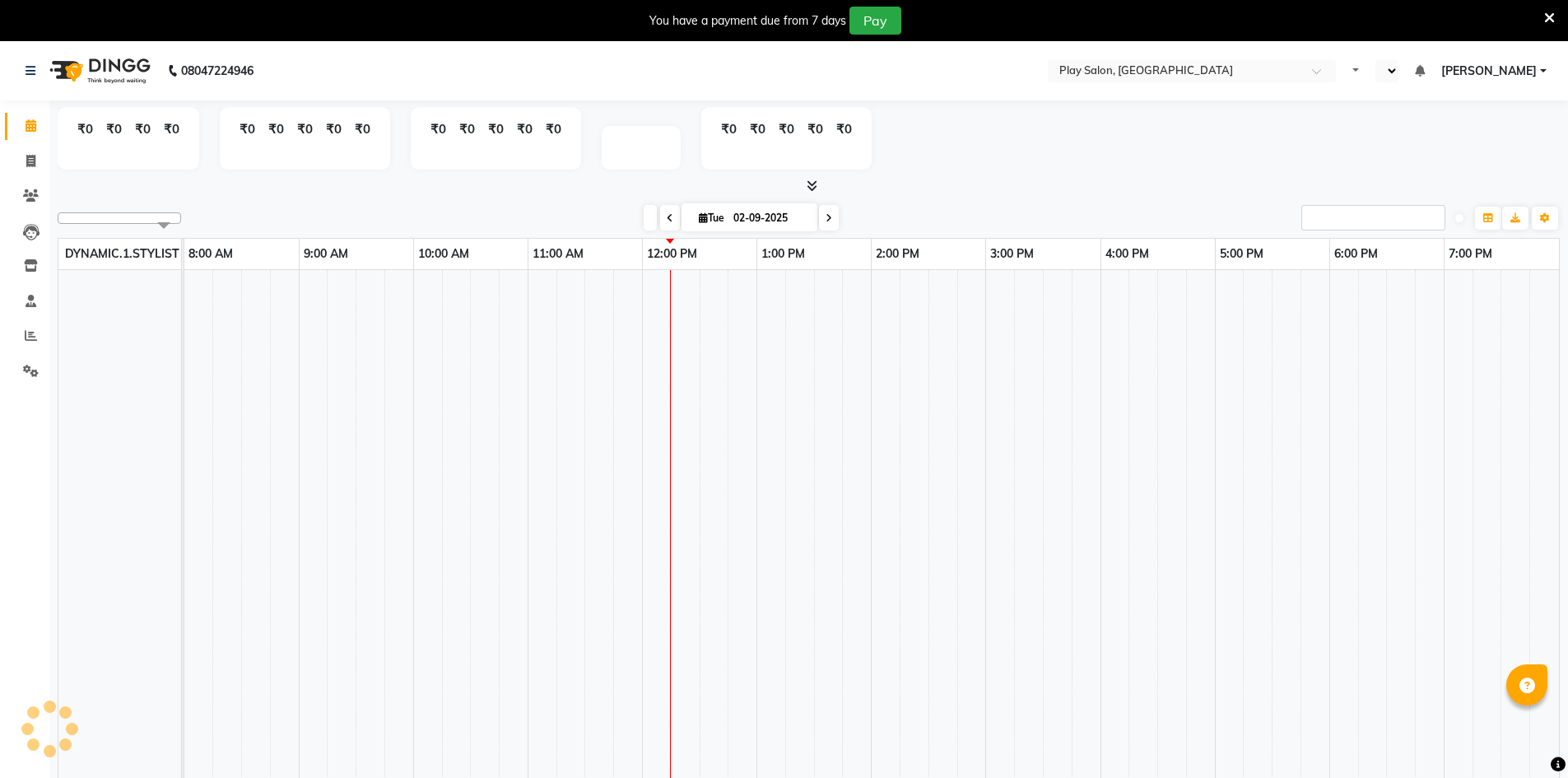
select select "en"
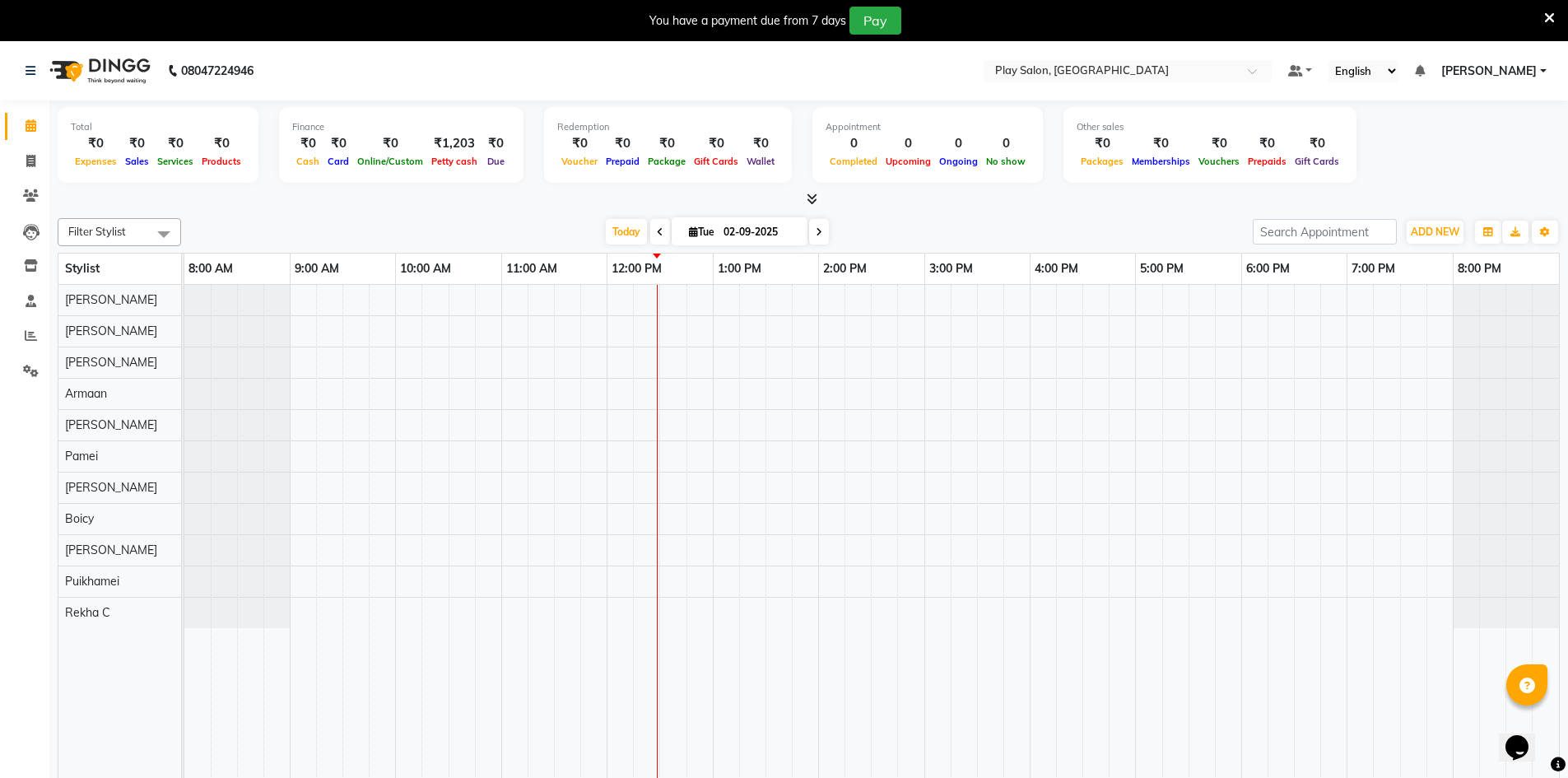
click at [809, 678] on td at bounding box center [806, 544] width 26 height 517
